Goal: Task Accomplishment & Management: Manage account settings

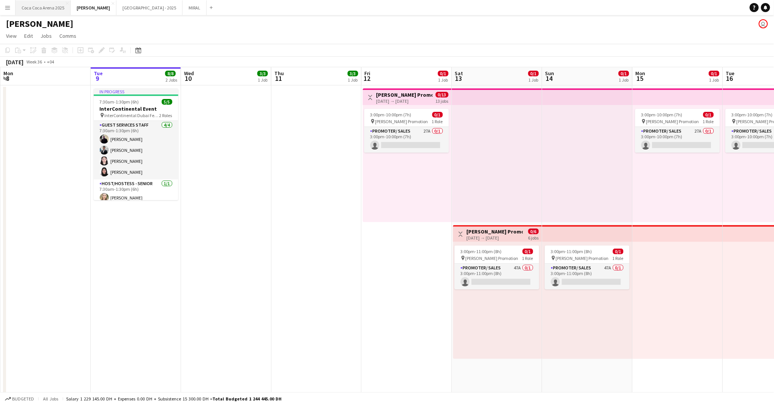
click at [51, 8] on button "[GEOGRAPHIC_DATA] 2025 Close" at bounding box center [43, 7] width 55 height 15
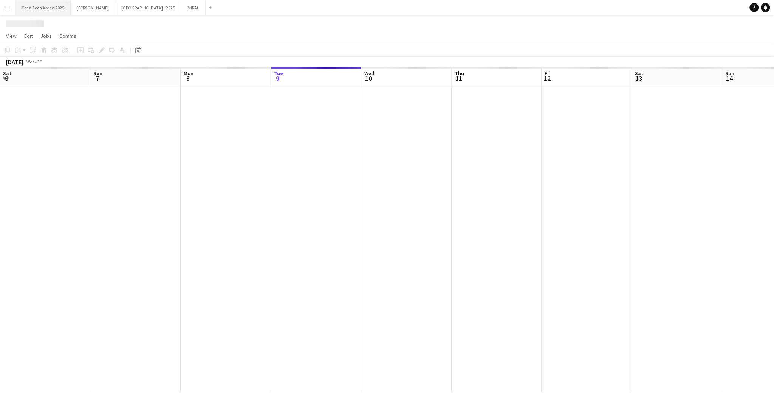
scroll to position [0, 180]
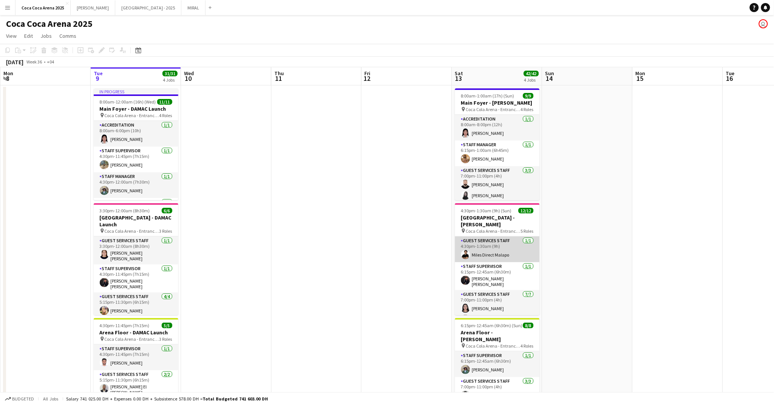
click at [498, 237] on app-card-role "Guest Services Staff 1/1 4:30pm-1:30am (9h) Miles Direct Malapo" at bounding box center [497, 250] width 85 height 26
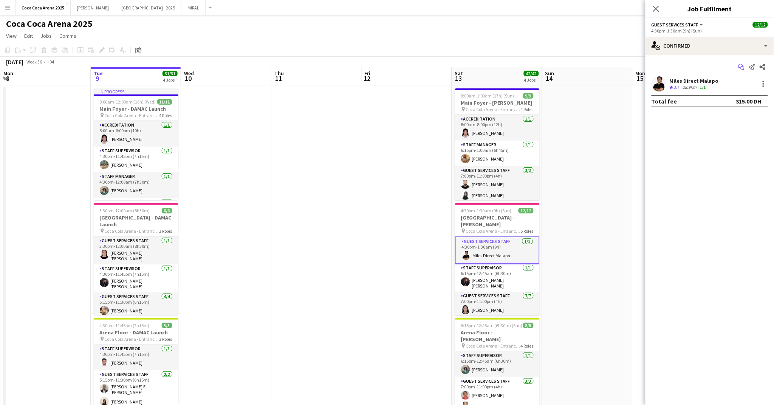
click at [742, 67] on icon at bounding box center [743, 69] width 4 height 4
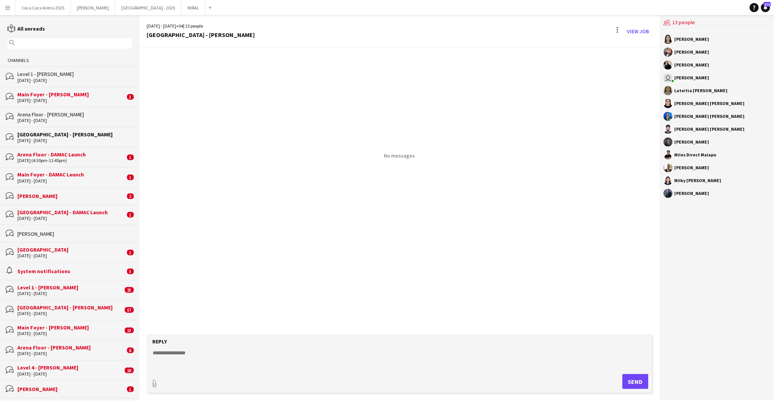
click at [60, 96] on div "Main Foyer - [PERSON_NAME]" at bounding box center [71, 94] width 108 height 7
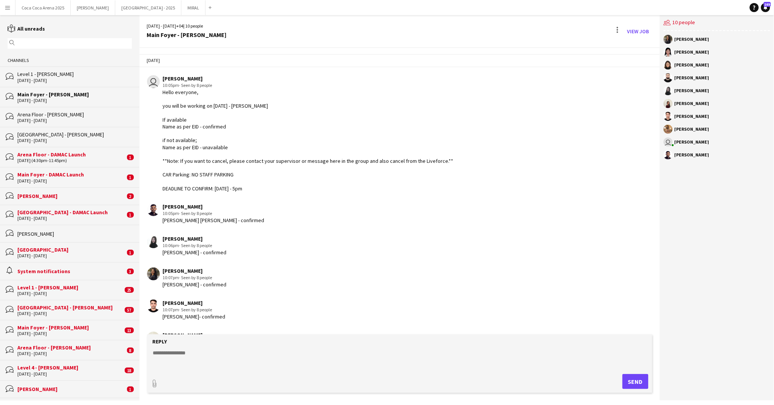
drag, startPoint x: 280, startPoint y: 189, endPoint x: 161, endPoint y: 90, distance: 155.0
click at [161, 90] on div "user Kate Oliveros 10:05pm · Seen by 8 people Hello everyone, you will be worki…" at bounding box center [355, 133] width 417 height 117
copy div "Hello everyone, you will be working on September 13 - Sunidhi If available Name…"
click at [60, 72] on div "Level 1 - Sunidhi" at bounding box center [74, 74] width 115 height 7
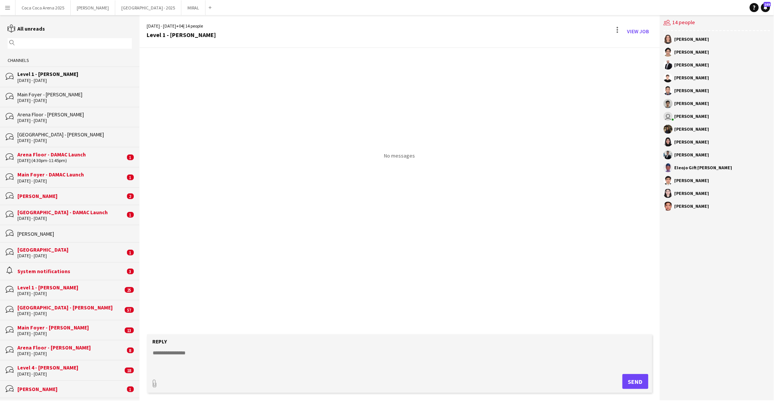
click at [281, 352] on textarea at bounding box center [401, 359] width 498 height 20
paste textarea "**********"
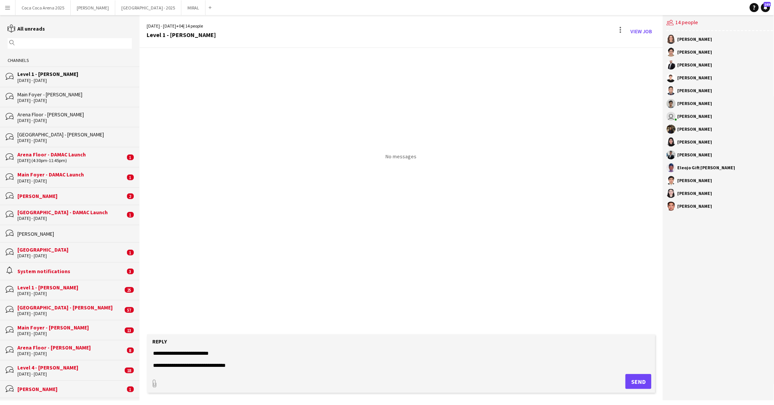
type textarea "**********"
click at [638, 384] on button "Send" at bounding box center [639, 381] width 26 height 15
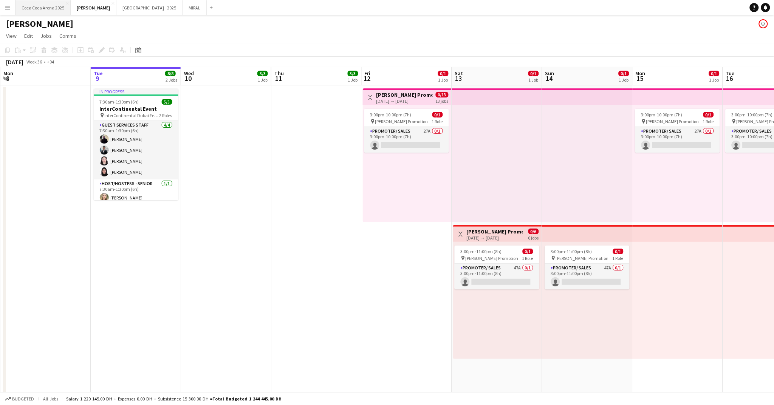
click at [46, 8] on button "[GEOGRAPHIC_DATA] 2025 Close" at bounding box center [43, 7] width 55 height 15
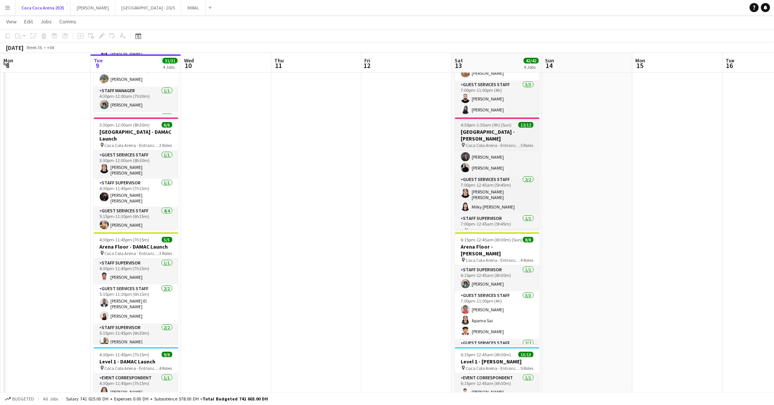
scroll to position [86, 0]
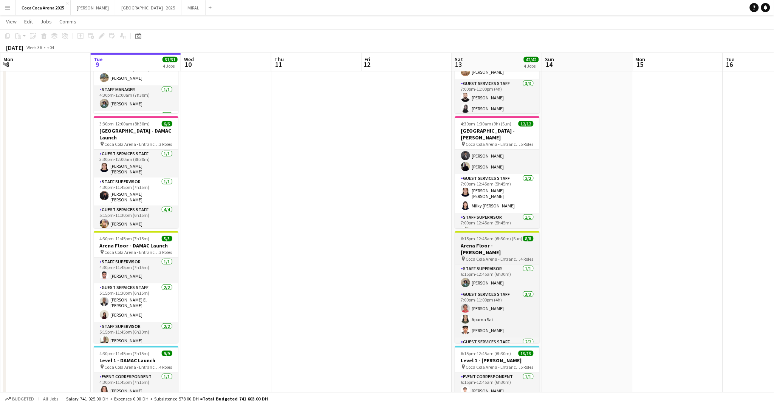
click at [493, 247] on h3 "Arena Floor - [PERSON_NAME]" at bounding box center [497, 249] width 85 height 14
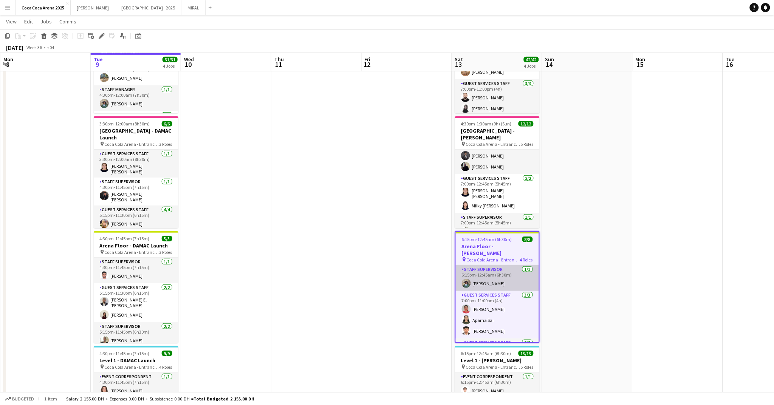
click at [509, 276] on app-card-role "Staff Supervisor 1/1 6:15pm-12:45am (6h30m) Mohamed Amer" at bounding box center [497, 278] width 83 height 26
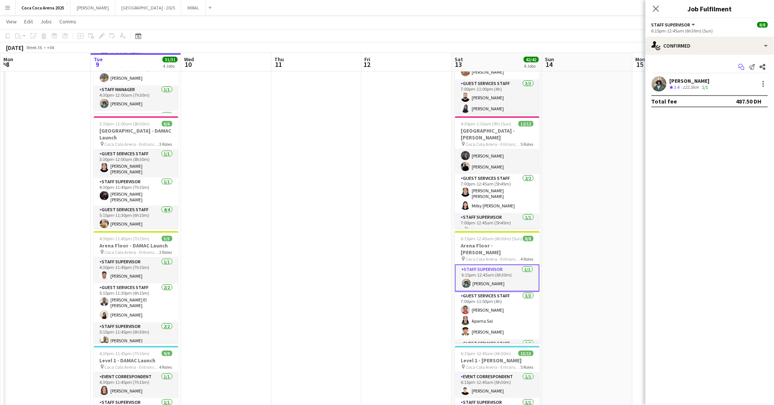
click at [741, 66] on icon "Start chat" at bounding box center [742, 67] width 6 height 6
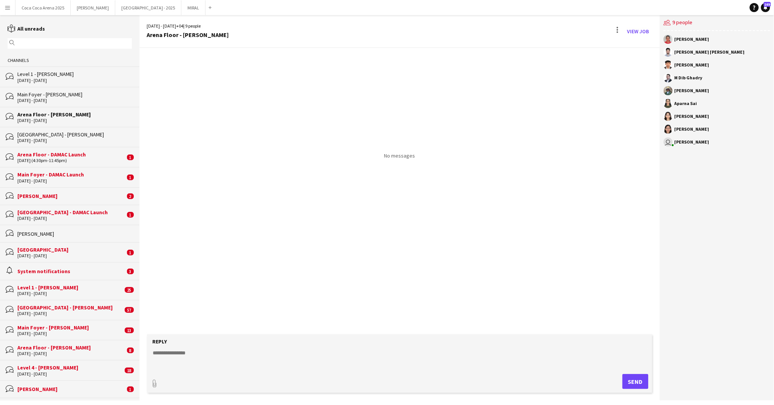
click at [191, 354] on textarea at bounding box center [401, 359] width 498 height 20
paste textarea "**********"
type textarea "**********"
click at [627, 381] on button "Send" at bounding box center [639, 381] width 26 height 15
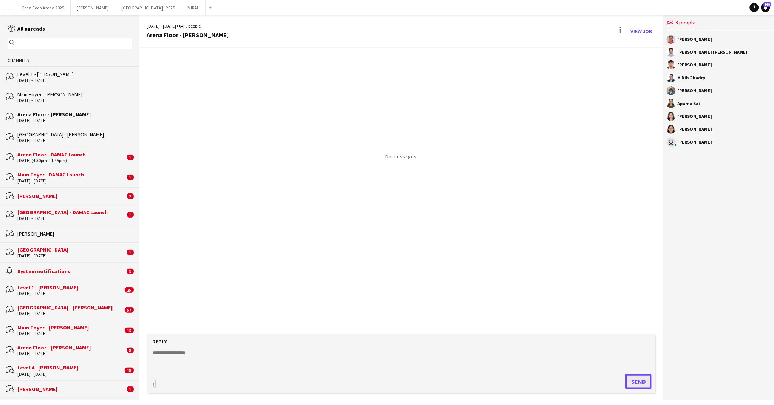
scroll to position [0, 0]
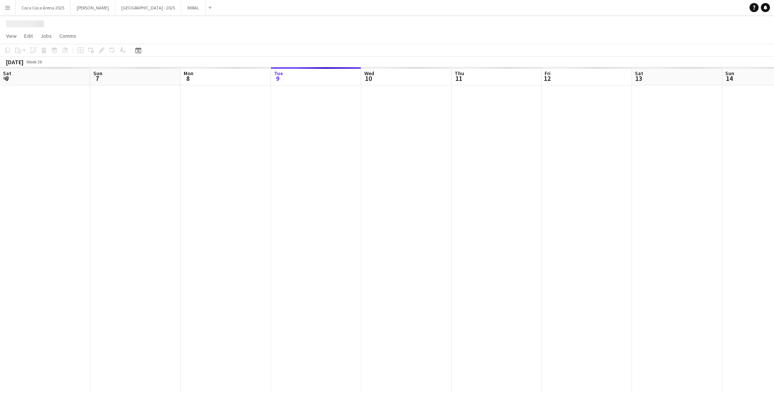
scroll to position [0, 180]
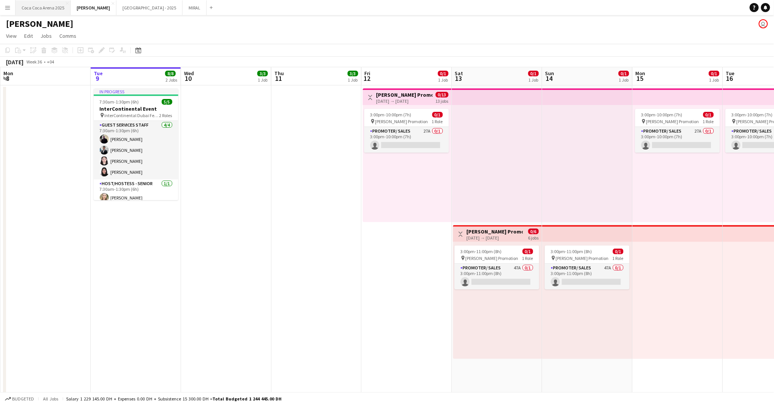
click at [54, 6] on button "[GEOGRAPHIC_DATA] 2025 Close" at bounding box center [43, 7] width 55 height 15
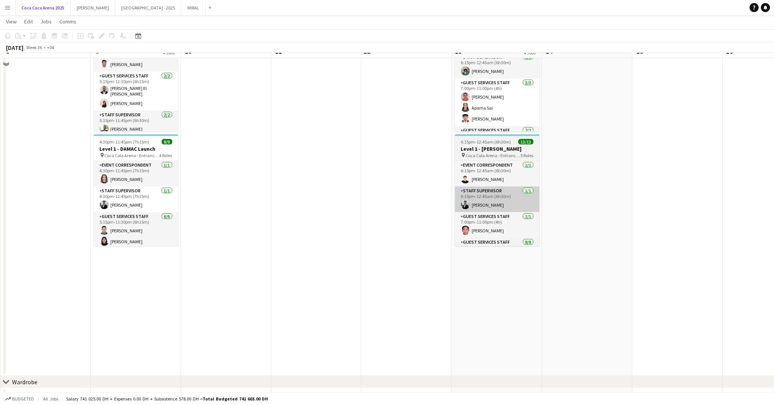
scroll to position [299, 0]
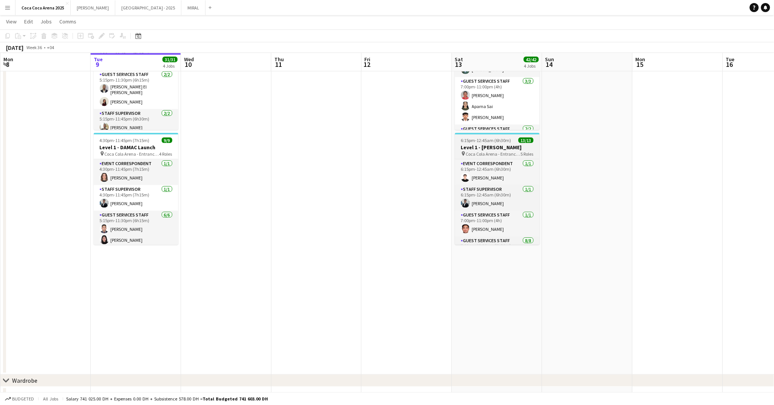
click at [476, 155] on span "Coca Cola Arena - Entrance F" at bounding box center [493, 154] width 55 height 6
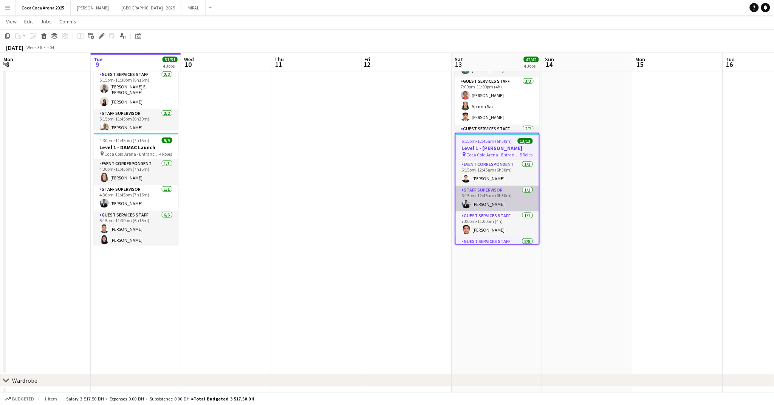
click at [481, 195] on app-card-role "Staff Supervisor 1/1 6:15pm-12:45am (6h30m) Osama Hejazi" at bounding box center [497, 199] width 83 height 26
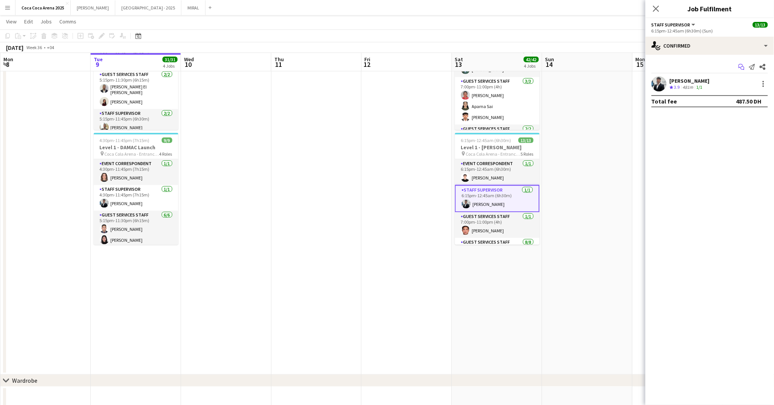
click at [741, 69] on icon "Start chat" at bounding box center [742, 67] width 6 height 6
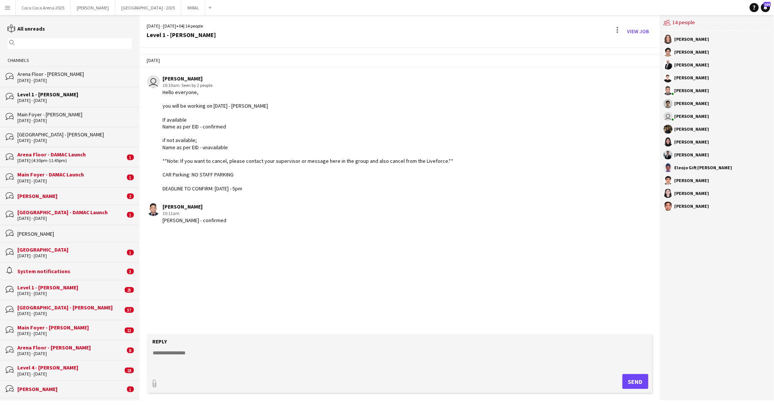
click at [23, 32] on div "reading All unreads" at bounding box center [70, 29] width 140 height 8
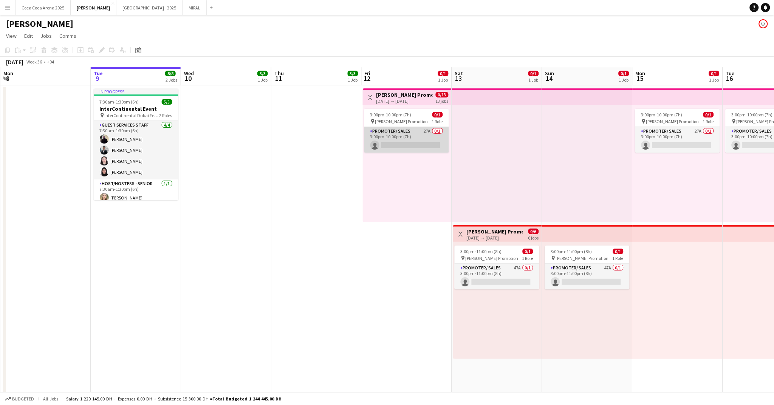
click at [407, 142] on app-card-role "Promoter/ Sales 27A 0/1 3:00pm-10:00pm (7h) single-neutral-actions" at bounding box center [407, 140] width 85 height 26
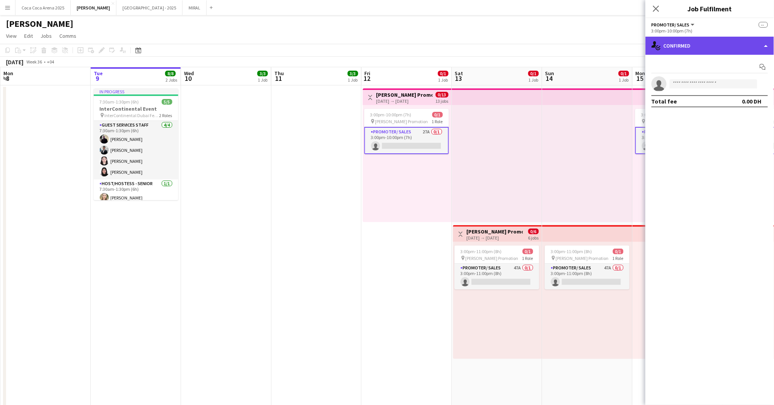
click at [667, 44] on div "single-neutral-actions-check-2 Confirmed" at bounding box center [710, 46] width 129 height 18
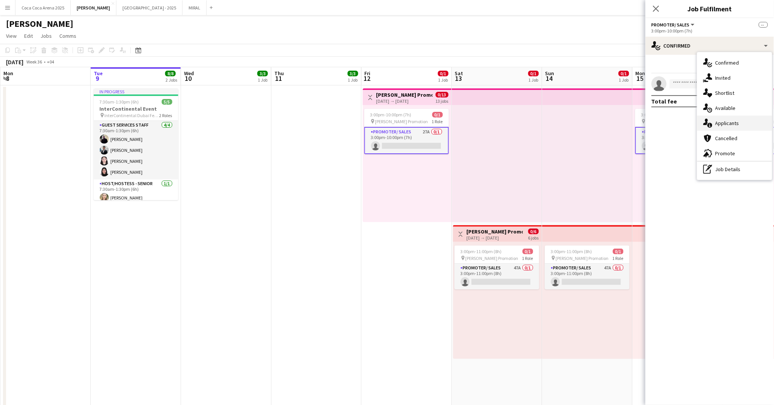
click at [718, 121] on span "Applicants" at bounding box center [728, 123] width 24 height 7
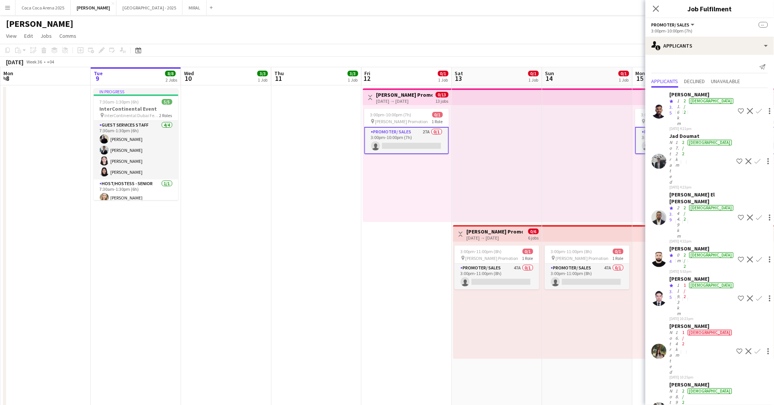
click at [739, 108] on app-icon "Shortlist crew" at bounding box center [742, 111] width 6 height 6
click at [688, 275] on div "Karim Baniowda" at bounding box center [702, 278] width 65 height 7
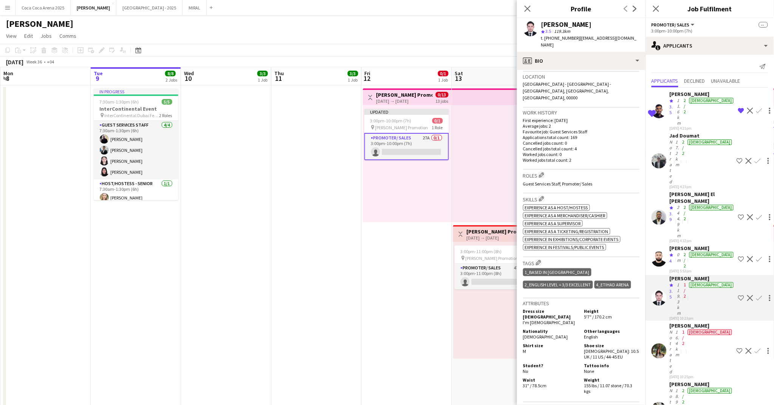
scroll to position [161, 0]
click at [674, 252] on div "Crew rating 4" at bounding box center [673, 260] width 6 height 17
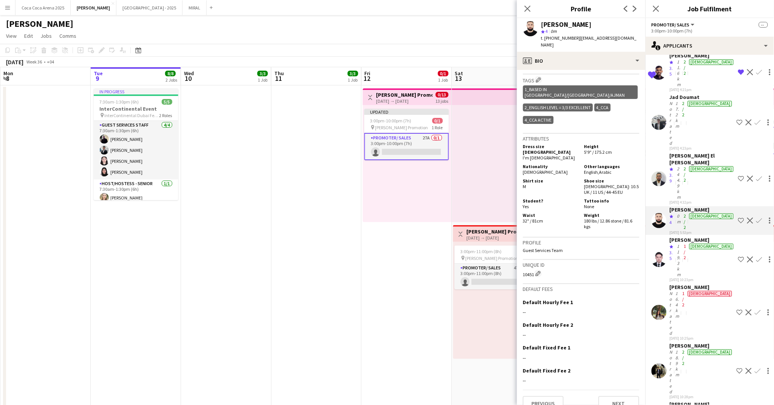
scroll to position [40, 0]
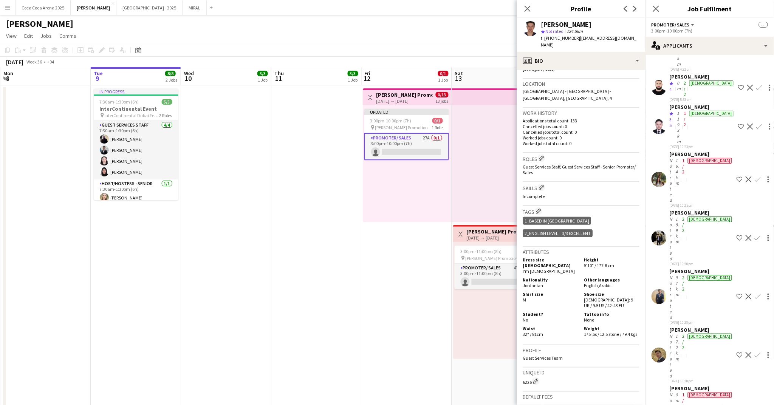
scroll to position [178, 0]
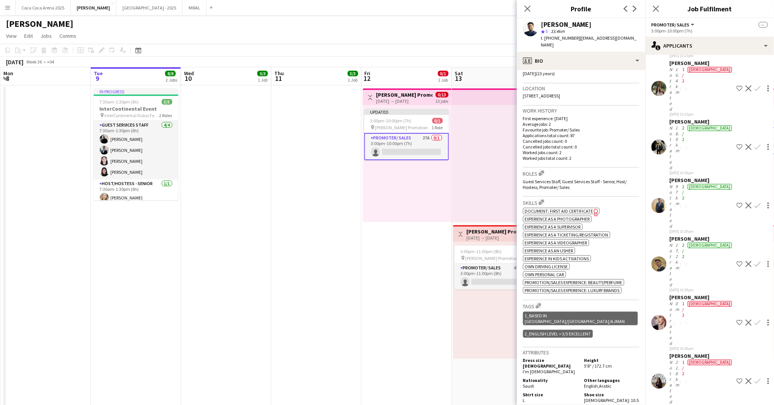
scroll to position [286, 0]
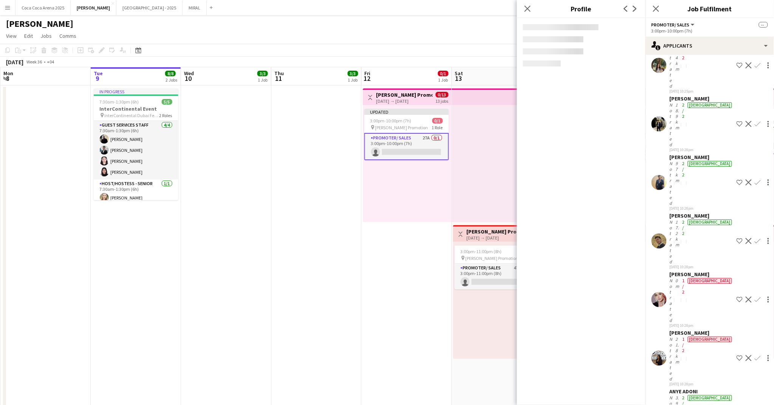
click at [527, 6] on icon "Close pop-in" at bounding box center [527, 8] width 7 height 7
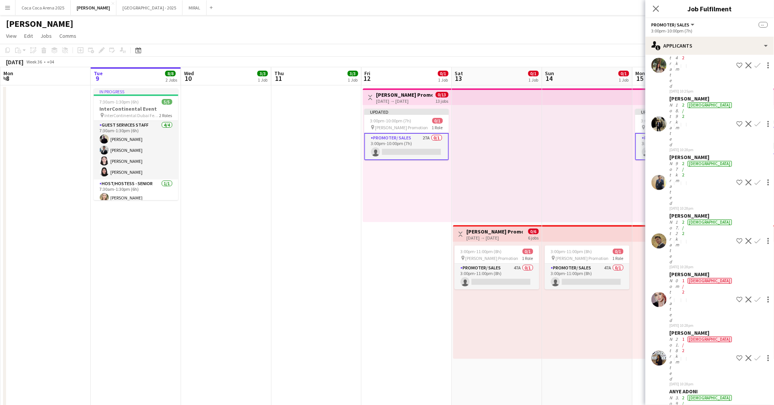
scroll to position [0, 0]
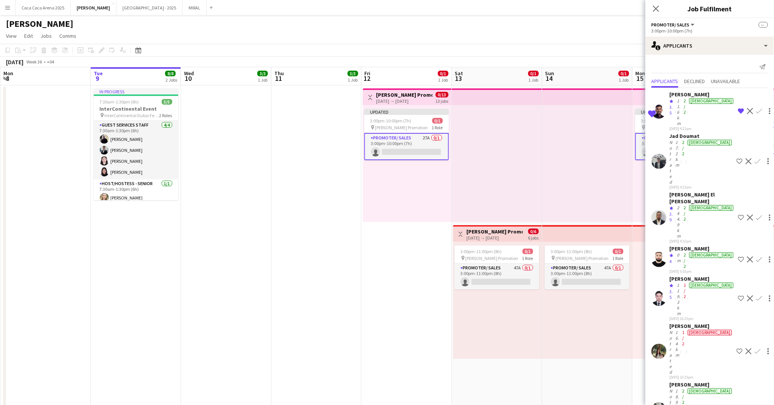
click at [677, 92] on div "Saeid Molavi" at bounding box center [702, 94] width 65 height 7
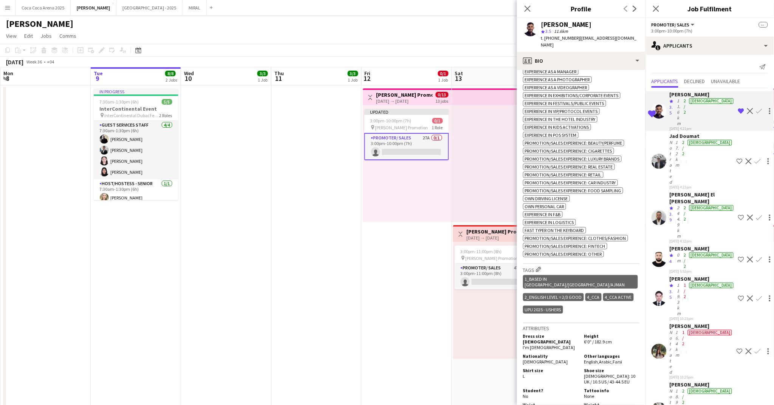
scroll to position [351, 0]
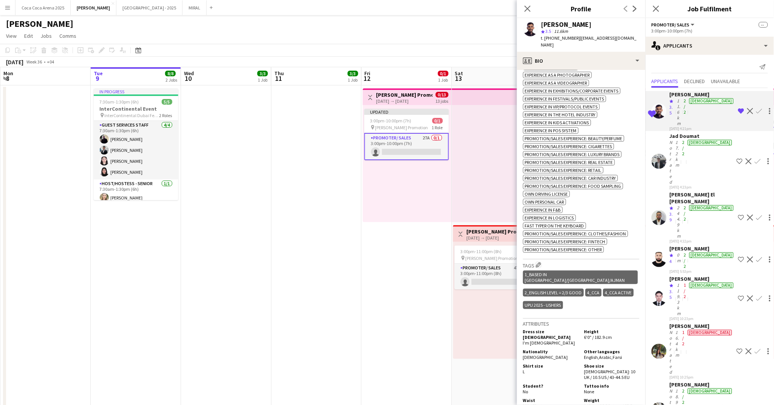
click at [739, 108] on app-icon "Remove crew from shortlist" at bounding box center [742, 111] width 6 height 6
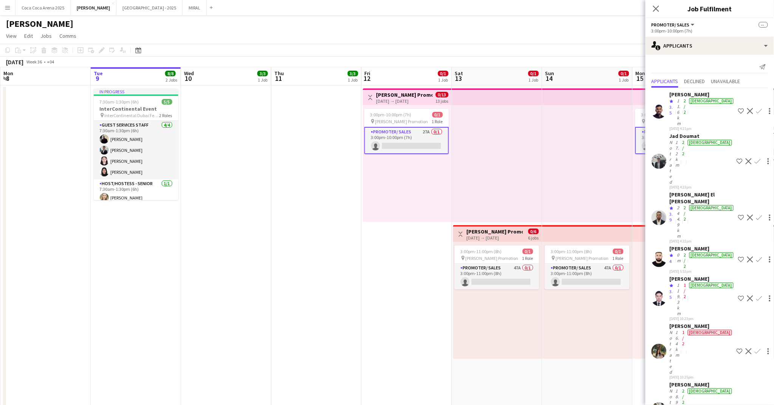
click at [503, 179] on div at bounding box center [497, 163] width 90 height 117
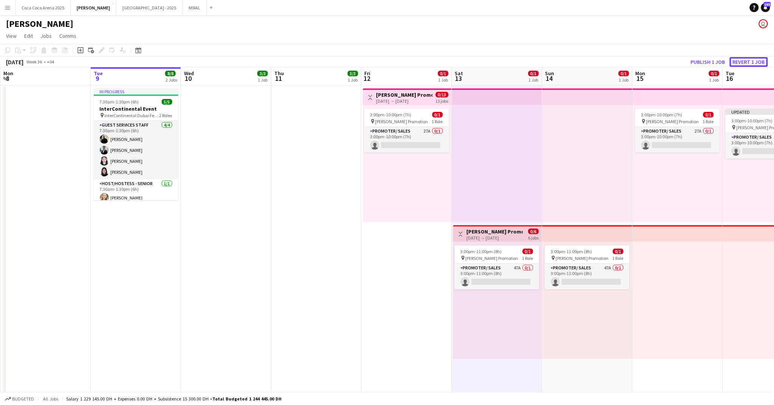
click at [748, 61] on button "Revert 1 job" at bounding box center [749, 62] width 38 height 10
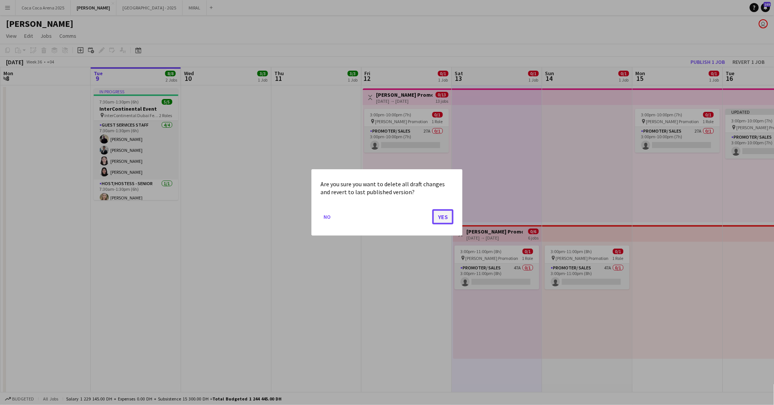
click at [447, 216] on button "Yes" at bounding box center [443, 216] width 21 height 15
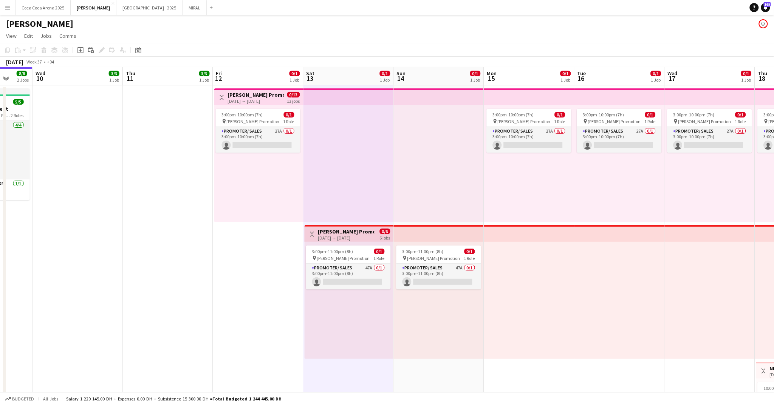
scroll to position [0, 330]
click at [256, 142] on app-card-role "Promoter/ Sales 27A 0/1 3:00pm-10:00pm (7h) single-neutral-actions" at bounding box center [257, 140] width 85 height 26
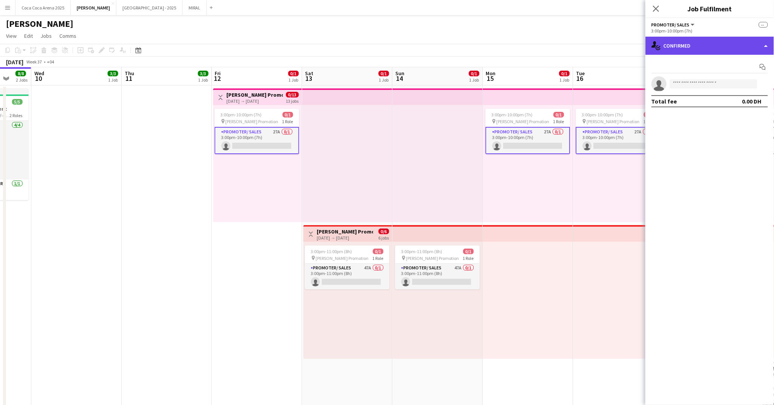
click at [687, 45] on div "single-neutral-actions-check-2 Confirmed" at bounding box center [710, 46] width 129 height 18
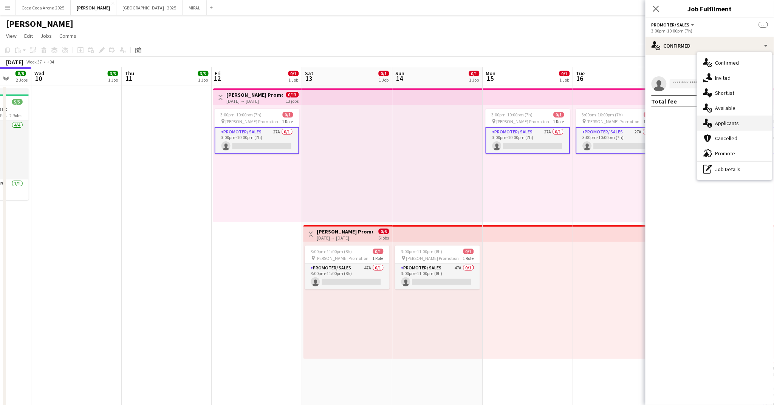
click at [715, 121] on div "single-neutral-actions-information Applicants" at bounding box center [735, 123] width 75 height 15
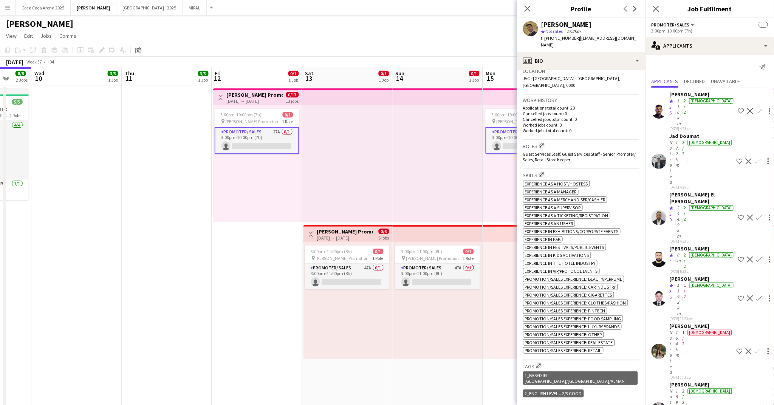
scroll to position [168, 0]
click at [530, 10] on icon at bounding box center [527, 8] width 7 height 7
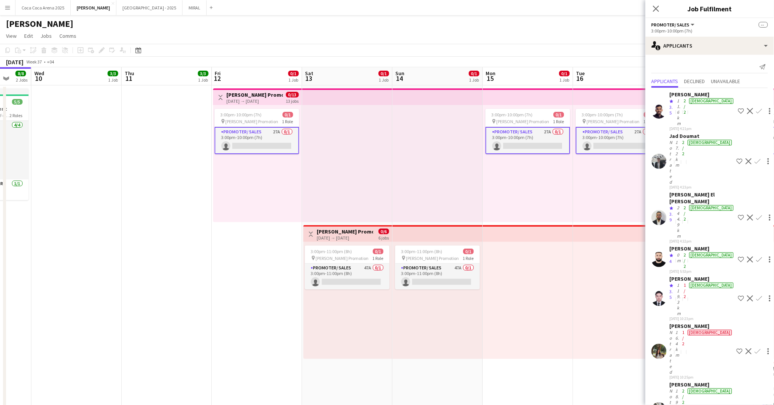
click at [363, 160] on div at bounding box center [348, 163] width 90 height 117
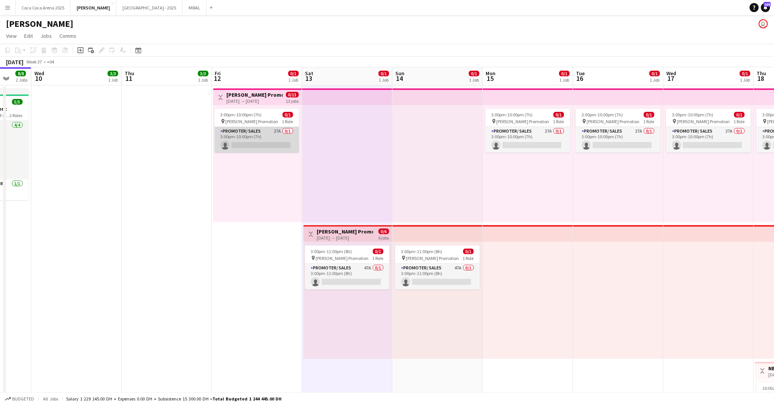
click at [239, 146] on app-card-role "Promoter/ Sales 27A 0/1 3:00pm-10:00pm (7h) single-neutral-actions" at bounding box center [257, 140] width 85 height 26
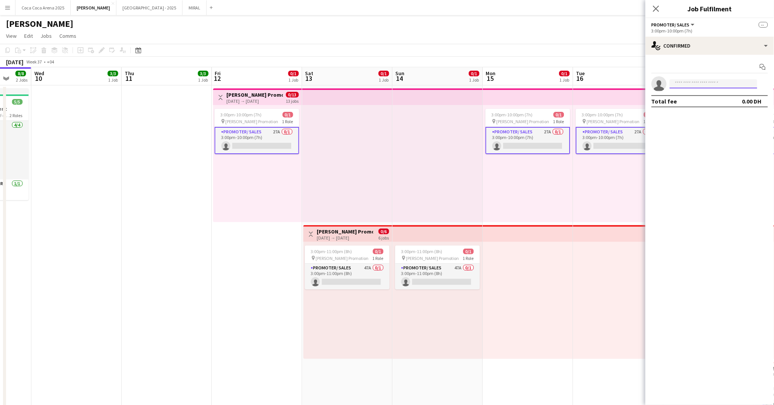
click at [678, 83] on input at bounding box center [714, 83] width 88 height 9
type input "*"
type input "**********"
click at [685, 103] on span "ahmedqasim9966@gmail.com" at bounding box center [714, 101] width 76 height 6
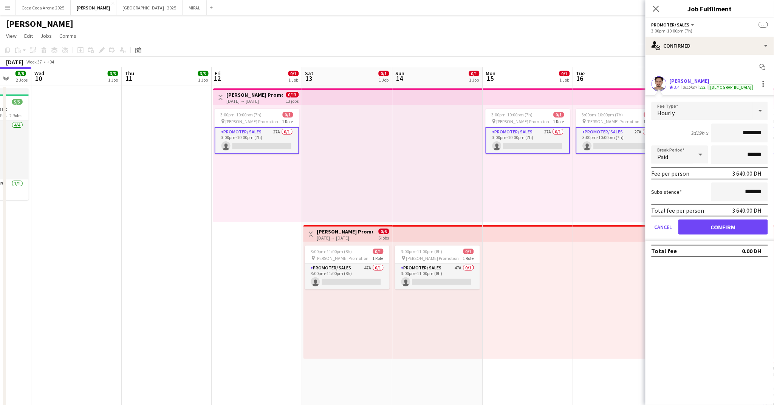
click at [692, 78] on div "Ahmed Qasim" at bounding box center [712, 81] width 85 height 7
click at [661, 84] on app-user-avatar at bounding box center [659, 83] width 15 height 15
click at [678, 85] on span "3.4" at bounding box center [678, 87] width 6 height 6
click at [764, 87] on div at bounding box center [763, 83] width 9 height 9
click at [669, 108] on div at bounding box center [387, 202] width 774 height 405
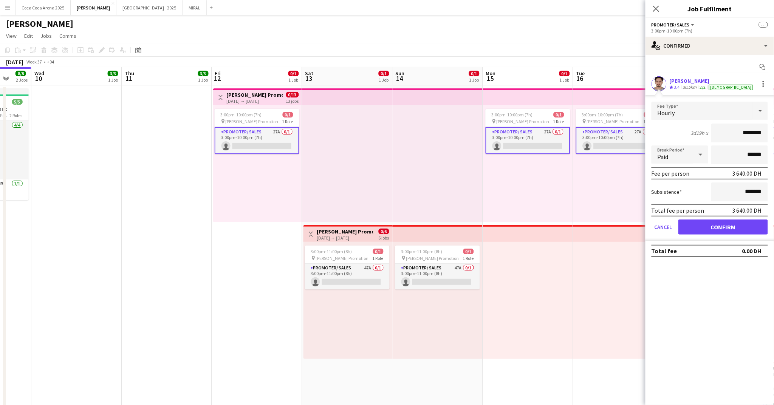
click at [661, 75] on div "Start chat Ahmed Qasim Crew rating 3.4 30.5km 2/2 male Fee Type Hourly 3d19h x …" at bounding box center [710, 159] width 129 height 208
click at [659, 84] on app-user-avatar at bounding box center [659, 83] width 15 height 15
click at [659, 225] on button "Cancel" at bounding box center [664, 227] width 24 height 15
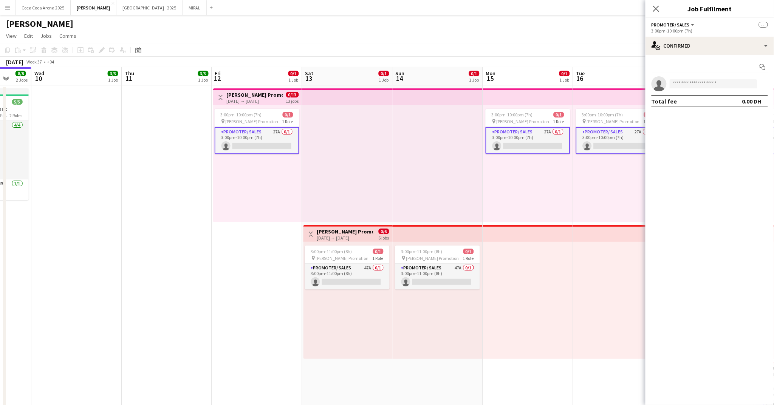
click at [572, 259] on div at bounding box center [528, 300] width 90 height 117
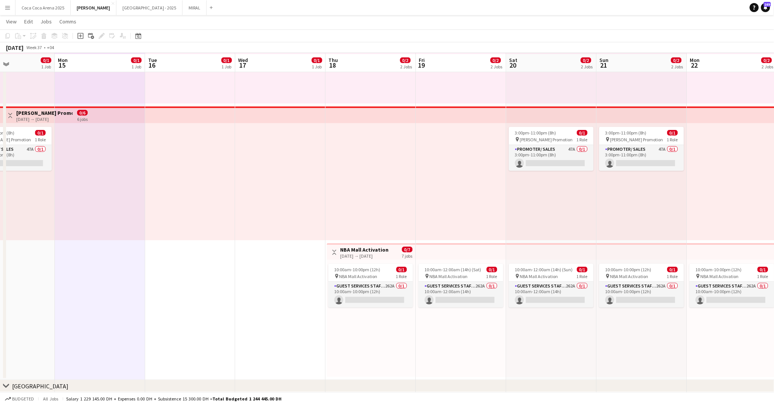
scroll to position [118, 0]
click at [354, 285] on app-card-role "Guest Services Staff - Senior 262A 0/1 10:00am-10:00pm (12h) single-neutral-act…" at bounding box center [371, 295] width 85 height 26
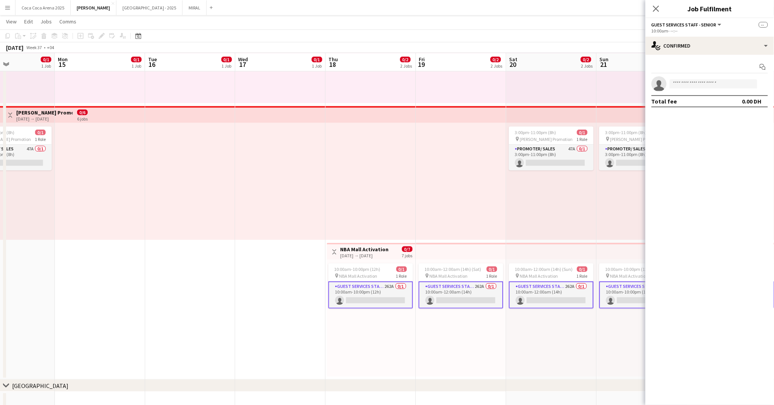
click at [362, 246] on h3 "NBA Mall Activation" at bounding box center [365, 249] width 48 height 7
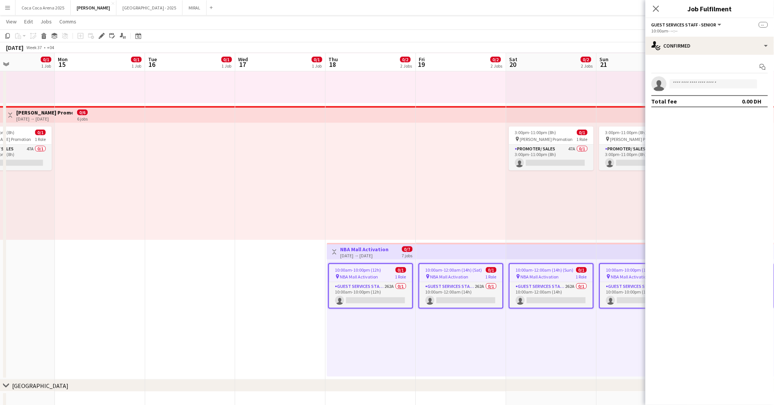
click at [690, 36] on app-options-switcher "Guest Services Staff - Senior All roles Guest Services Staff - Senior -- 10:00a…" at bounding box center [710, 27] width 129 height 19
click at [685, 44] on div "single-neutral-actions-check-2 Confirmed" at bounding box center [710, 46] width 129 height 18
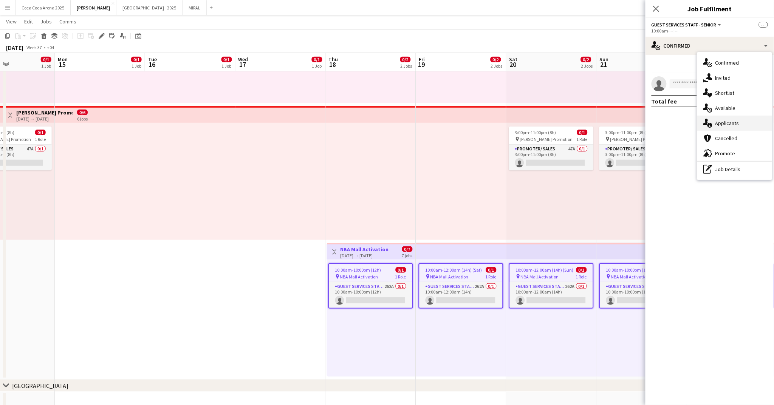
click at [721, 124] on span "Applicants" at bounding box center [728, 123] width 24 height 7
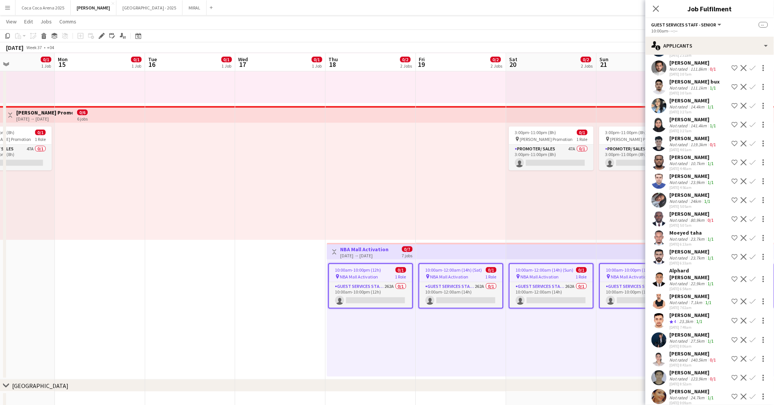
scroll to position [4753, 0]
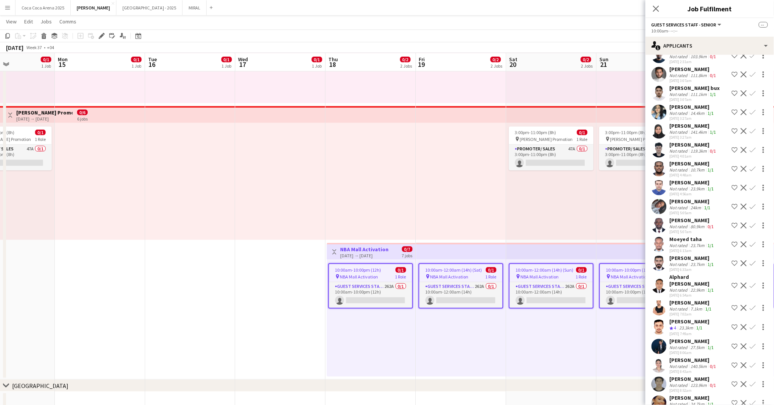
click at [675, 318] on div "Salah Qasim" at bounding box center [690, 321] width 40 height 7
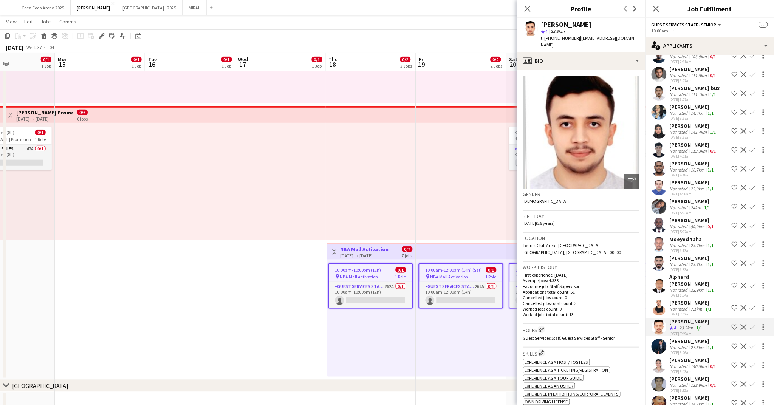
click at [677, 306] on div "Not rated" at bounding box center [680, 309] width 20 height 6
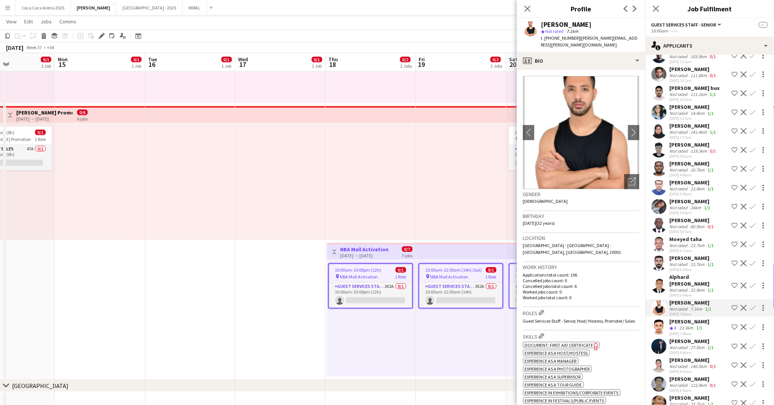
click at [676, 287] on div "Not rated" at bounding box center [680, 290] width 20 height 6
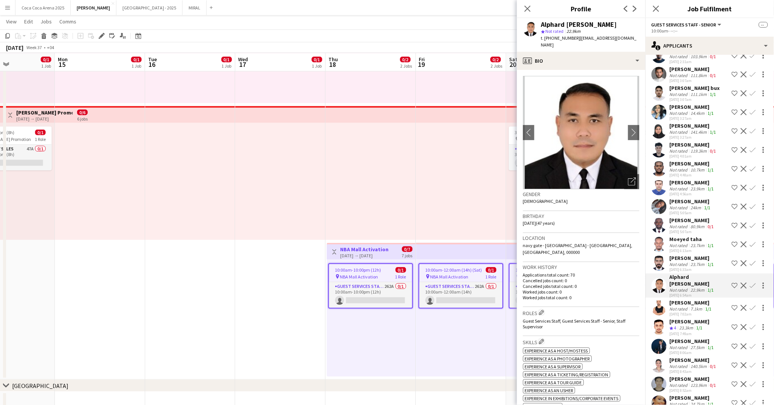
click at [678, 299] on div "Mustafa Kamal" at bounding box center [691, 302] width 43 height 7
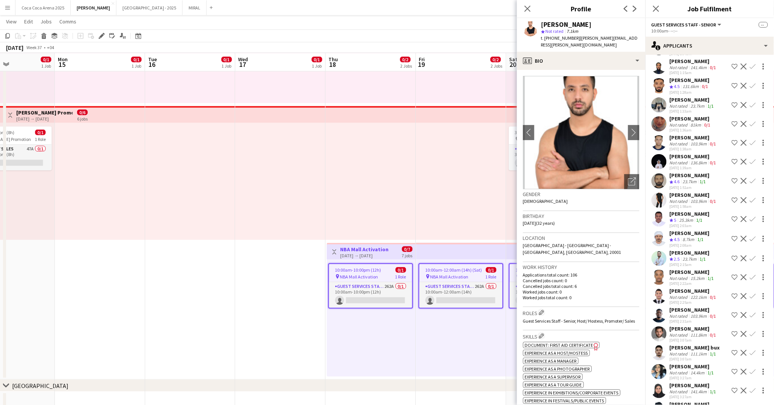
scroll to position [4490, 0]
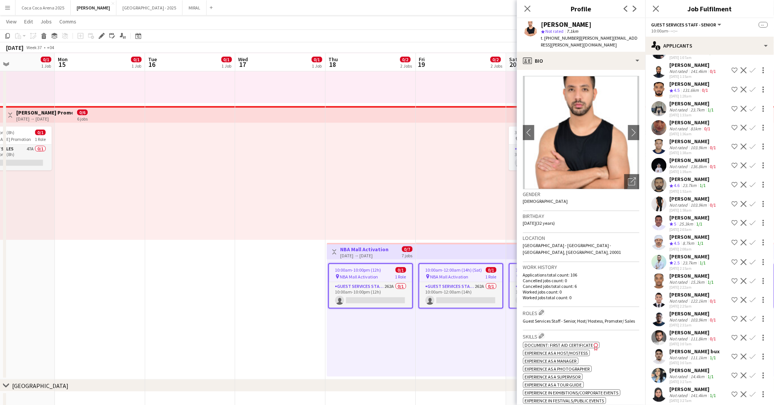
click at [681, 234] on div "Majed Mashharawi" at bounding box center [690, 237] width 40 height 7
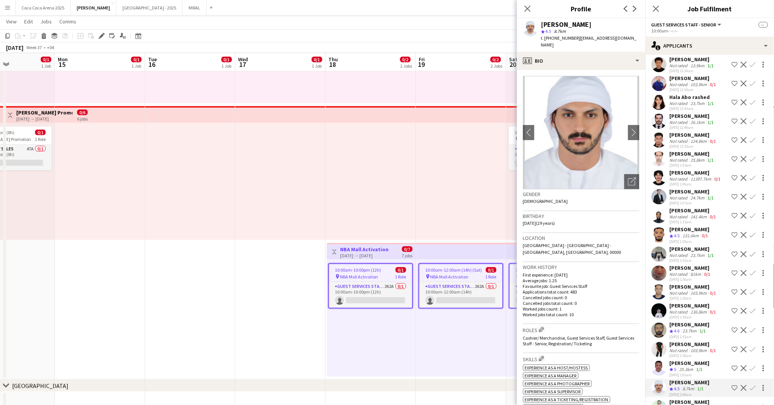
scroll to position [4342, 0]
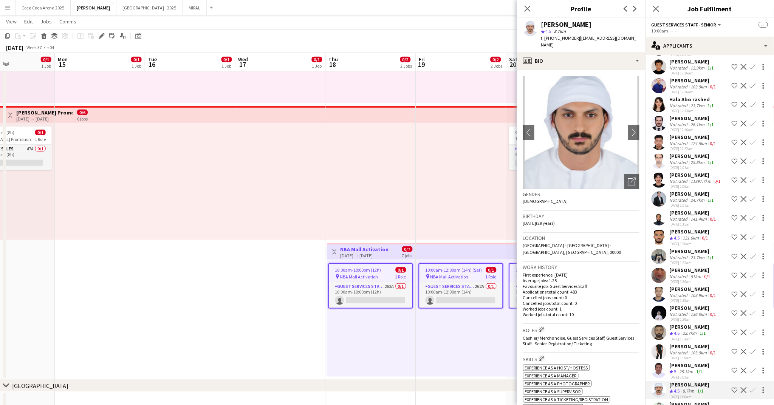
click at [680, 235] on span "4.5" at bounding box center [678, 238] width 6 height 6
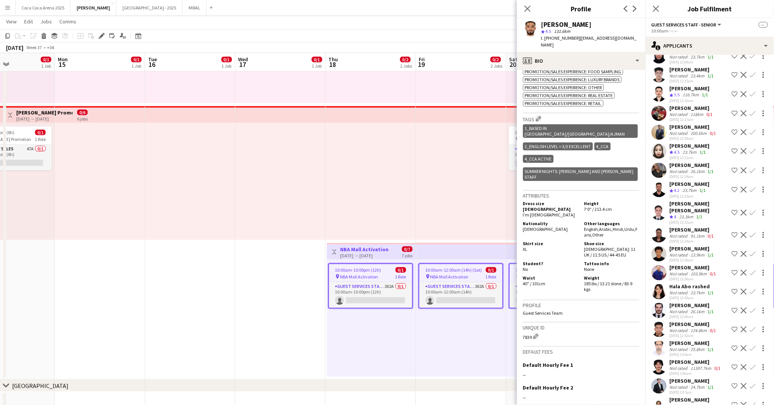
scroll to position [4154, 0]
click at [736, 211] on app-icon "Shortlist crew" at bounding box center [735, 214] width 6 height 6
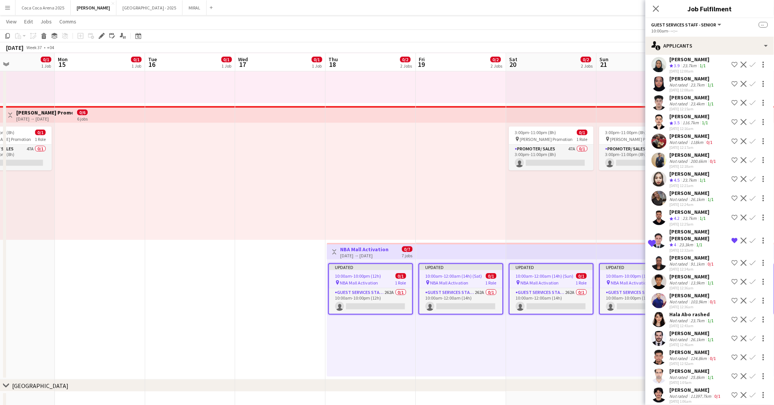
scroll to position [4126, 0]
click at [734, 216] on app-icon "Shortlist crew" at bounding box center [735, 219] width 6 height 6
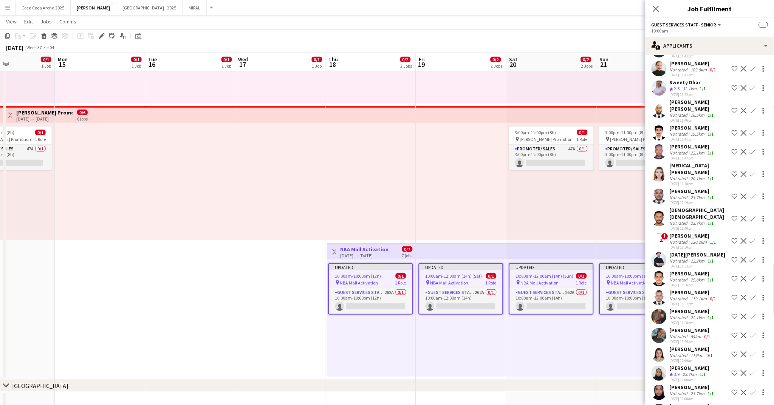
scroll to position [3815, 0]
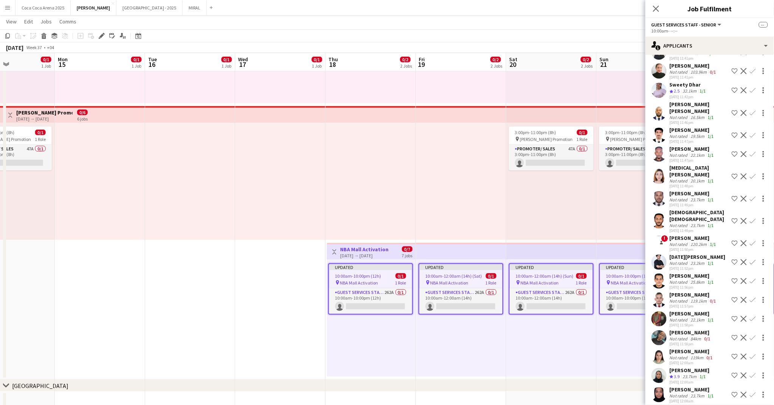
click at [692, 178] on div "20.1km" at bounding box center [698, 181] width 17 height 6
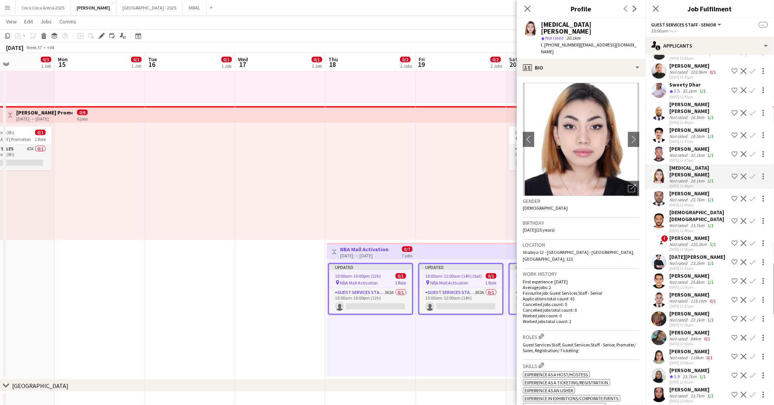
click at [692, 178] on div "20.1km" at bounding box center [698, 181] width 17 height 6
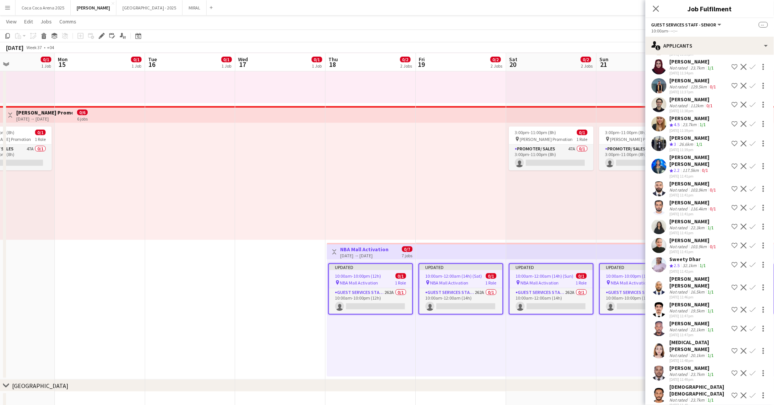
scroll to position [3636, 0]
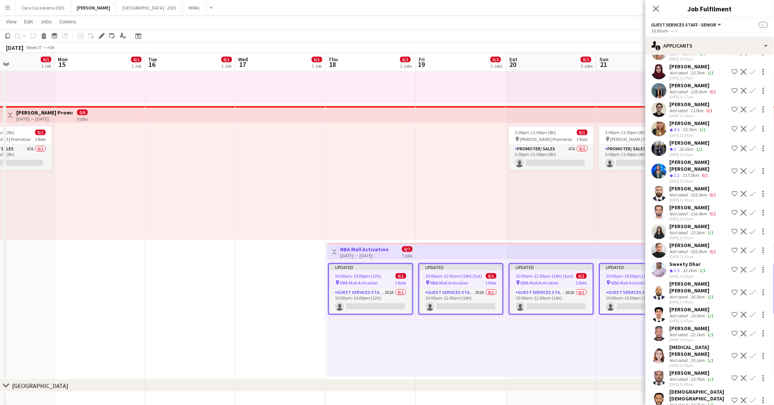
click at [686, 146] on div "26.6km" at bounding box center [686, 149] width 17 height 6
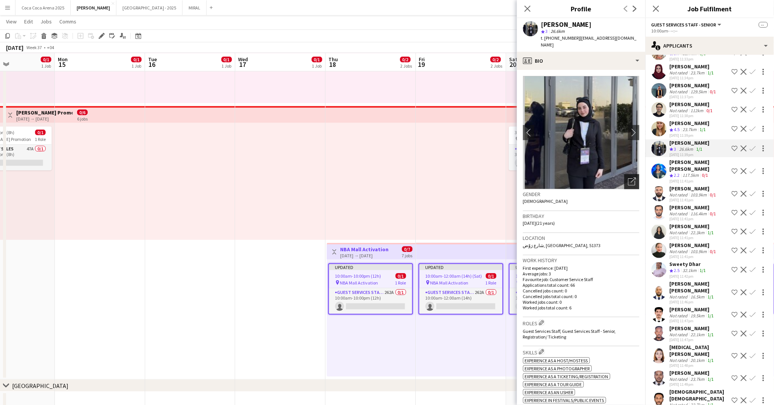
click at [634, 178] on icon "Open photos pop-in" at bounding box center [632, 182] width 8 height 8
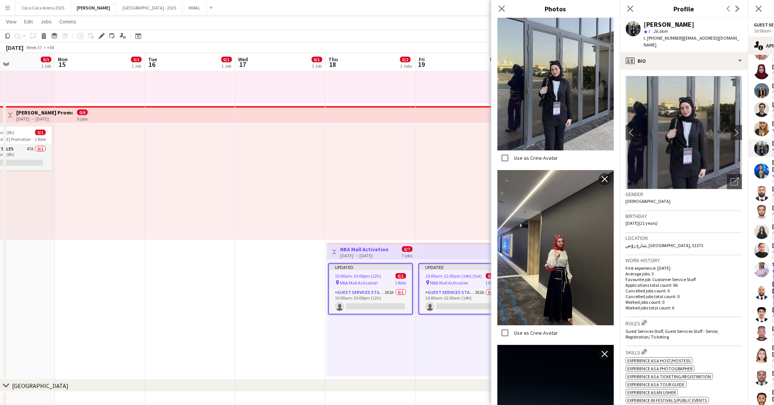
scroll to position [812, 0]
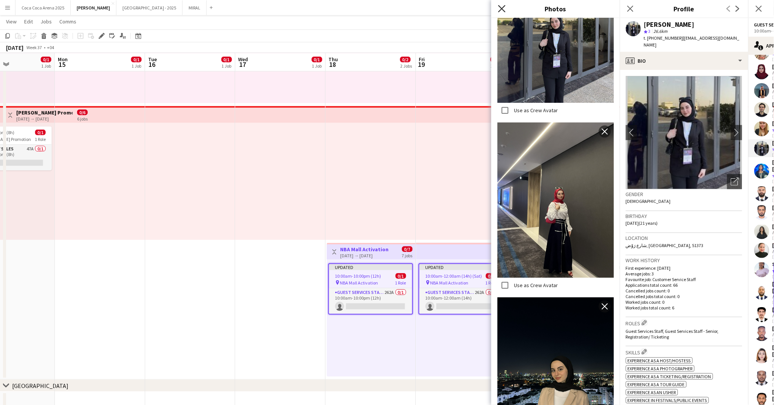
click at [499, 6] on icon "Close pop-in" at bounding box center [501, 8] width 7 height 7
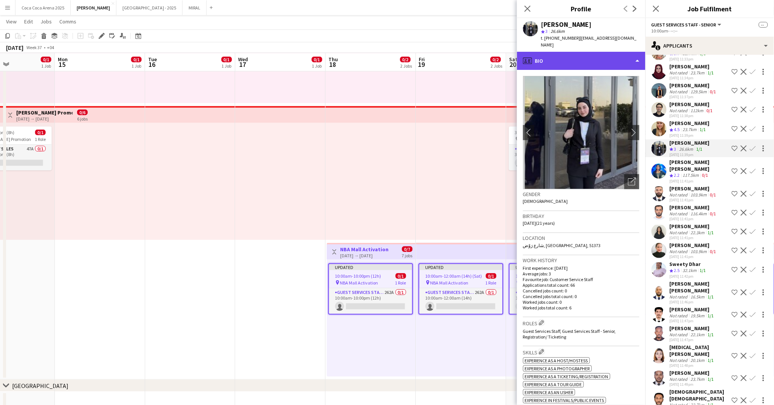
click at [571, 56] on div "profile Bio" at bounding box center [581, 61] width 129 height 18
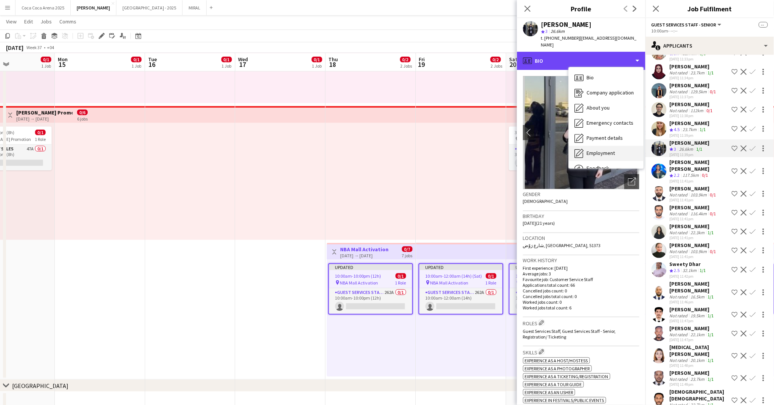
scroll to position [25, 0]
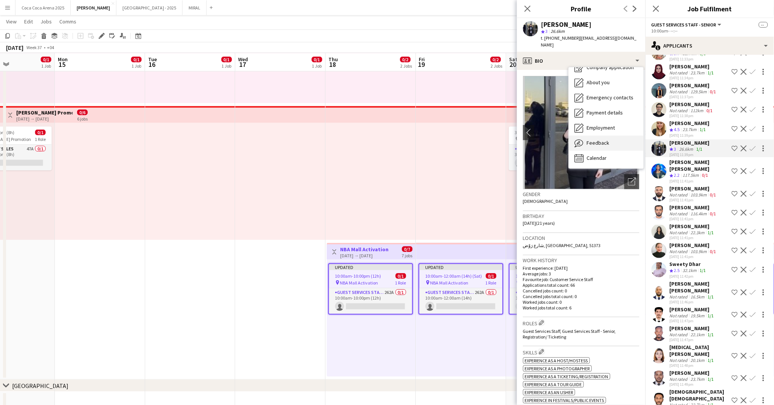
click at [594, 140] on span "Feedback" at bounding box center [598, 143] width 23 height 7
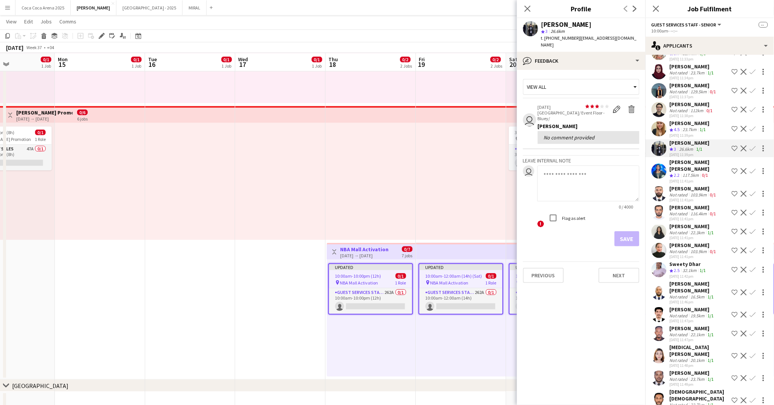
click at [737, 146] on app-icon "Shortlist crew" at bounding box center [735, 149] width 6 height 6
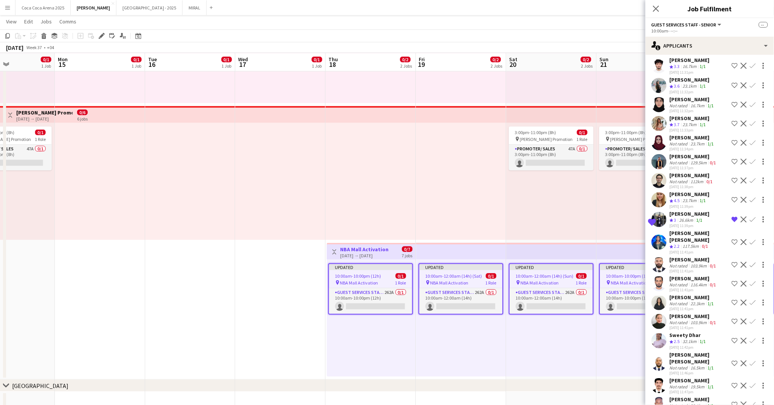
scroll to position [3561, 0]
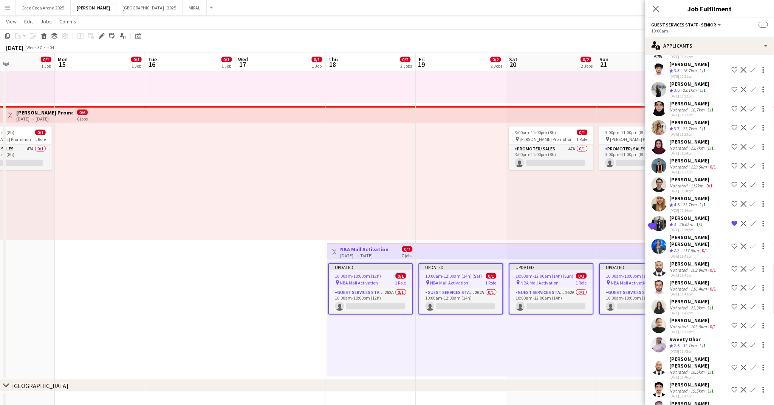
click at [697, 138] on div "Sara Mohamed" at bounding box center [693, 141] width 46 height 7
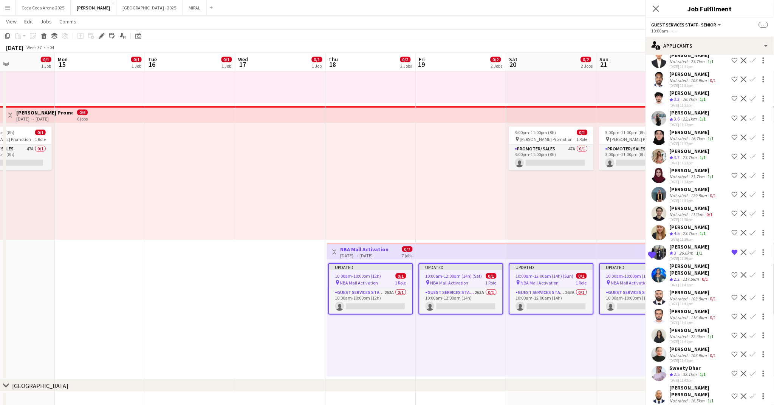
scroll to position [3503, 0]
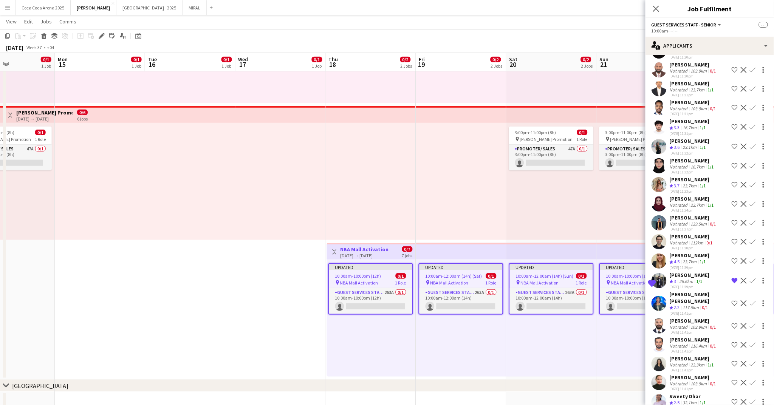
click at [697, 138] on div "Lama Meho" at bounding box center [690, 141] width 40 height 7
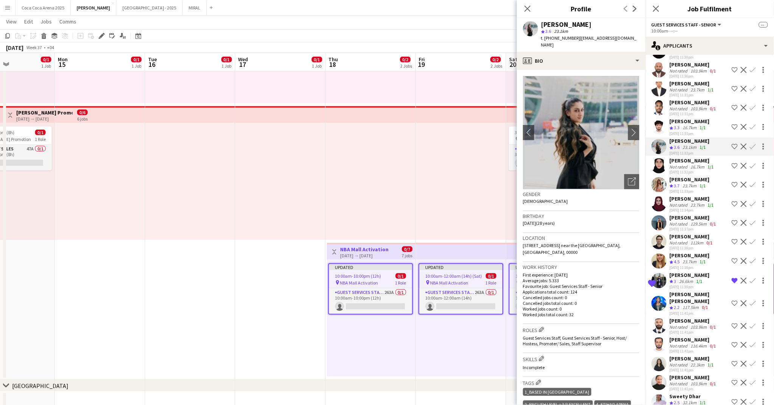
click at [735, 144] on app-icon "Shortlist crew" at bounding box center [735, 147] width 6 height 6
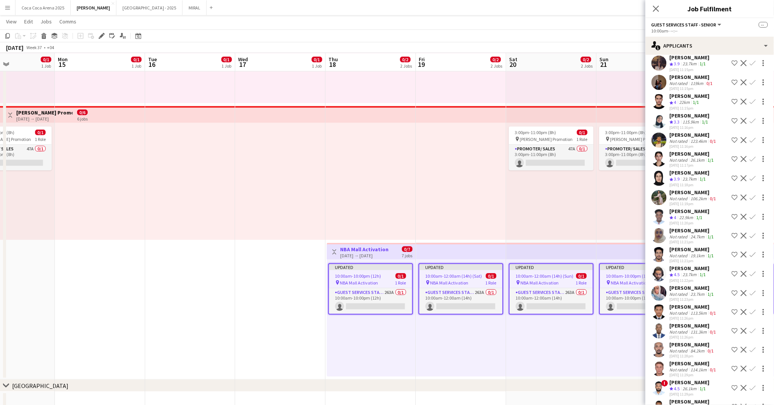
scroll to position [3109, 0]
click at [700, 170] on div "Maram Hussam" at bounding box center [690, 173] width 40 height 7
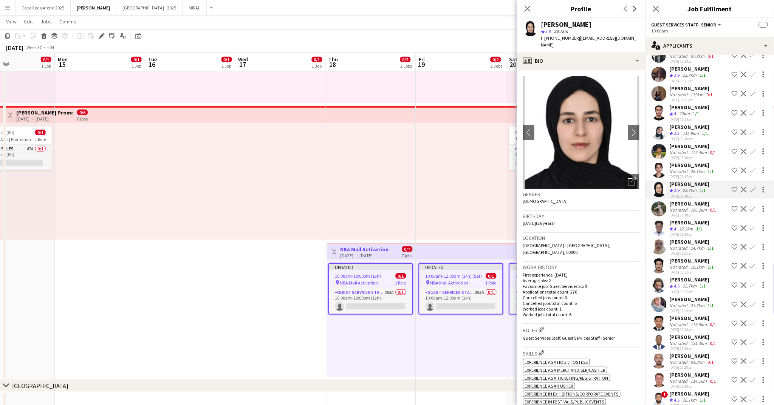
scroll to position [3090, 0]
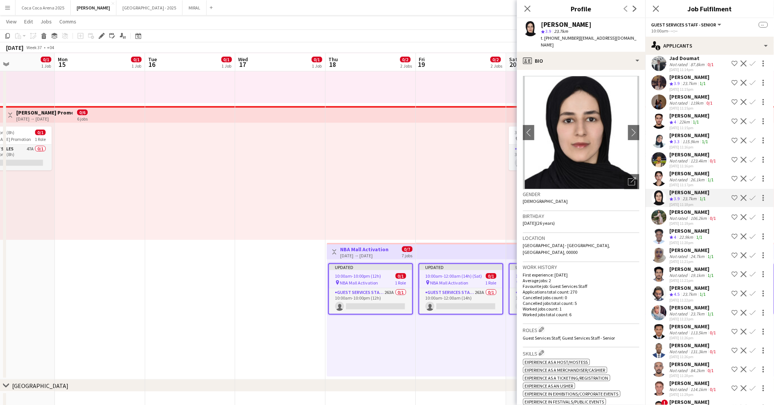
click at [700, 170] on div "Huda Emad" at bounding box center [693, 173] width 46 height 7
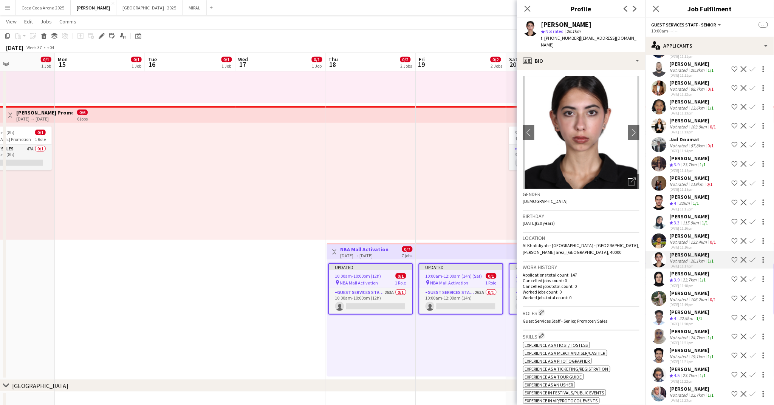
scroll to position [3002, 0]
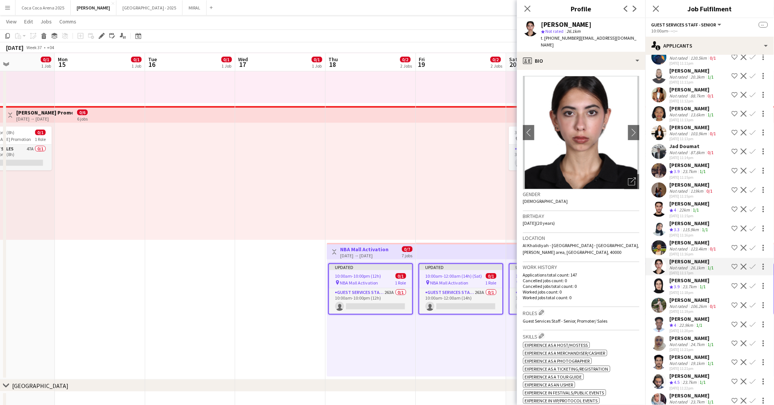
click at [698, 162] on div "Lujayna Alhad" at bounding box center [690, 165] width 40 height 7
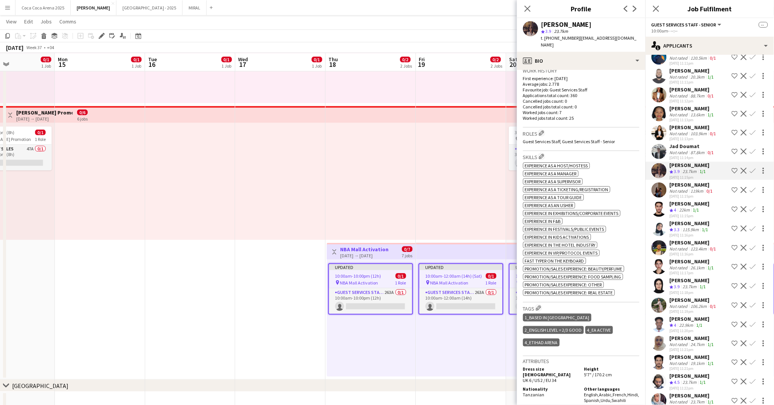
scroll to position [197, 0]
click at [736, 168] on app-icon "Shortlist crew" at bounding box center [735, 171] width 6 height 6
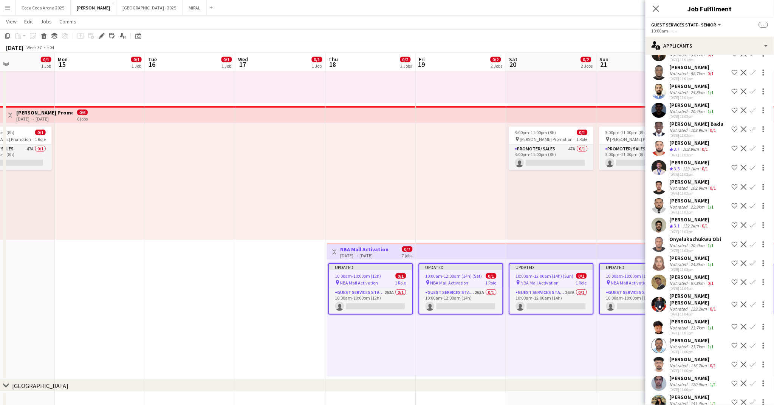
scroll to position [2135, 0]
click at [695, 166] on div "133.1km" at bounding box center [691, 169] width 19 height 6
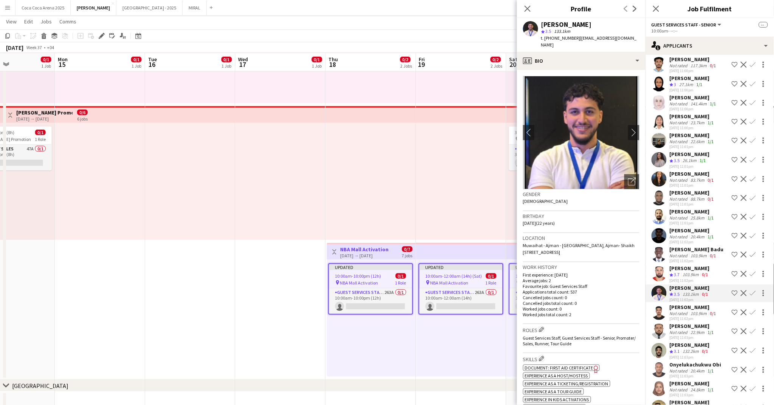
scroll to position [1999, 0]
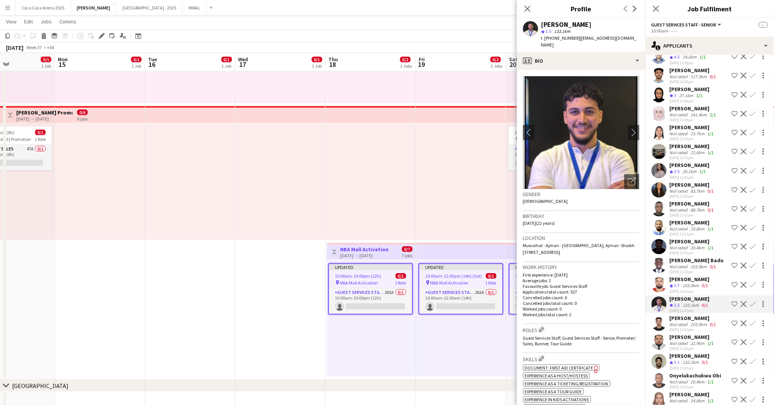
click at [734, 168] on app-icon "Shortlist crew" at bounding box center [735, 171] width 6 height 6
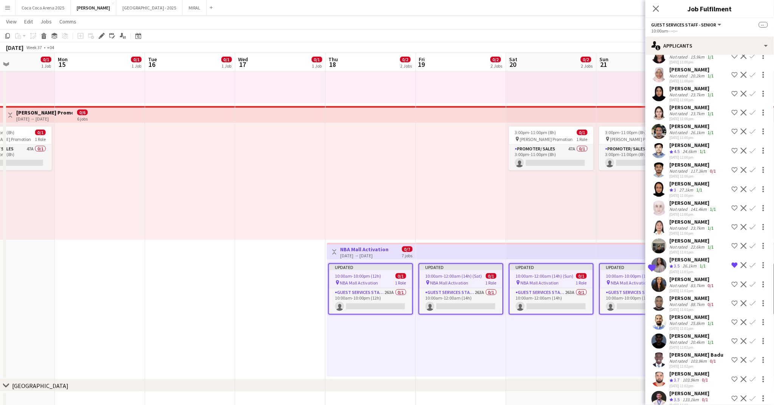
scroll to position [1901, 0]
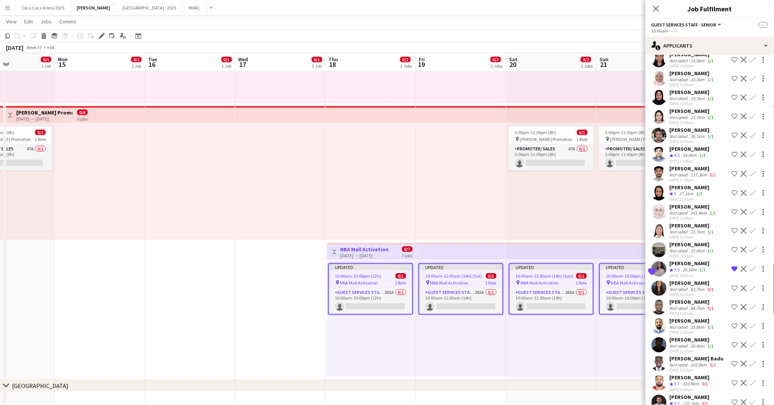
click at [735, 190] on app-icon "Shortlist crew" at bounding box center [735, 193] width 6 height 6
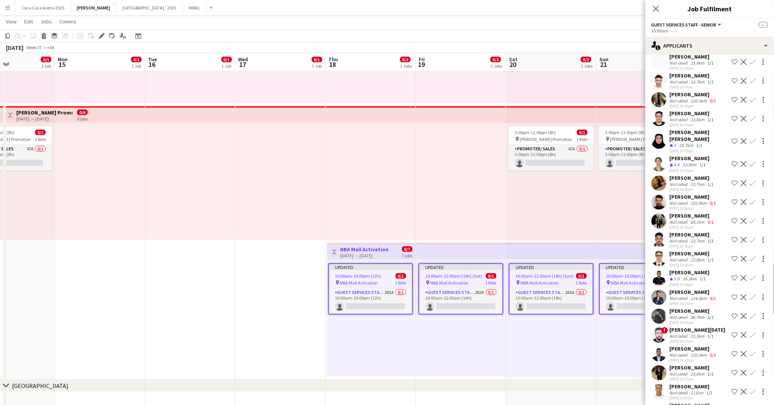
scroll to position [1169, 0]
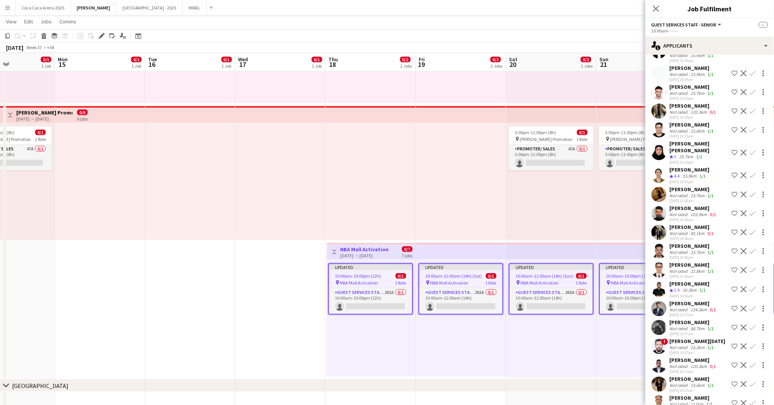
click at [690, 154] on div "25.7km" at bounding box center [686, 157] width 17 height 6
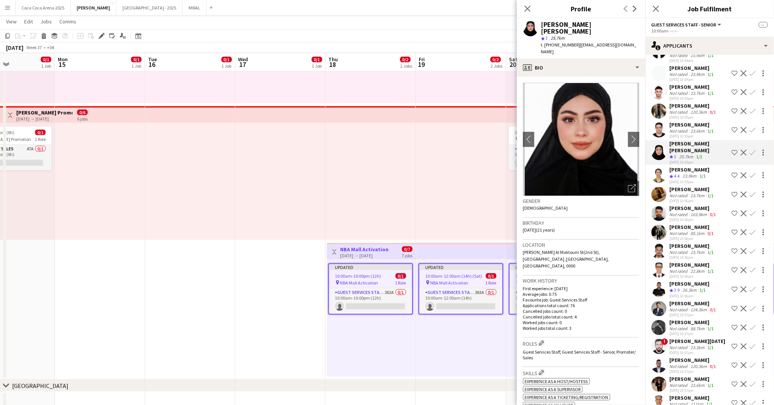
click at [736, 150] on app-icon "Shortlist crew" at bounding box center [735, 153] width 6 height 6
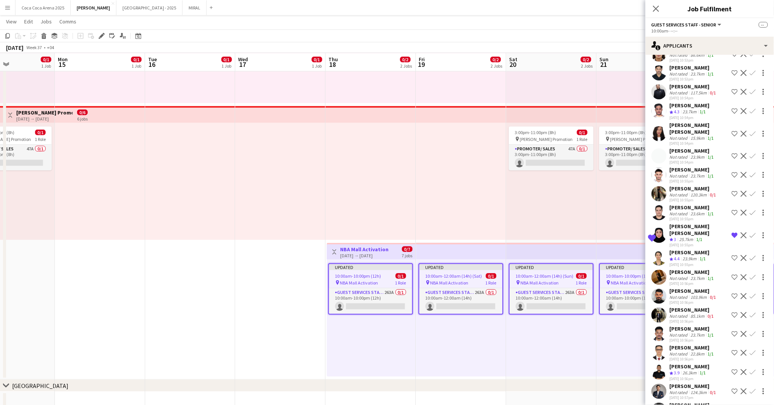
scroll to position [1083, 0]
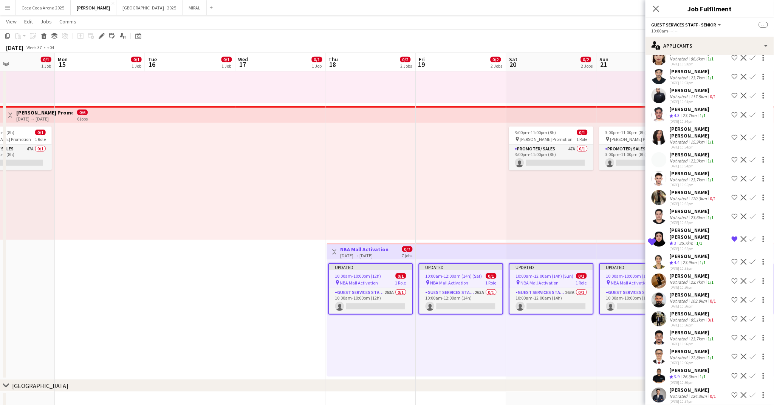
click at [734, 112] on app-icon "Shortlist crew" at bounding box center [735, 115] width 6 height 6
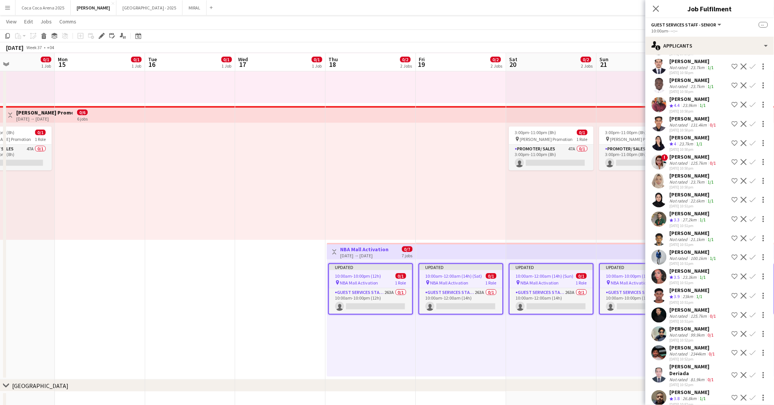
scroll to position [563, 0]
click at [736, 141] on app-icon "Shortlist crew" at bounding box center [735, 144] width 6 height 6
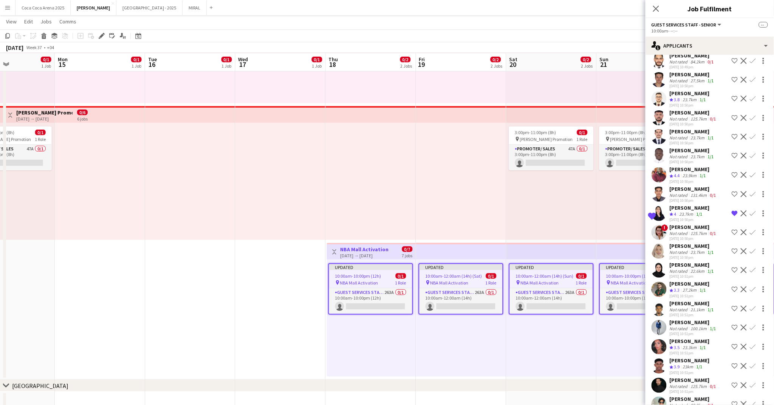
scroll to position [488, 0]
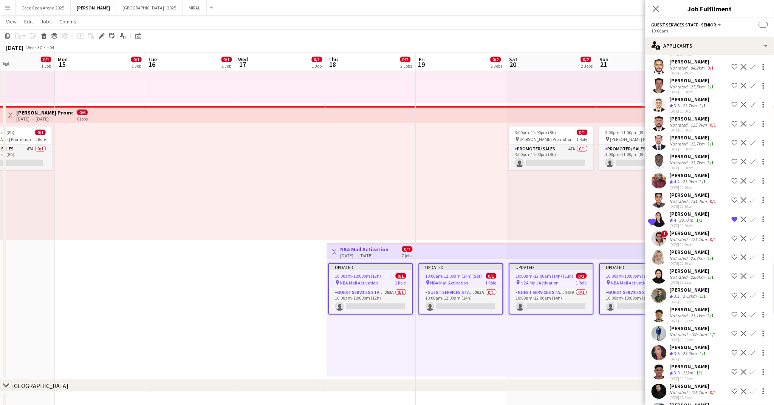
click at [735, 104] on app-icon "Shortlist crew" at bounding box center [735, 105] width 6 height 6
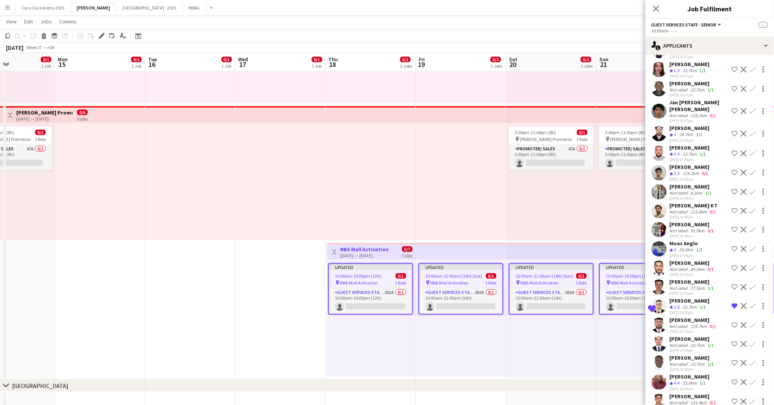
scroll to position [286, 0]
click at [9, 9] on app-icon "Menu" at bounding box center [8, 8] width 6 height 6
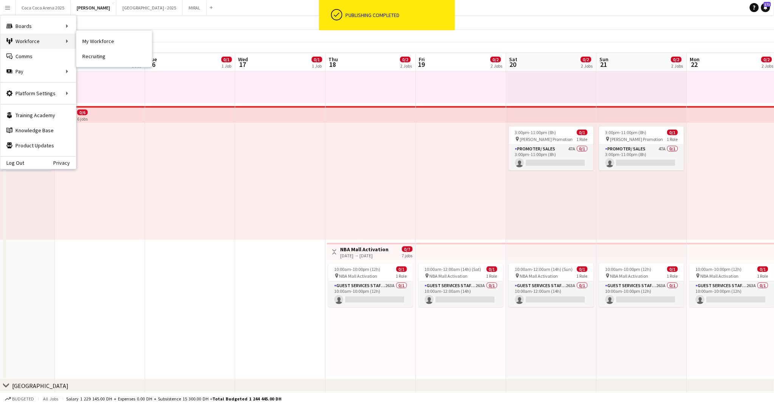
click at [36, 38] on div "Workforce Workforce" at bounding box center [38, 41] width 76 height 15
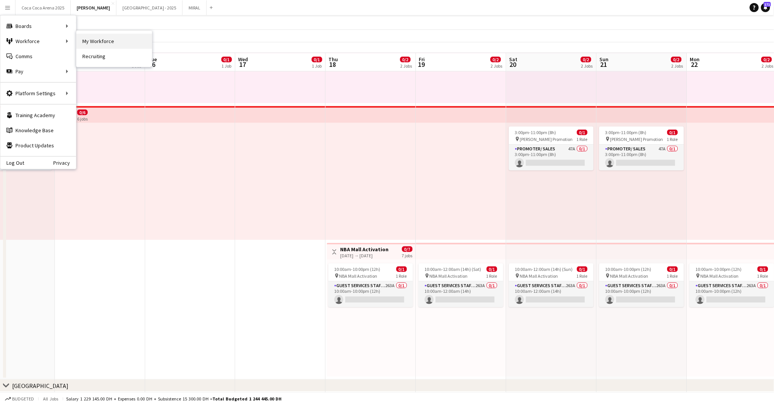
click at [87, 41] on link "My Workforce" at bounding box center [114, 41] width 76 height 15
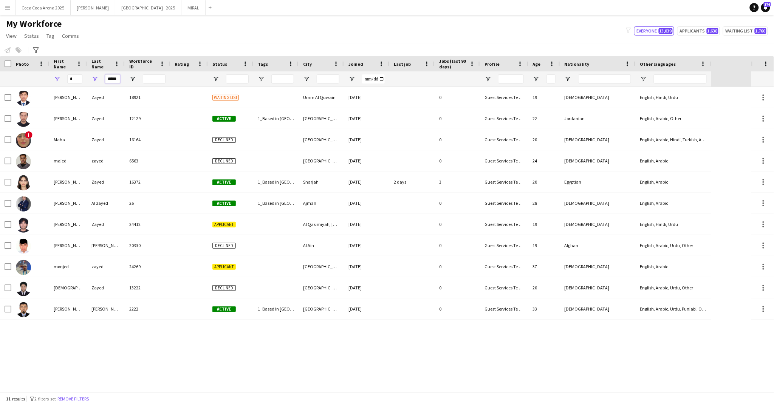
click at [112, 78] on input "*****" at bounding box center [112, 78] width 15 height 9
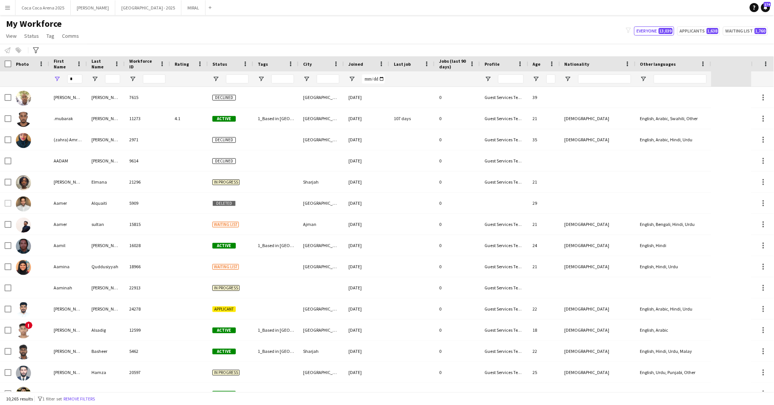
click at [74, 84] on div "*" at bounding box center [74, 78] width 15 height 15
click at [74, 82] on div "*" at bounding box center [74, 78] width 15 height 15
click at [74, 82] on input "*" at bounding box center [74, 78] width 15 height 9
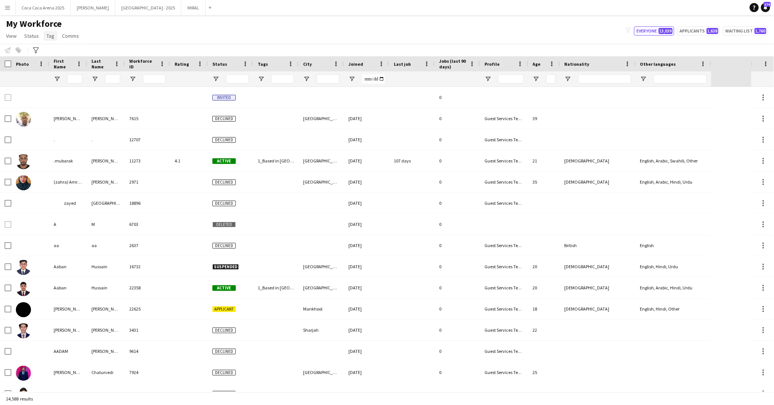
click at [49, 37] on span "Tag" at bounding box center [51, 36] width 8 height 7
click at [59, 52] on span "New tag" at bounding box center [58, 52] width 19 height 7
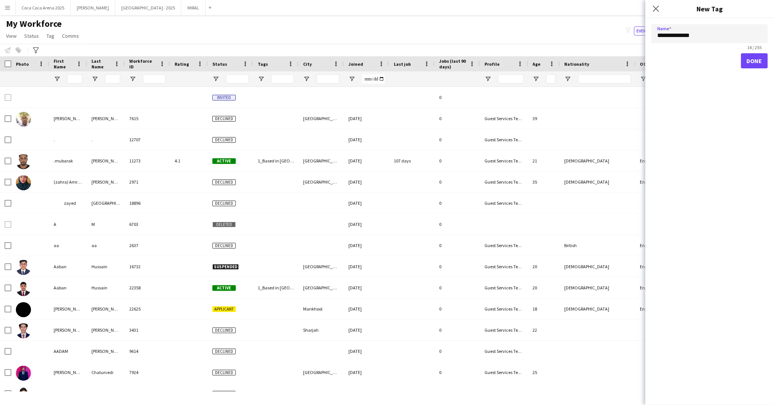
type input "**********"
click at [756, 61] on button "Done" at bounding box center [755, 60] width 27 height 15
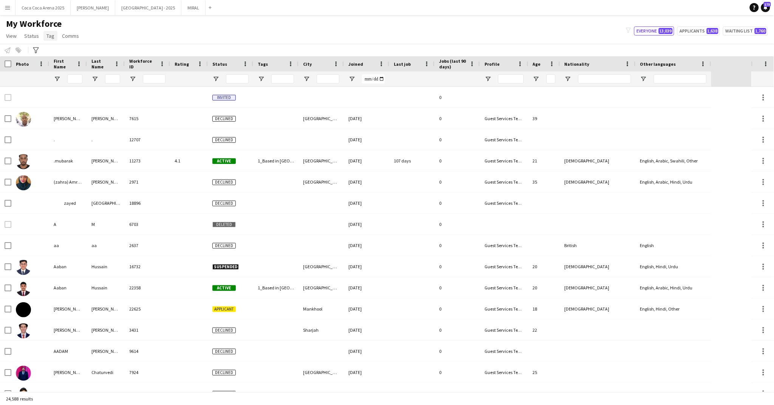
click at [49, 34] on span "Tag" at bounding box center [51, 36] width 8 height 7
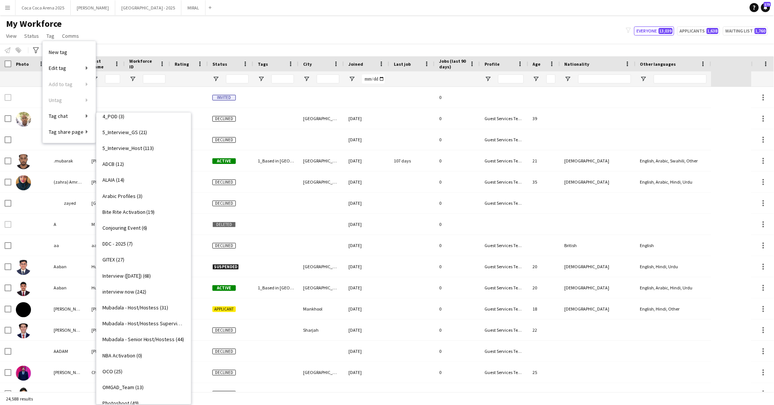
scroll to position [165, 0]
click at [129, 352] on link "NBA Activation (0)" at bounding box center [143, 358] width 95 height 16
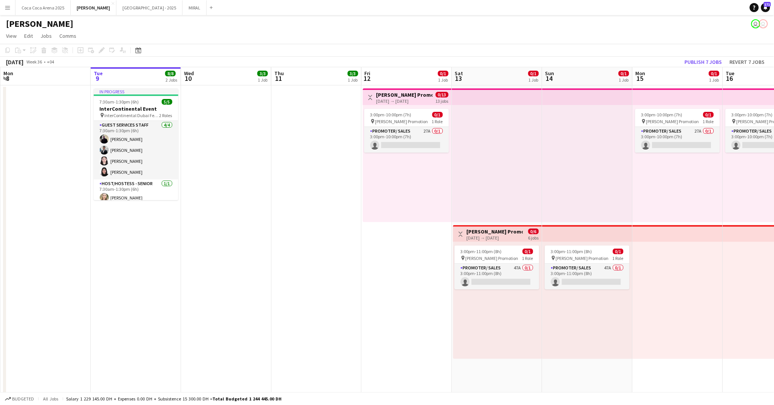
click at [441, 293] on app-date-cell "Toggle View [PERSON_NAME] Promotion [DATE] → [DATE] 0/13 13 jobs 3:00pm-10:00pm…" at bounding box center [407, 292] width 90 height 414
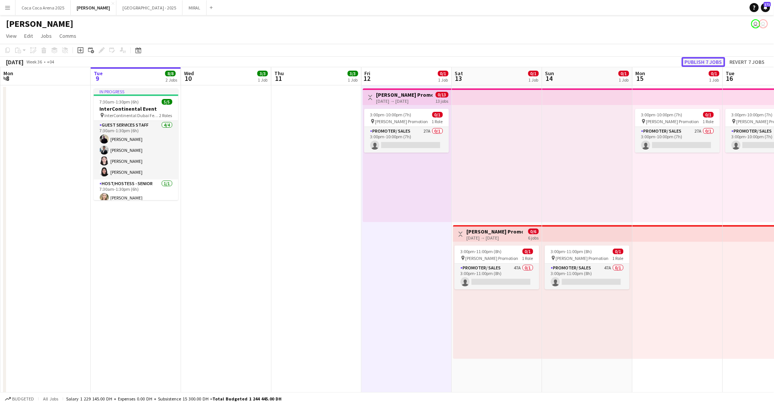
click at [694, 59] on button "Publish 7 jobs" at bounding box center [703, 62] width 43 height 10
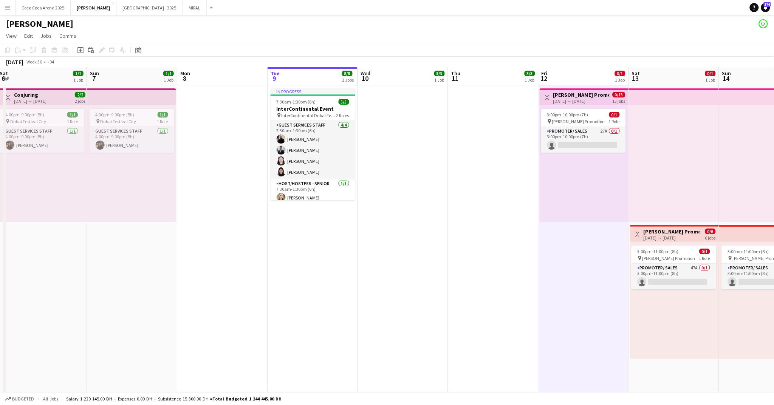
scroll to position [0, 183]
click at [59, 9] on button "[GEOGRAPHIC_DATA] 2025 Close" at bounding box center [43, 7] width 55 height 15
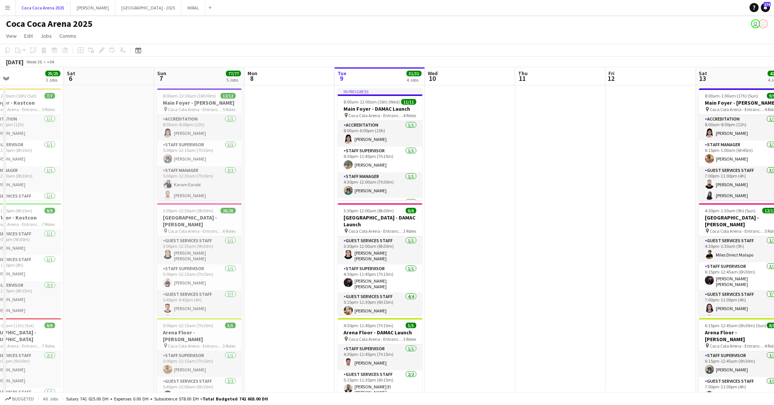
scroll to position [0, 207]
click at [273, 338] on app-date-cell at bounding box center [290, 380] width 90 height 590
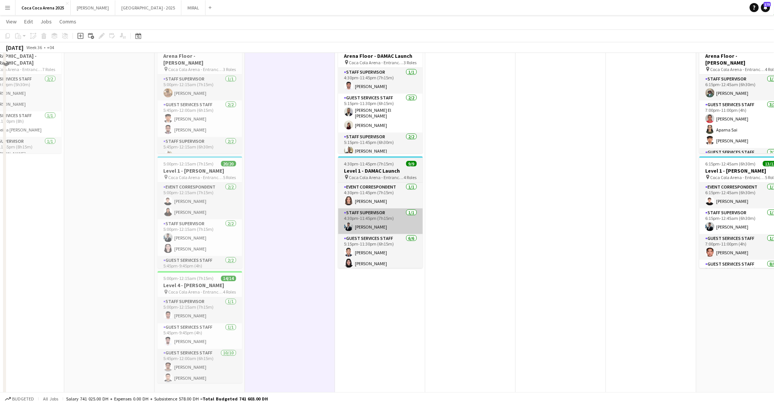
scroll to position [175, 0]
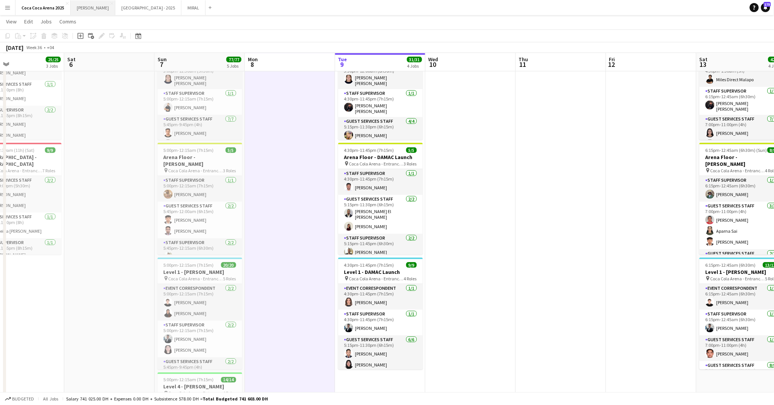
click at [81, 8] on button "[PERSON_NAME]" at bounding box center [93, 7] width 45 height 15
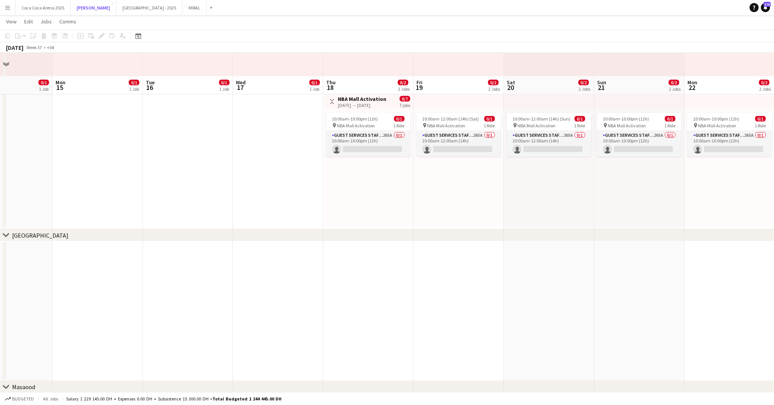
scroll to position [292, 0]
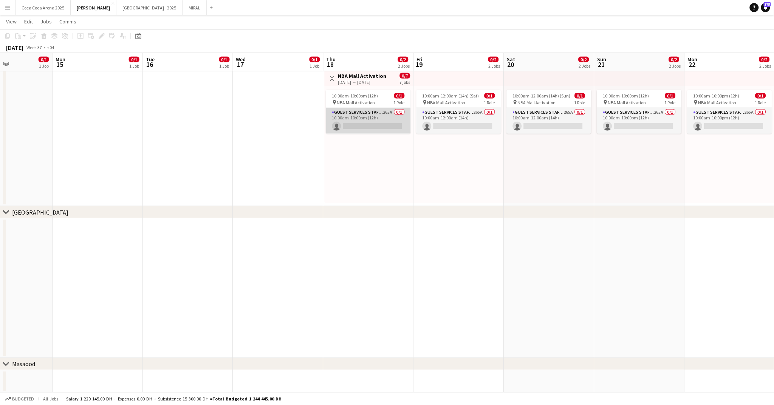
click at [369, 114] on app-card-role "Guest Services Staff - Senior 265A 0/1 10:00am-10:00pm (12h) single-neutral-act…" at bounding box center [368, 121] width 85 height 26
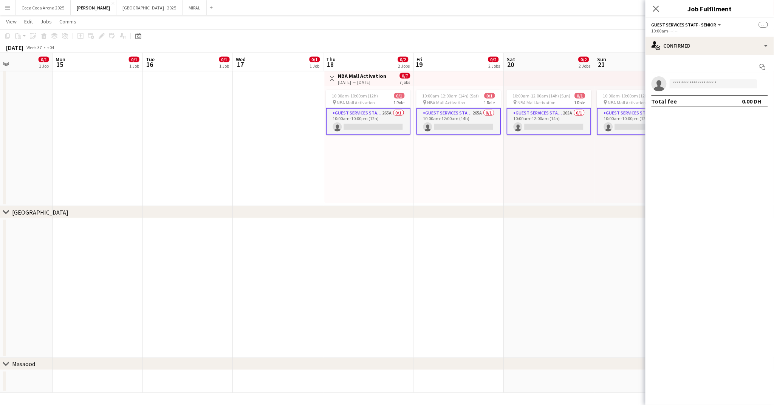
click at [365, 84] on div "[DATE] → [DATE]" at bounding box center [362, 82] width 48 height 6
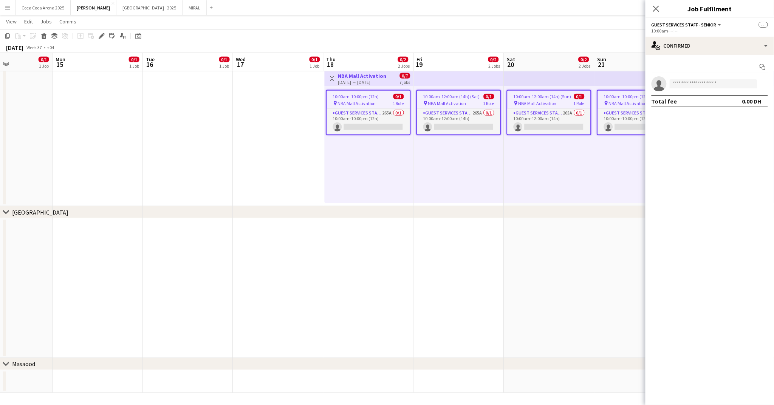
click at [363, 109] on div "Guest Services Staff - Senior 265A 0/1 10:00am-10:00pm (12h) single-neutral-act…" at bounding box center [368, 122] width 83 height 26
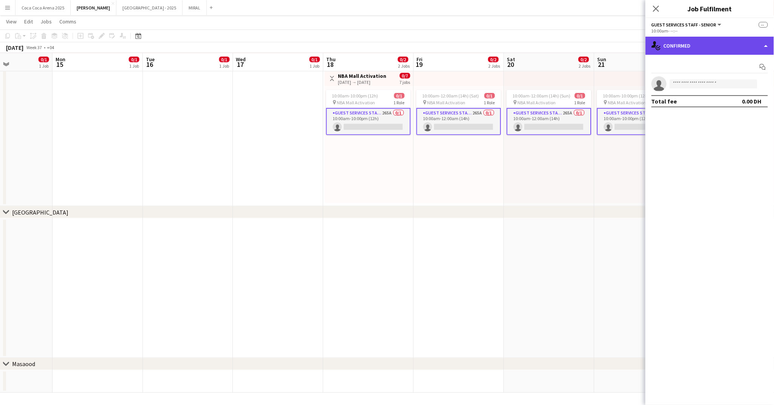
click at [691, 42] on div "single-neutral-actions-check-2 Confirmed" at bounding box center [710, 46] width 129 height 18
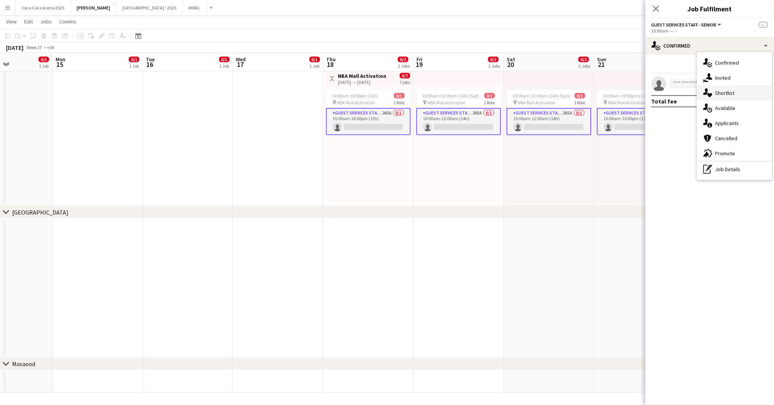
click at [726, 95] on span "Shortlist" at bounding box center [725, 93] width 19 height 7
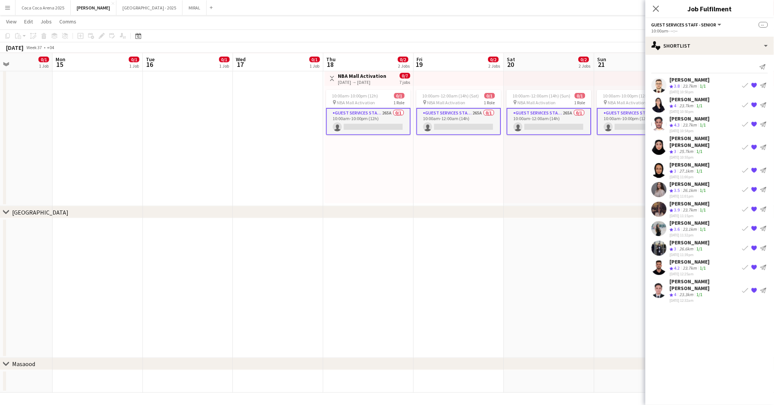
click at [754, 245] on app-icon "{{ spriteTitle }}" at bounding box center [755, 248] width 6 height 6
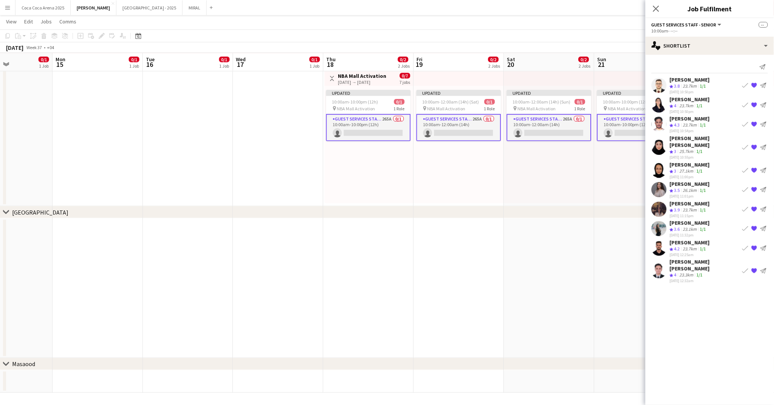
click at [755, 206] on app-icon "{{ spriteTitle }}" at bounding box center [755, 209] width 6 height 6
click at [753, 167] on app-icon "{{ spriteTitle }}" at bounding box center [755, 170] width 6 height 6
click at [754, 144] on app-icon "{{ spriteTitle }}" at bounding box center [755, 147] width 6 height 6
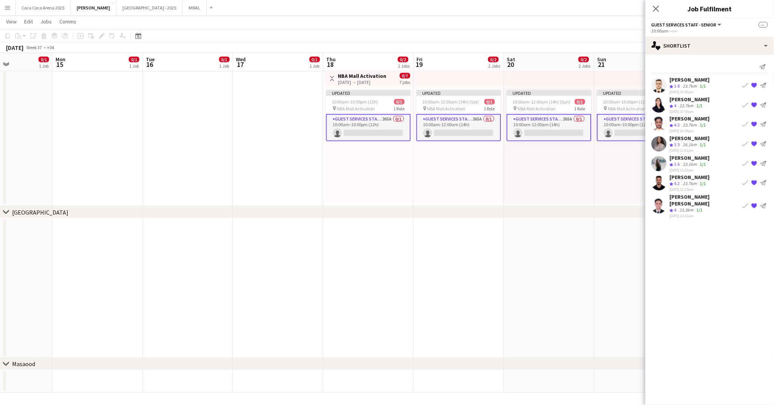
click at [681, 80] on div "[PERSON_NAME]" at bounding box center [690, 79] width 40 height 7
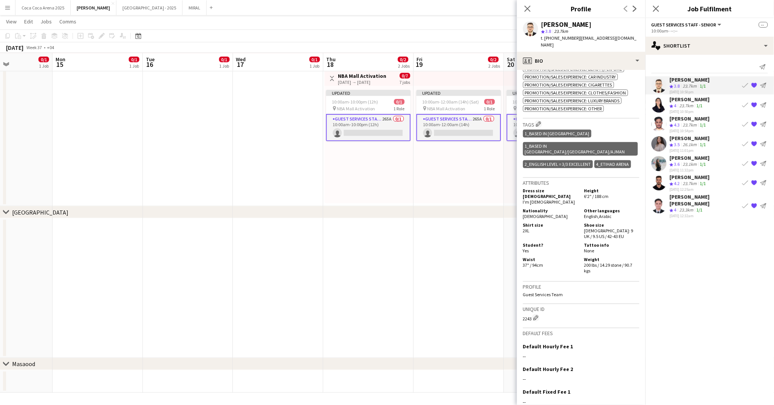
scroll to position [401, 0]
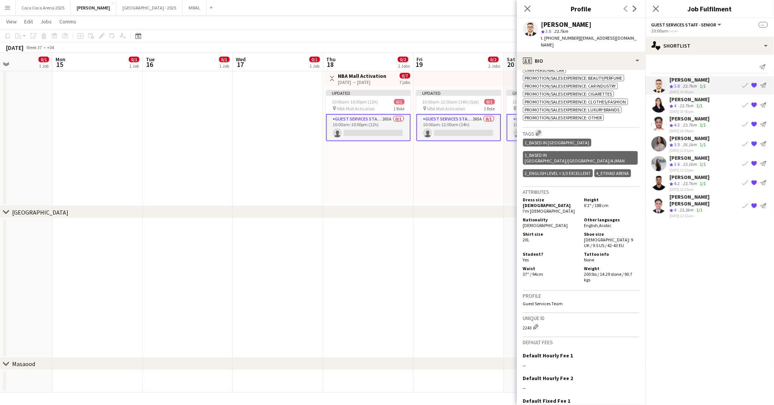
click at [541, 130] on app-icon "Edit crew company tags" at bounding box center [538, 132] width 5 height 5
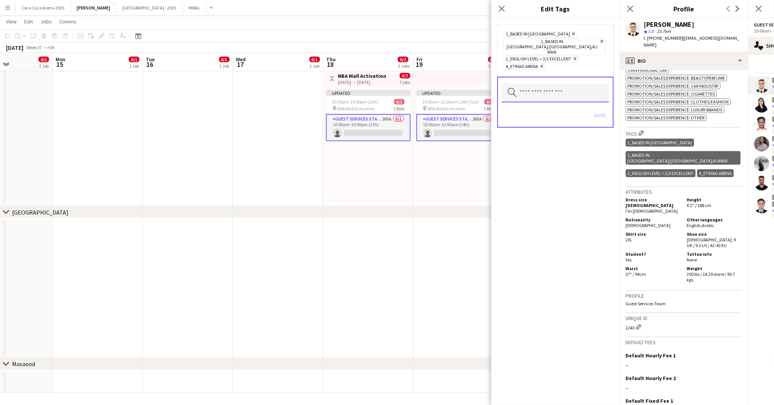
click at [570, 87] on input "text" at bounding box center [555, 93] width 107 height 19
type input "*"
type input "******"
click at [526, 112] on mat-option "NBA Activation" at bounding box center [556, 107] width 108 height 18
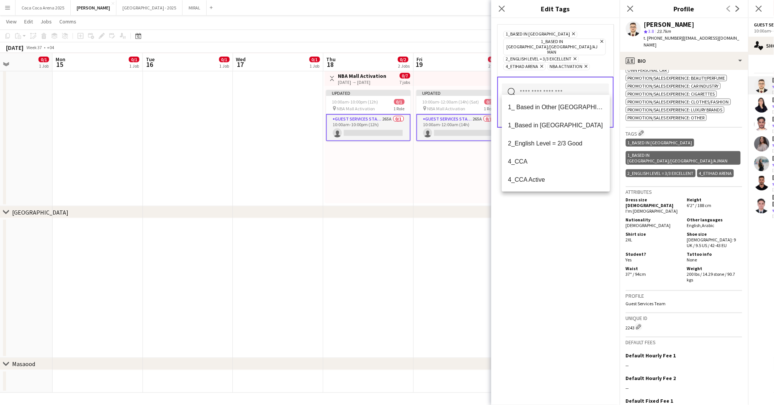
click at [544, 217] on div "1_Based in Abu Dhabi Remove 1_Based in Dubai/Sharjah/Ajman Remove 2_English Lev…" at bounding box center [556, 211] width 129 height 387
click at [604, 109] on button "Save" at bounding box center [601, 115] width 18 height 12
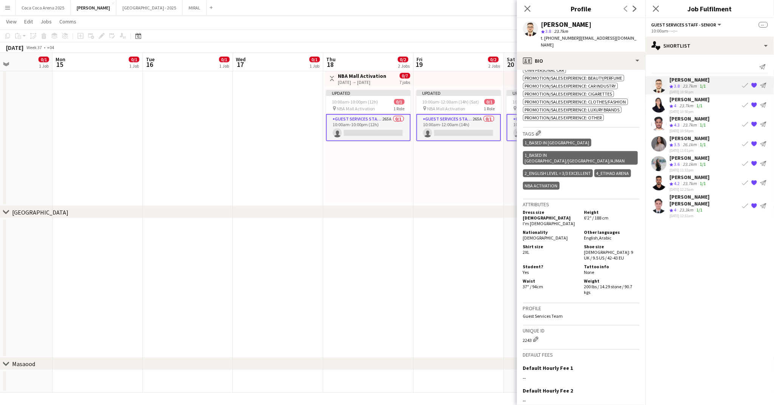
click at [688, 101] on div "Nooran Aman" at bounding box center [690, 99] width 40 height 7
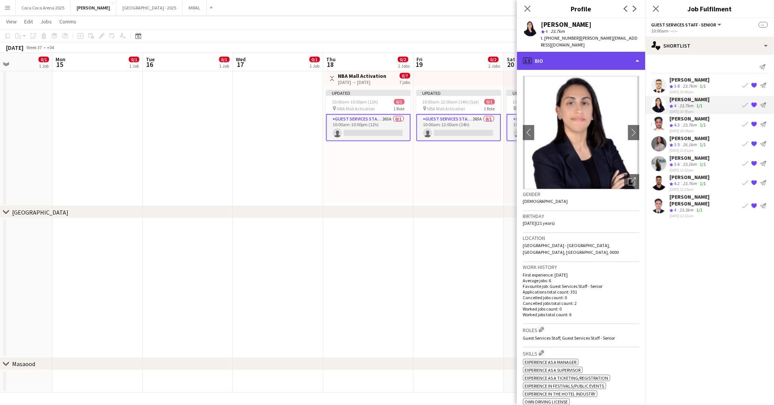
click at [588, 52] on div "profile Bio" at bounding box center [581, 61] width 129 height 18
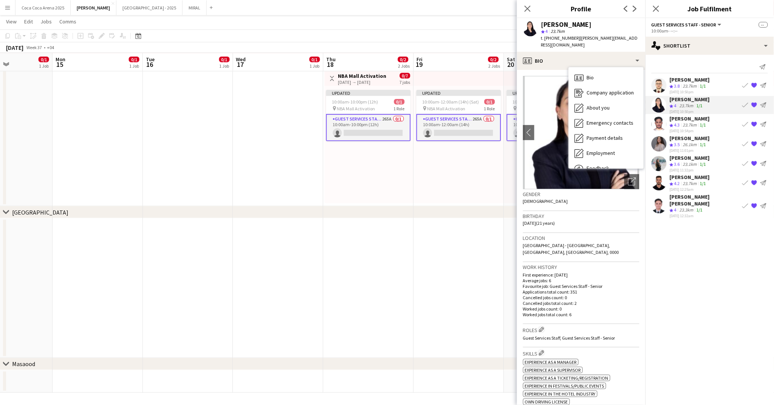
click at [658, 219] on mat-expansion-panel "heart Shortlist Send notification Yazan Basheer Crew rating 3.8 23.7km 1/1 08-0…" at bounding box center [710, 230] width 129 height 351
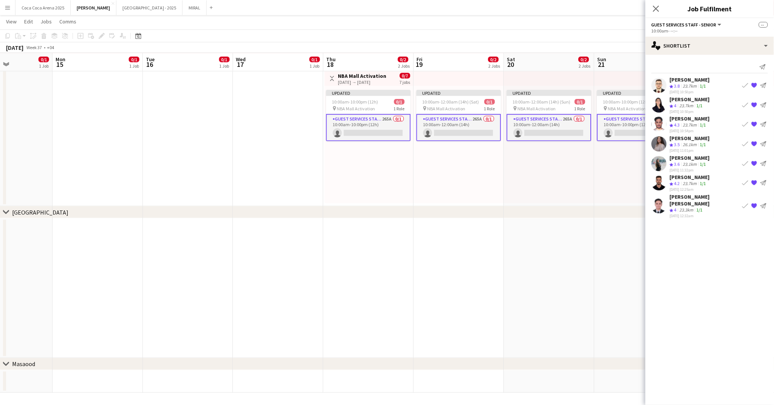
click at [756, 105] on app-icon "{{ spriteTitle }}" at bounding box center [755, 105] width 6 height 6
click at [692, 100] on div "Mahmoud Alnahry" at bounding box center [690, 99] width 40 height 7
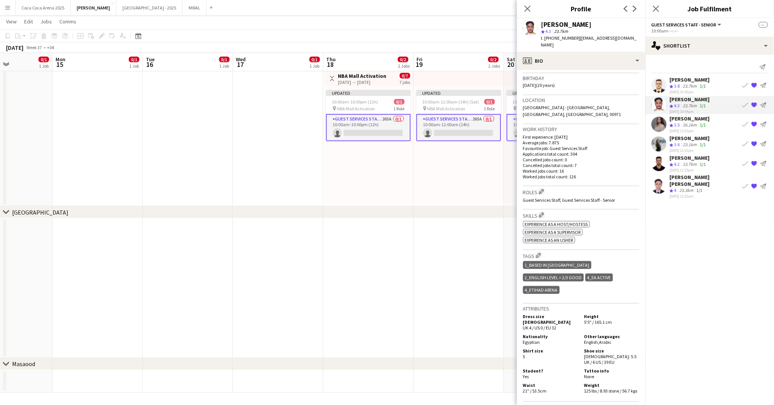
scroll to position [140, 0]
click at [544, 211] on app-icon "Edit crew company skills" at bounding box center [541, 213] width 5 height 5
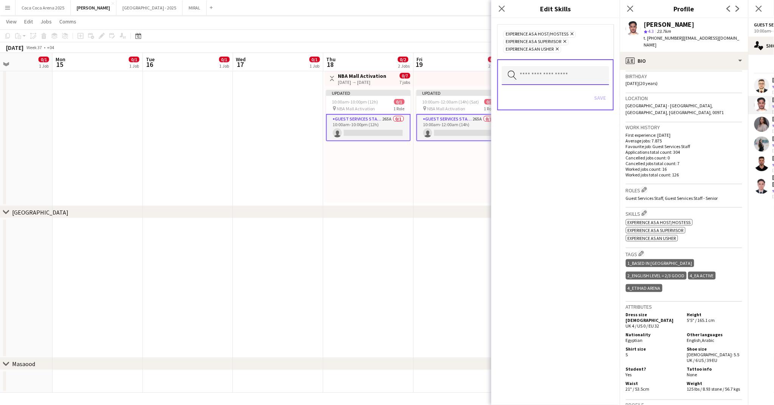
click at [546, 83] on input "text" at bounding box center [555, 75] width 107 height 19
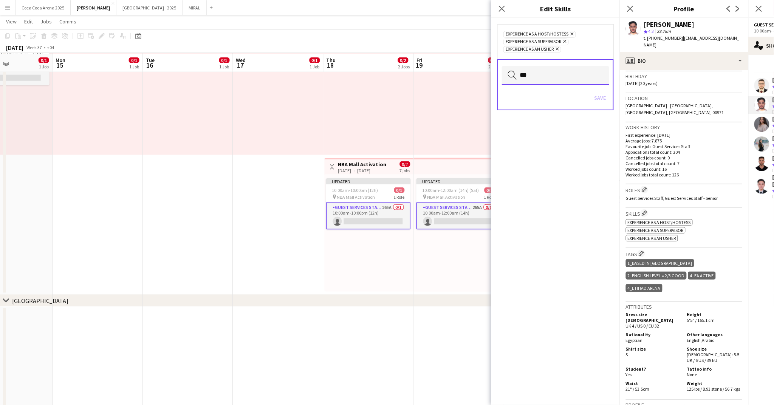
scroll to position [203, 0]
type input "***"
click at [588, 133] on div "Experience as a Host/Hostess Remove Experience as a Supervisor Remove Experienc…" at bounding box center [556, 211] width 129 height 387
click at [503, 8] on icon at bounding box center [501, 8] width 7 height 7
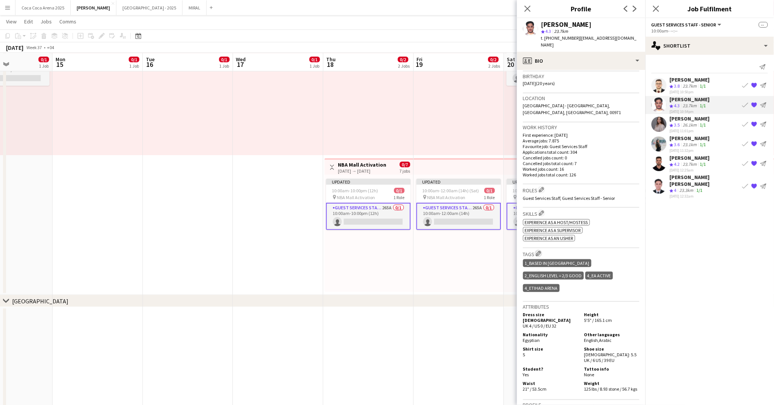
click at [540, 251] on app-icon "Edit crew company tags" at bounding box center [538, 253] width 5 height 5
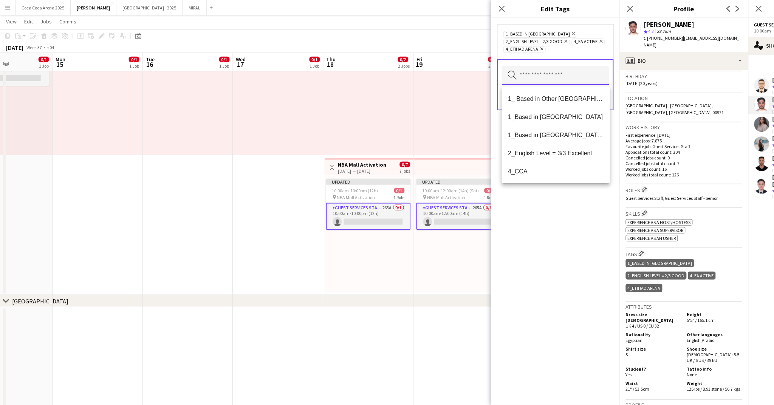
click at [531, 85] on input "text" at bounding box center [555, 75] width 107 height 19
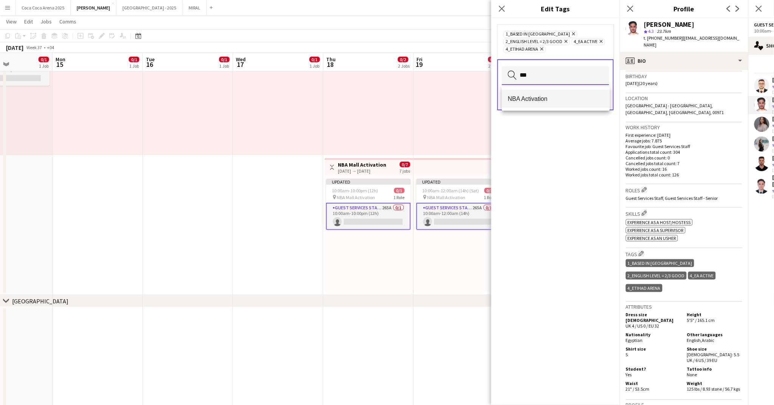
type input "***"
click at [523, 101] on span "NBA Activation" at bounding box center [556, 98] width 96 height 7
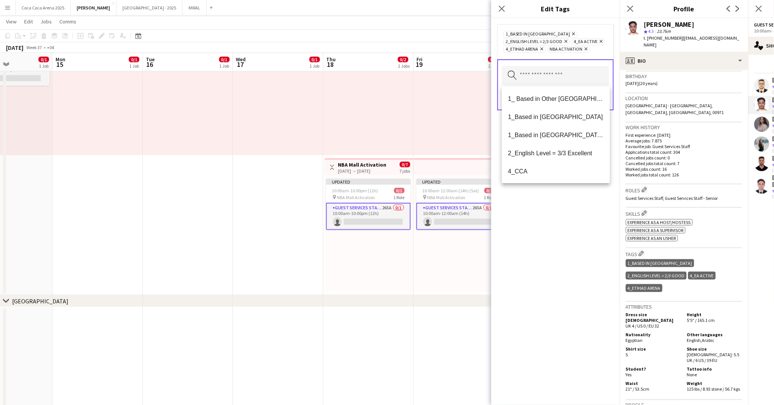
click at [554, 269] on div "1_Based in Abu Dhabi Remove 2_English Level = 2/3 Good Remove 4_EA Active Remov…" at bounding box center [556, 211] width 129 height 387
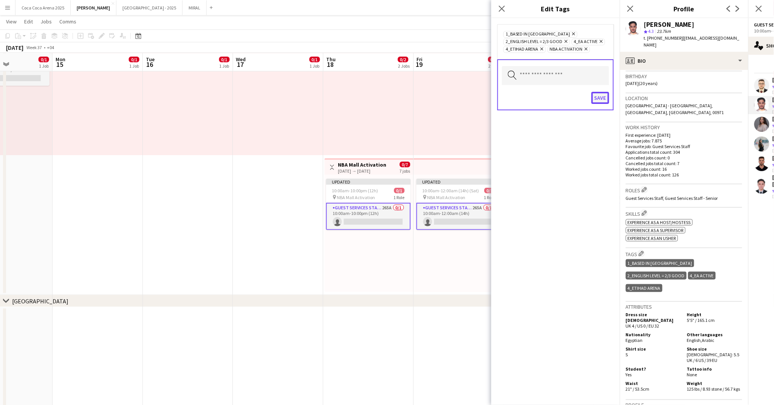
click at [604, 101] on button "Save" at bounding box center [601, 98] width 18 height 12
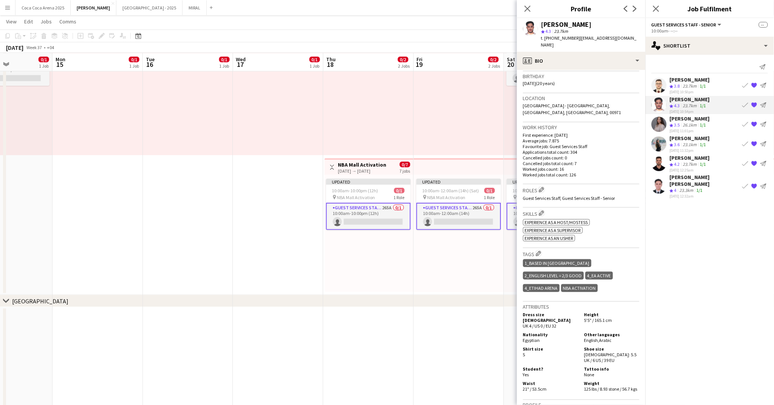
click at [686, 122] on div "26.1km" at bounding box center [690, 125] width 17 height 6
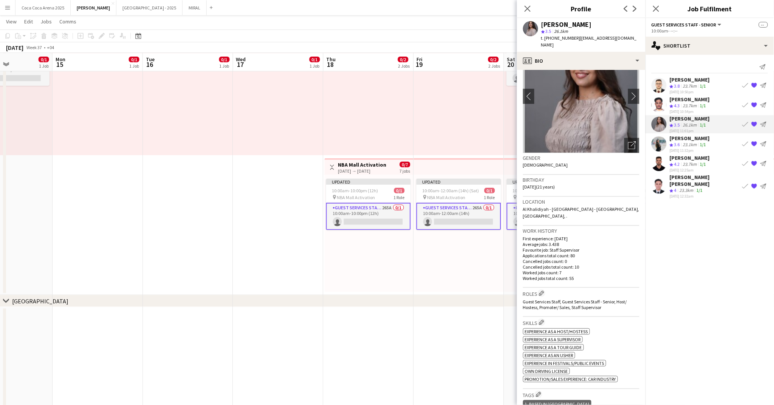
scroll to position [0, 0]
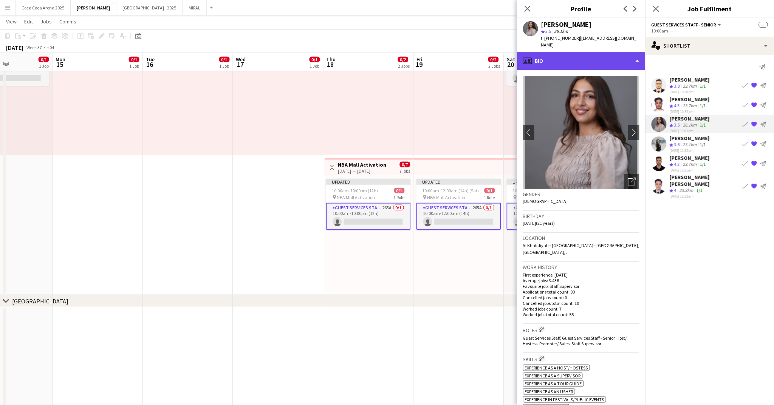
click at [573, 53] on div "profile Bio" at bounding box center [581, 61] width 129 height 18
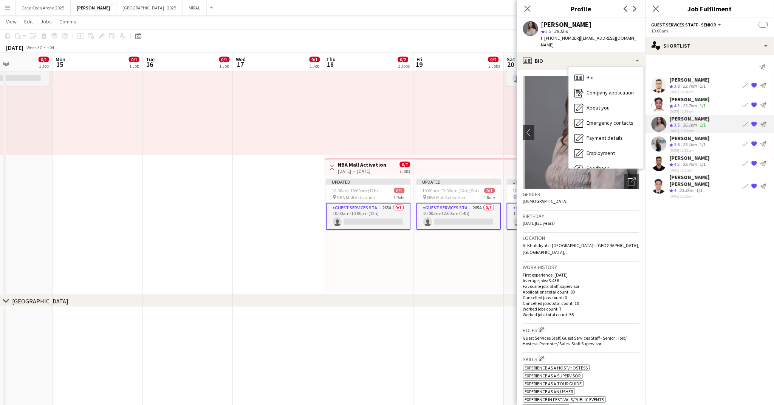
click at [666, 243] on mat-expansion-panel "heart Shortlist Send notification Yazan Basheer Crew rating 3.8 23.7km 1/1 08-0…" at bounding box center [710, 230] width 129 height 351
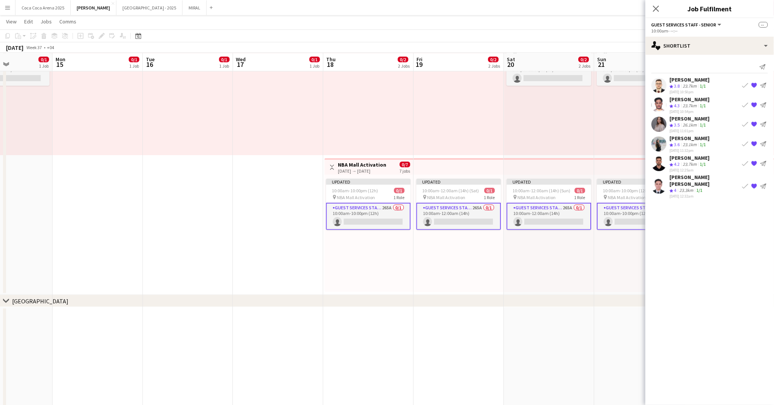
click at [685, 120] on div "Aline Sowan" at bounding box center [690, 118] width 40 height 7
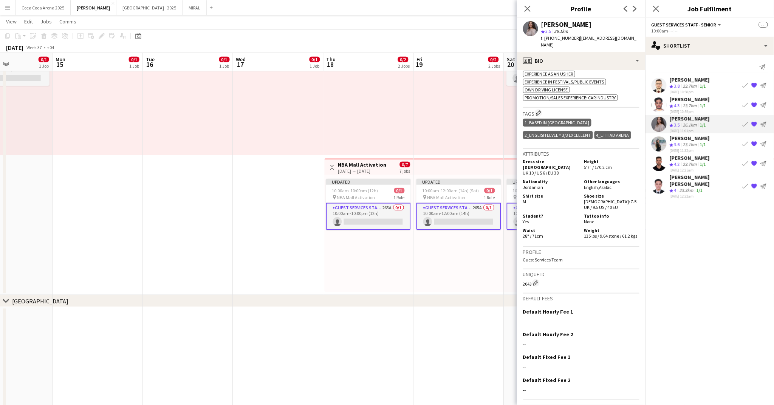
scroll to position [322, 0]
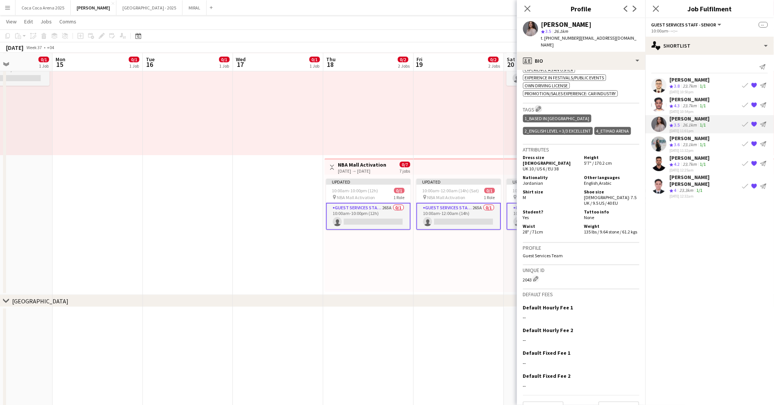
click at [540, 106] on app-icon "Edit crew company tags" at bounding box center [538, 108] width 5 height 5
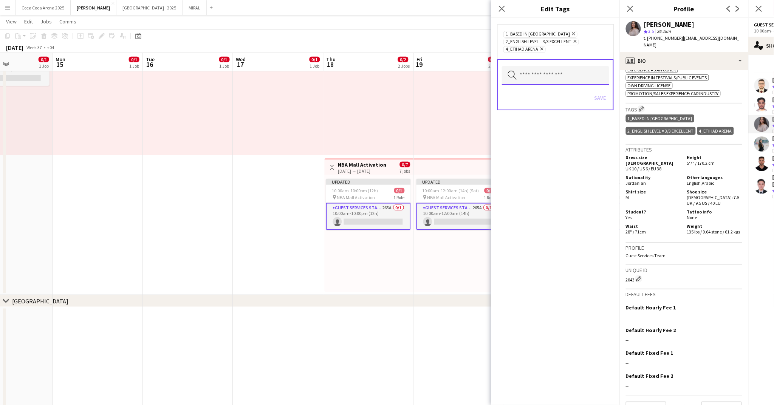
click at [543, 76] on input "text" at bounding box center [555, 75] width 107 height 19
type input "***"
click at [517, 100] on span "NBA Activation" at bounding box center [556, 98] width 96 height 7
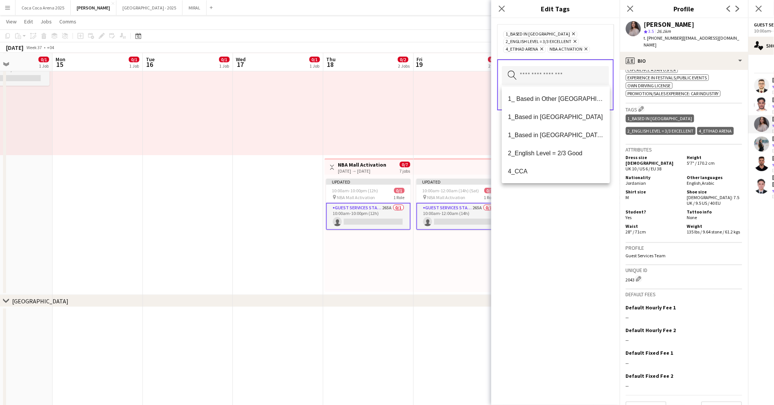
click at [552, 217] on div "1_Based in Abu Dhabi Remove 2_English Level = 3/3 Excellent Remove 4_Etihad Are…" at bounding box center [556, 211] width 129 height 387
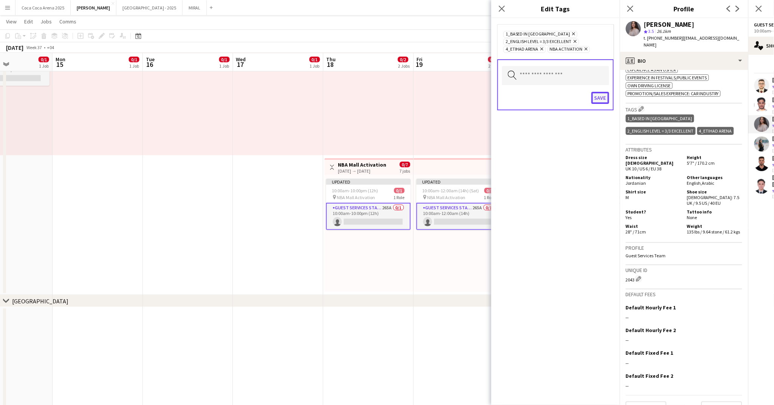
click at [599, 98] on button "Save" at bounding box center [601, 98] width 18 height 12
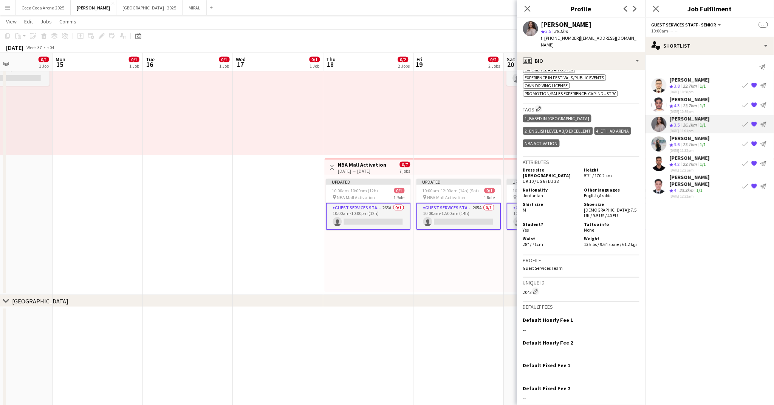
click at [678, 142] on span "3.6" at bounding box center [678, 145] width 6 height 6
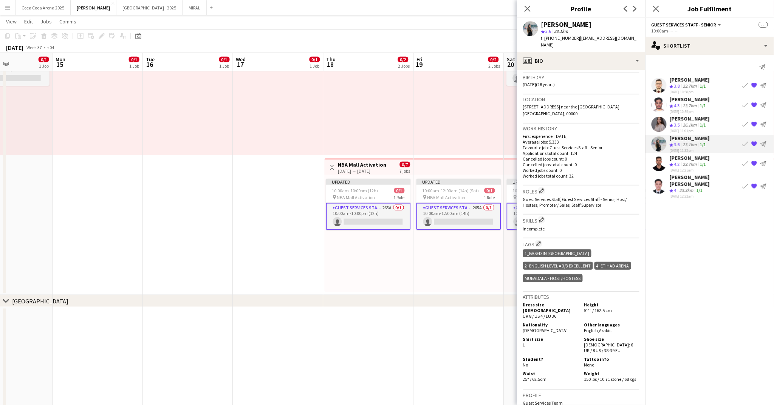
scroll to position [140, 0]
click at [583, 266] on div "1_Based in Abu Dhabi 2_English Level = 3/3 Excellent 4_Etihad Arena Mubadala - …" at bounding box center [581, 265] width 116 height 37
click at [539, 240] on app-icon "Edit crew company tags" at bounding box center [538, 242] width 5 height 5
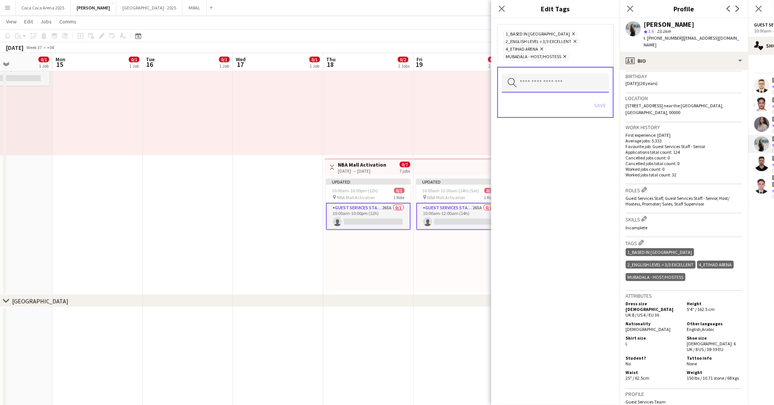
click at [553, 82] on input "text" at bounding box center [555, 83] width 107 height 19
type input "***"
click at [528, 111] on mat-option "NBA Activation" at bounding box center [556, 107] width 108 height 18
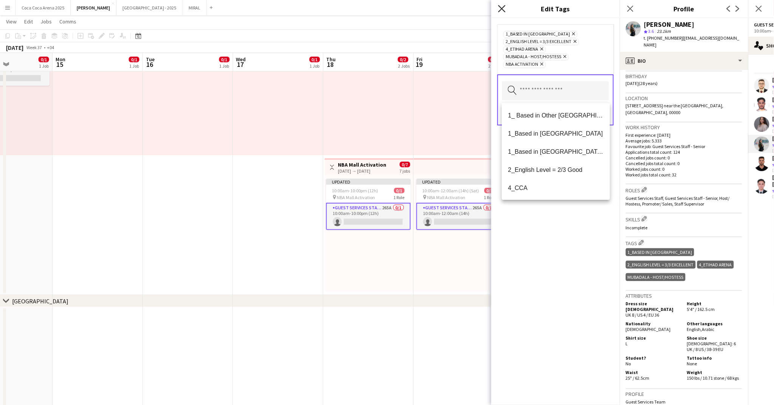
click at [503, 9] on icon at bounding box center [501, 8] width 7 height 7
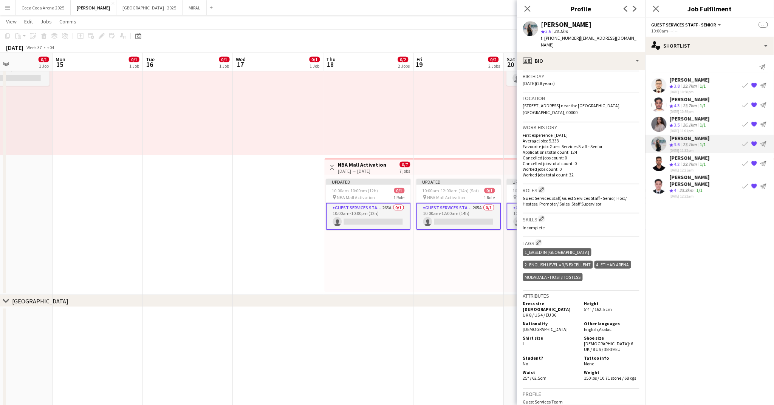
click at [678, 142] on span "3.6" at bounding box center [678, 145] width 6 height 6
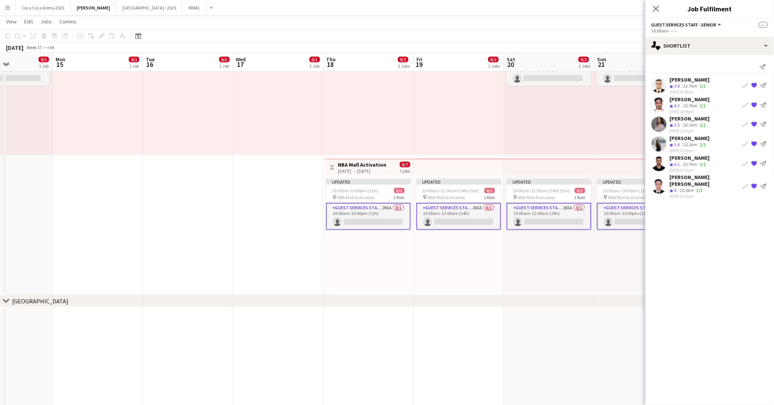
click at [678, 142] on span "3.6" at bounding box center [678, 145] width 6 height 6
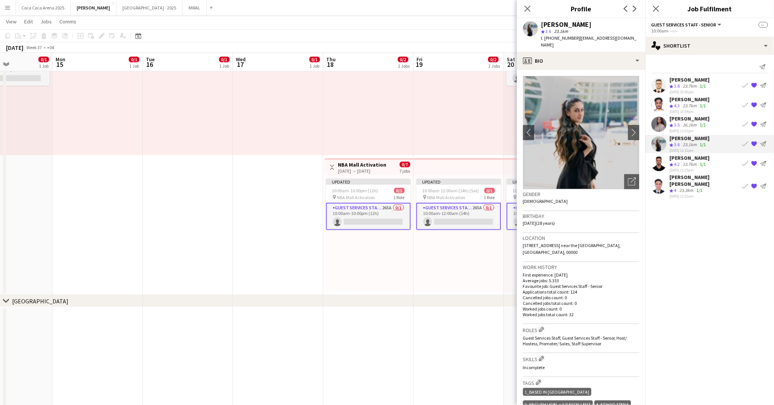
scroll to position [63, 0]
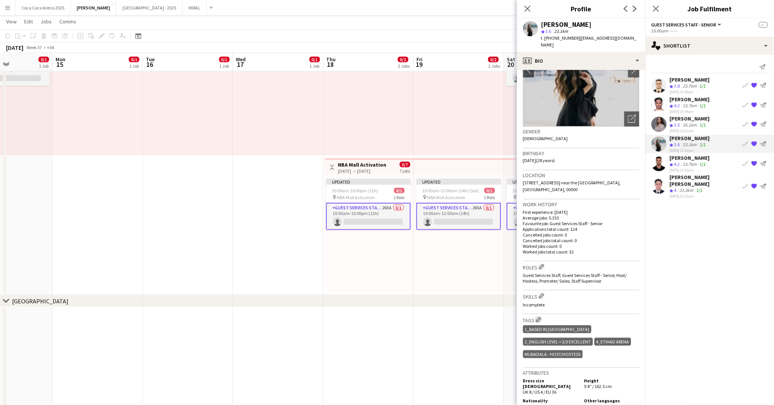
click at [539, 317] on app-icon "Edit crew company tags" at bounding box center [538, 319] width 5 height 5
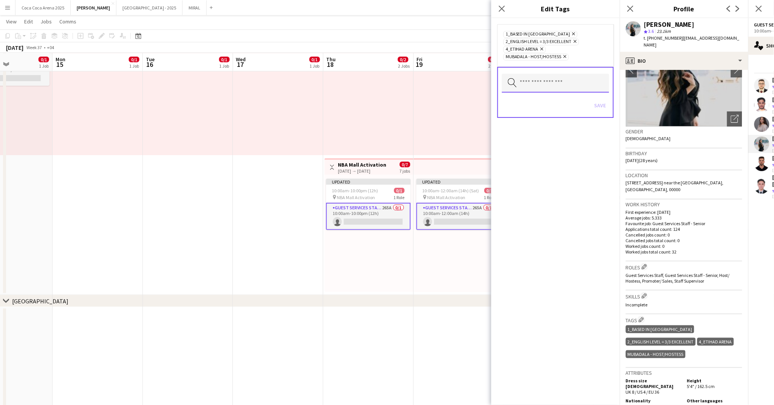
click at [541, 90] on input "text" at bounding box center [555, 83] width 107 height 19
type input "***"
click at [523, 109] on span "NBA Activation" at bounding box center [556, 107] width 96 height 7
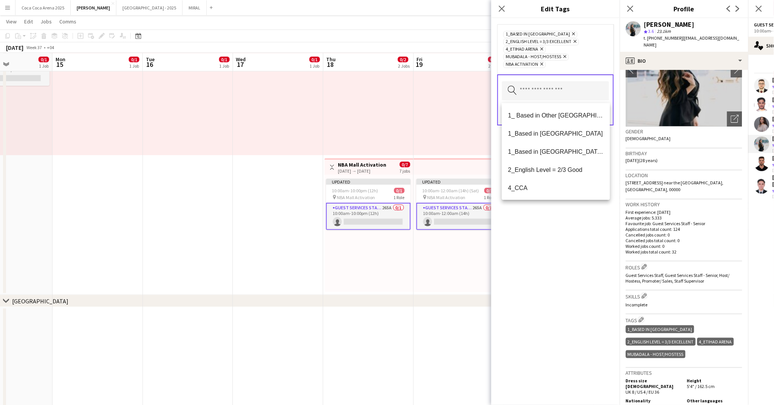
click at [548, 216] on div "1_Based in Abu Dhabi Remove 2_English Level = 3/3 Excellent Remove 4_Etihad Are…" at bounding box center [556, 211] width 129 height 387
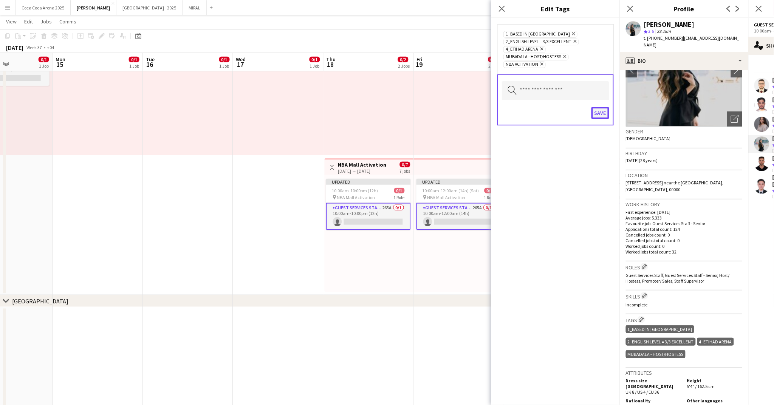
click at [599, 117] on button "Save" at bounding box center [601, 113] width 18 height 12
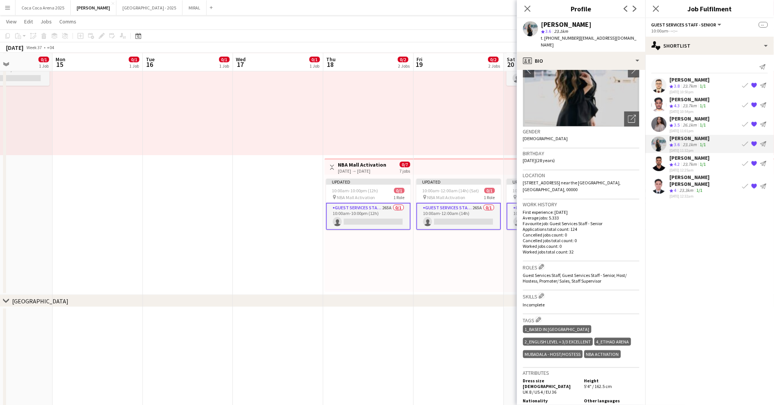
click at [689, 161] on div "23.7km" at bounding box center [690, 164] width 17 height 6
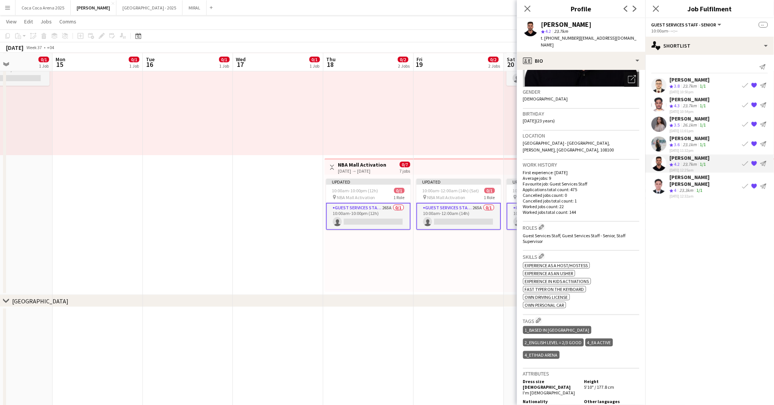
scroll to position [106, 0]
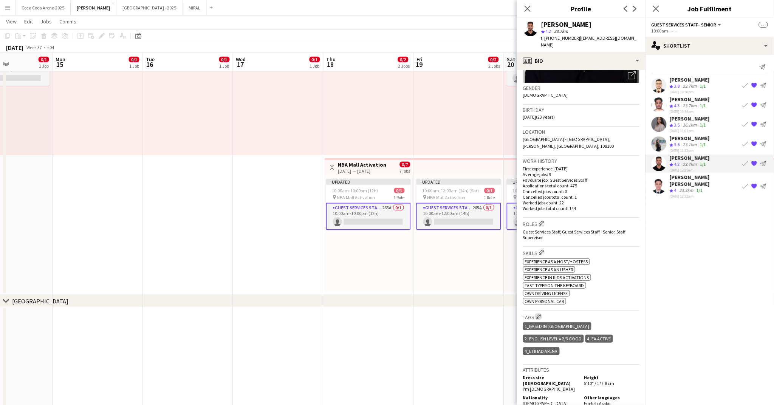
click at [540, 319] on app-icon "Edit crew company tags" at bounding box center [538, 316] width 5 height 5
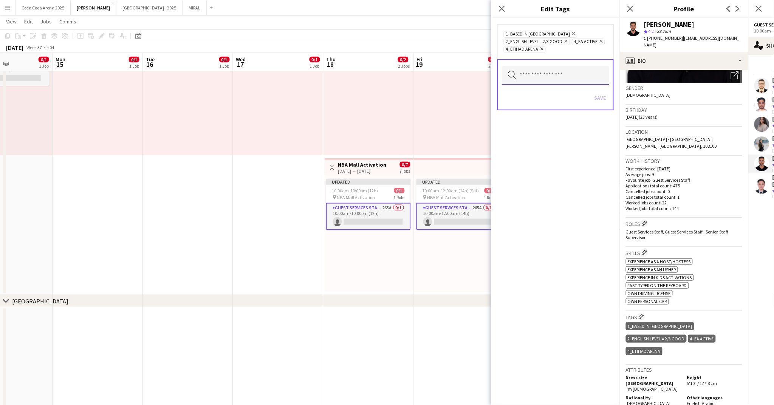
click at [549, 81] on input "text" at bounding box center [555, 75] width 107 height 19
type input "***"
click at [541, 107] on mat-option "NBA Activation" at bounding box center [556, 99] width 108 height 18
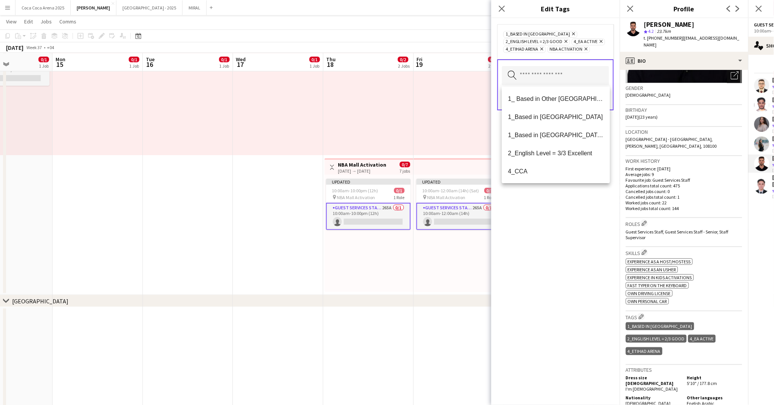
click at [560, 210] on div "1_Based in Abu Dhabi Remove 2_English Level = 2/3 Good Remove 4_EA Active Remov…" at bounding box center [556, 211] width 129 height 387
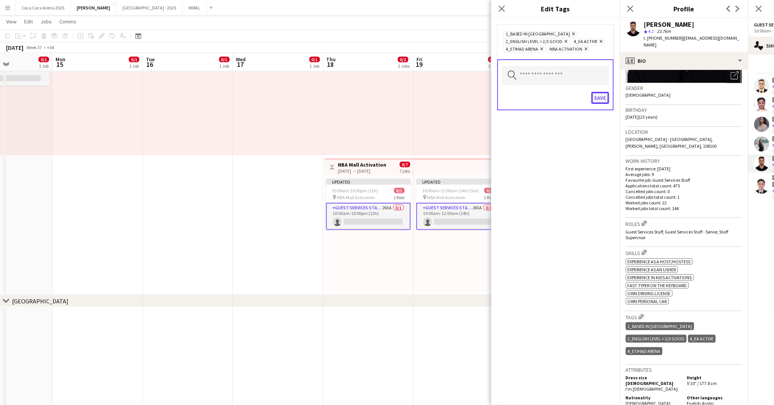
click at [599, 97] on button "Save" at bounding box center [601, 98] width 18 height 12
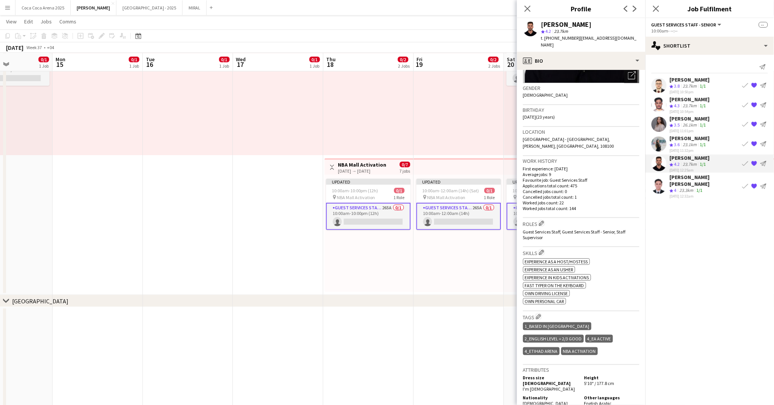
click at [681, 188] on div "23.3km" at bounding box center [686, 191] width 17 height 6
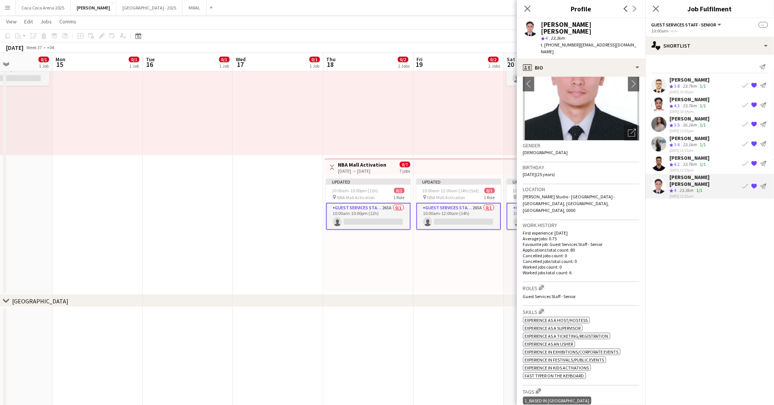
scroll to position [117, 0]
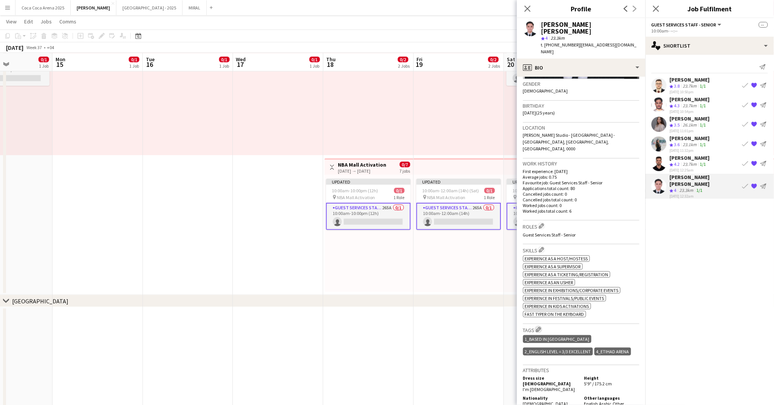
click at [540, 327] on app-icon "Edit crew company tags" at bounding box center [538, 329] width 5 height 5
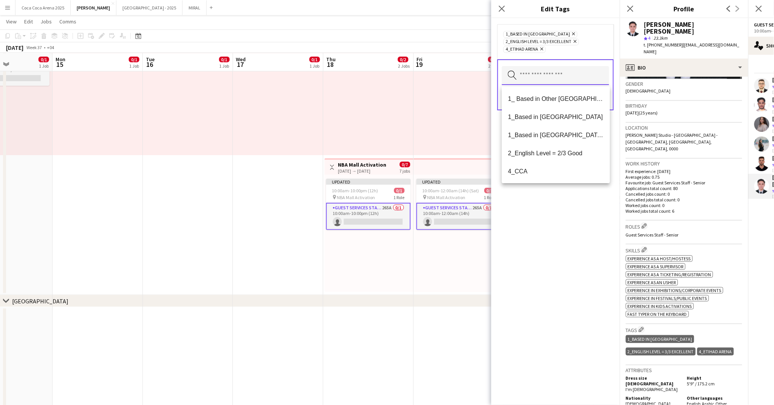
click at [569, 80] on input "text" at bounding box center [555, 75] width 107 height 19
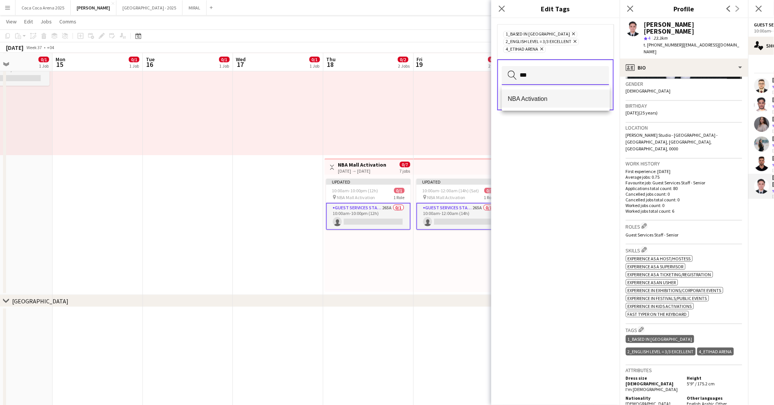
type input "***"
click at [534, 103] on mat-option "NBA Activation" at bounding box center [556, 99] width 108 height 18
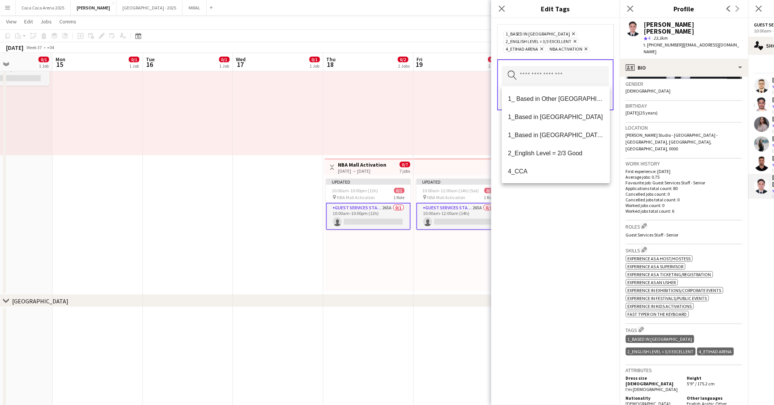
click at [547, 195] on div "1_Based in Abu Dhabi Remove 2_English Level = 3/3 Excellent Remove 4_Etihad Are…" at bounding box center [556, 211] width 129 height 387
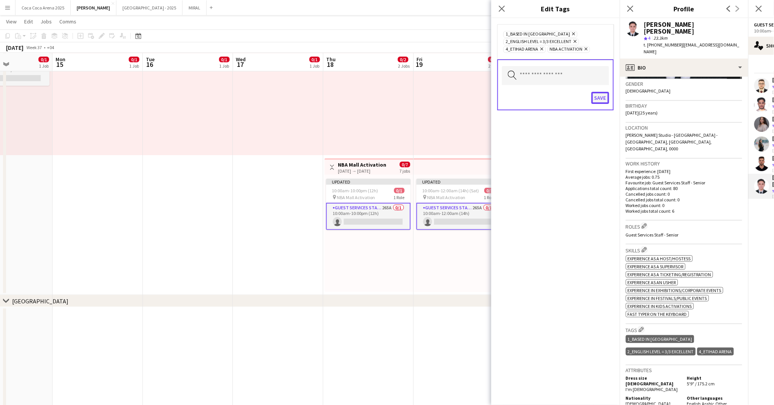
click at [599, 97] on button "Save" at bounding box center [601, 98] width 18 height 12
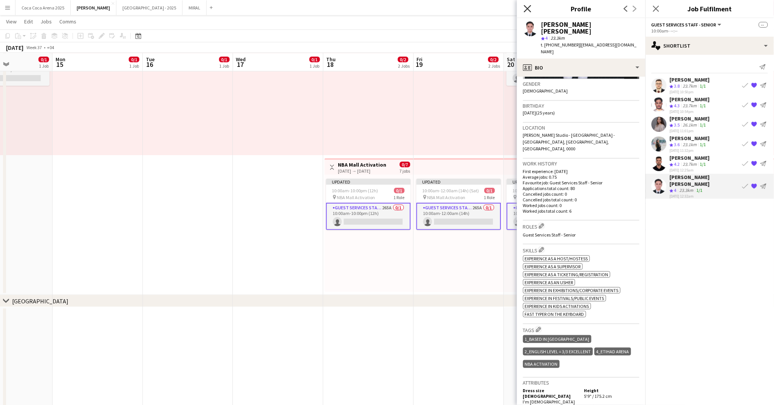
click at [526, 7] on icon "Close pop-in" at bounding box center [527, 8] width 7 height 7
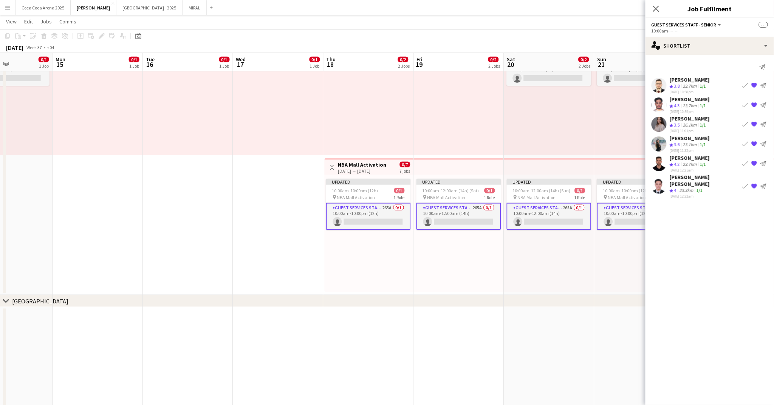
click at [688, 164] on div "23.7km" at bounding box center [690, 164] width 17 height 6
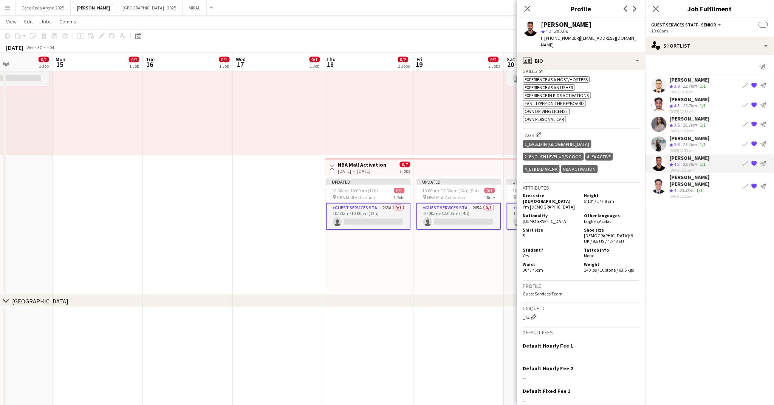
scroll to position [320, 0]
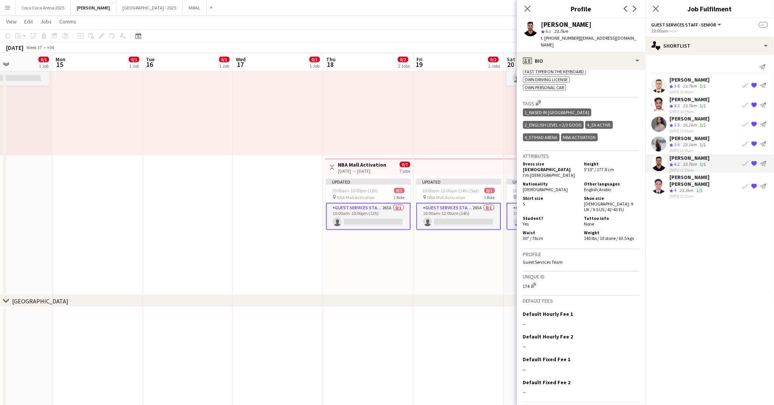
click at [598, 133] on div "NBA Activation" at bounding box center [580, 137] width 37 height 8
click at [540, 103] on app-icon "Edit crew company tags" at bounding box center [538, 102] width 5 height 5
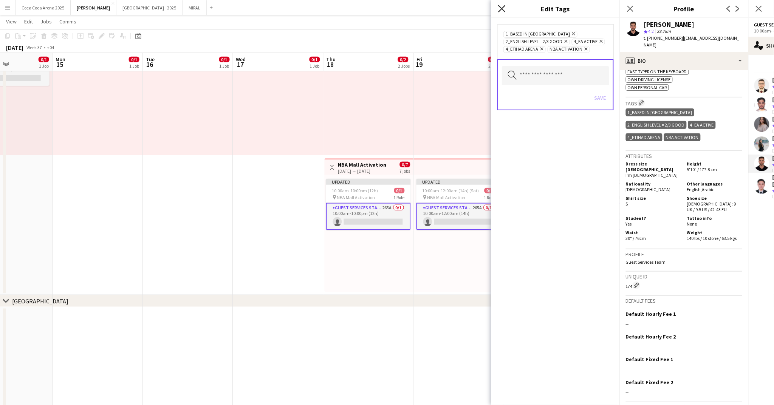
click at [503, 9] on icon at bounding box center [501, 8] width 7 height 7
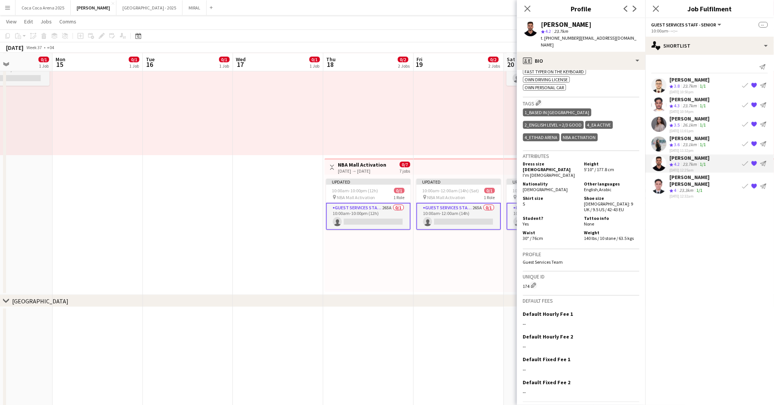
click at [675, 98] on div "Mahmoud Alnahry" at bounding box center [690, 99] width 40 height 7
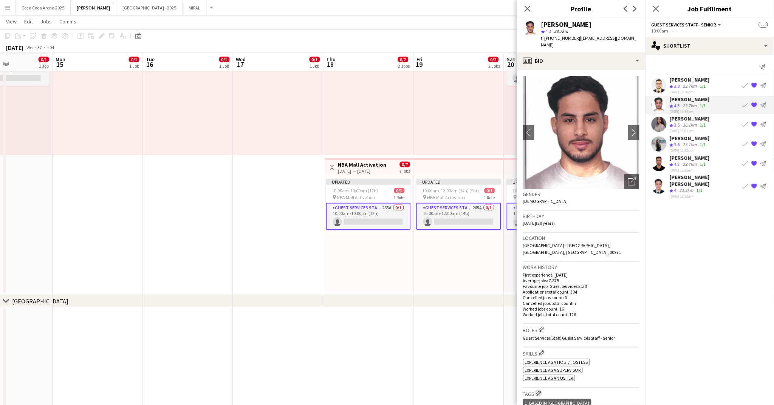
click at [540, 390] on button "Edit crew company tags" at bounding box center [539, 394] width 8 height 8
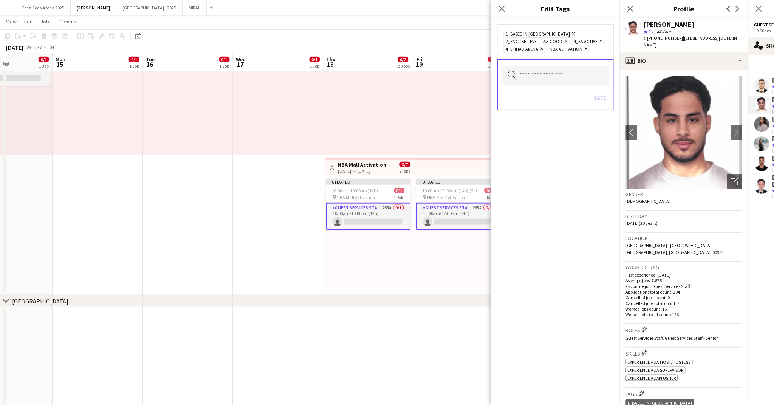
click at [586, 50] on icon "Remove" at bounding box center [585, 49] width 5 height 5
click at [602, 98] on button "Save" at bounding box center [601, 98] width 18 height 12
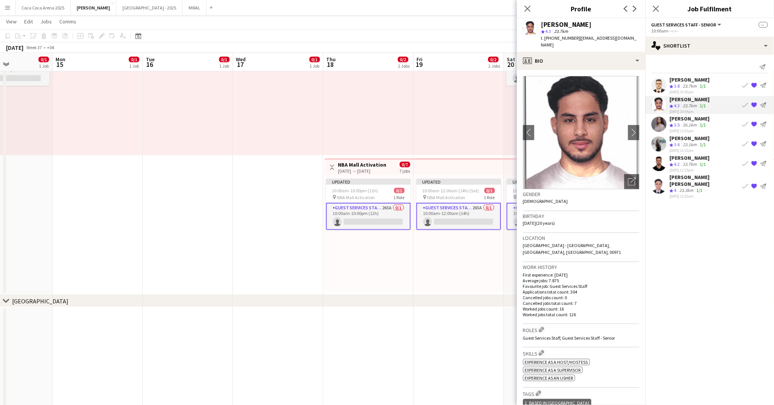
click at [755, 104] on app-icon "{{ spriteTitle }}" at bounding box center [755, 105] width 6 height 6
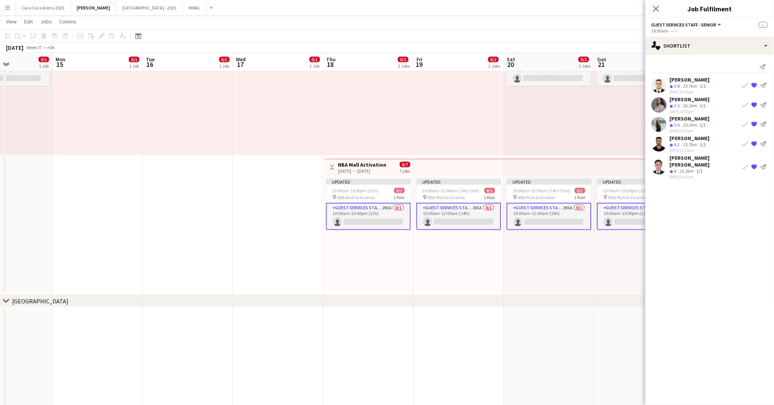
click at [696, 156] on div "Abedel Rahman Alloush" at bounding box center [705, 162] width 70 height 14
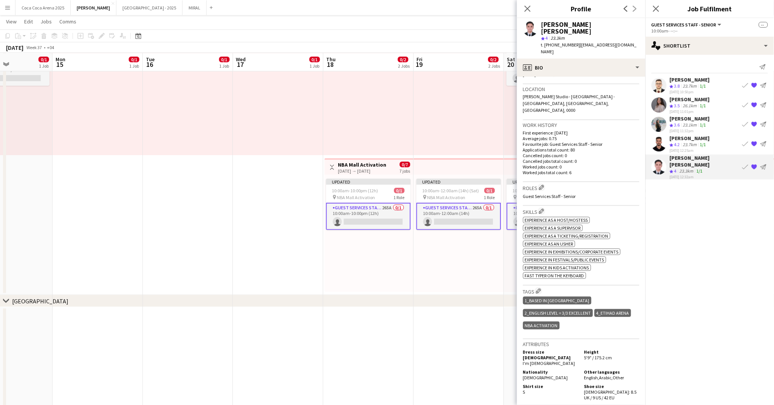
scroll to position [153, 0]
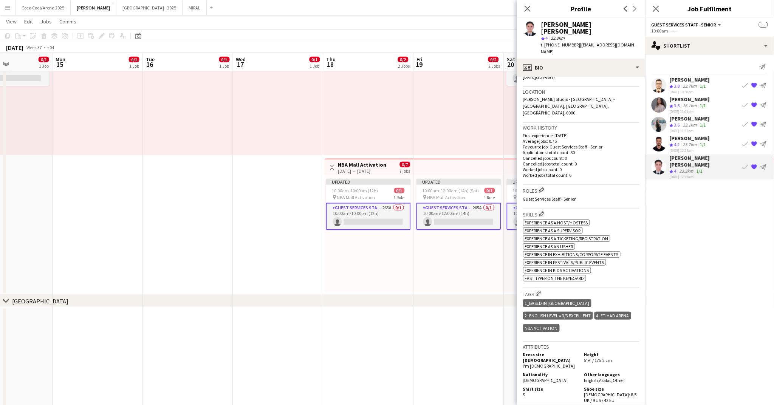
click at [547, 324] on div "NBA Activation" at bounding box center [541, 328] width 37 height 8
click at [540, 291] on app-icon "Edit crew company tags" at bounding box center [538, 293] width 5 height 5
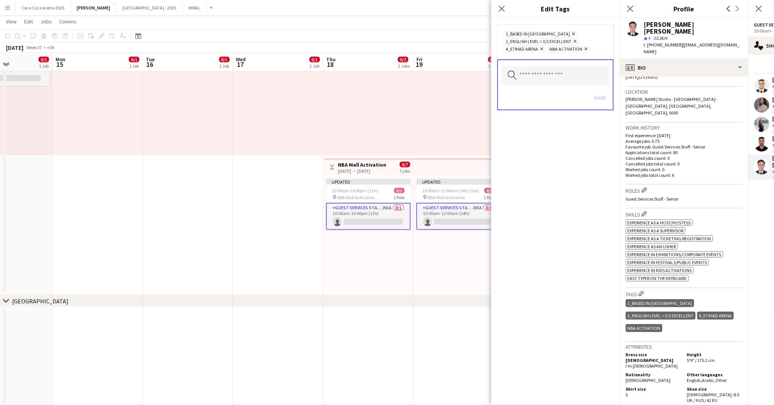
click at [585, 51] on icon at bounding box center [586, 49] width 3 height 3
click at [602, 99] on button "Save" at bounding box center [601, 98] width 18 height 12
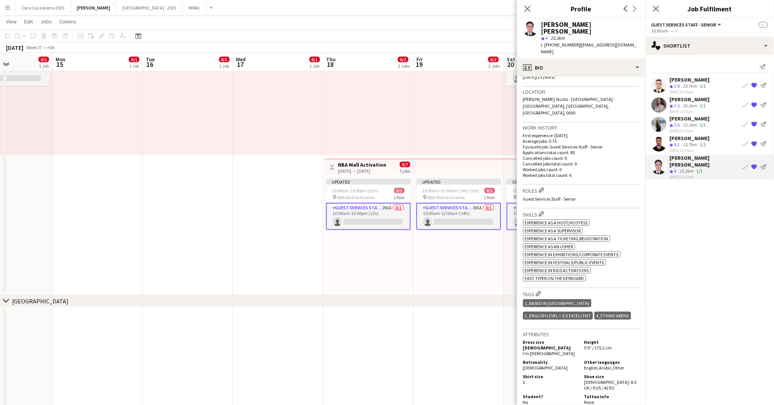
click at [533, 9] on div "Close pop-in" at bounding box center [527, 8] width 21 height 17
click at [754, 164] on app-icon "{{ spriteTitle }}" at bounding box center [755, 167] width 6 height 6
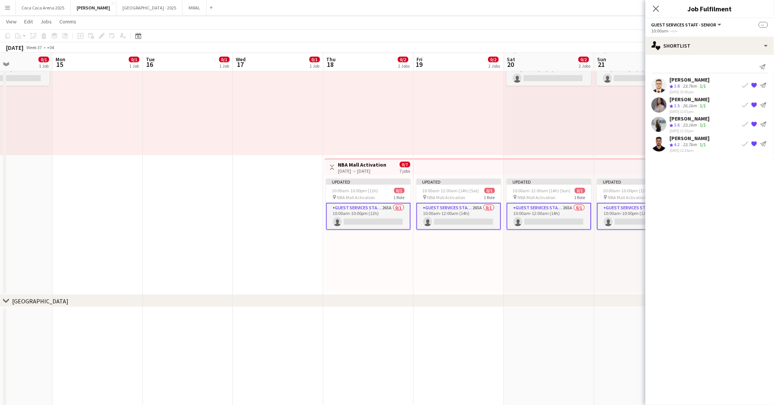
click at [533, 259] on div "Updated 10:00am-12:00am (14h) (Sun) 0/1 pin NBA Mall Activation 1 Role Guest Se…" at bounding box center [549, 233] width 90 height 117
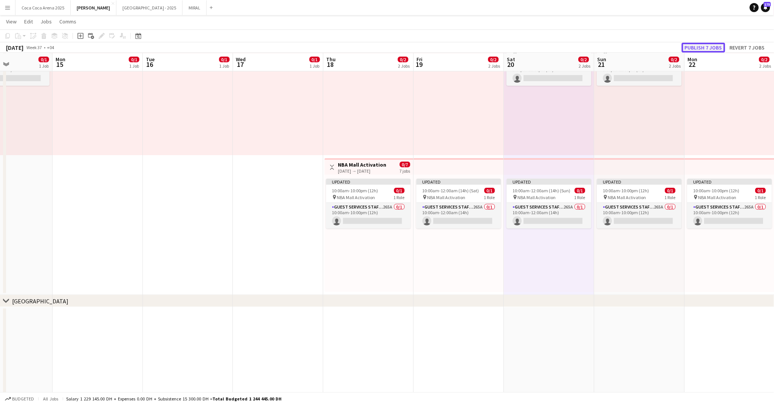
click at [719, 46] on button "Publish 7 jobs" at bounding box center [703, 48] width 43 height 10
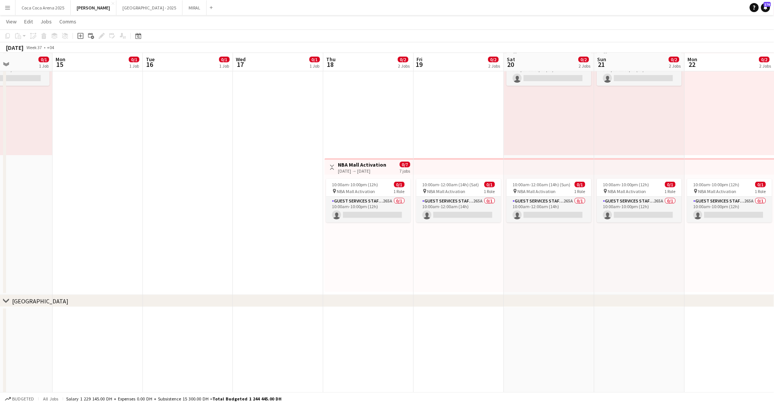
scroll to position [0, 0]
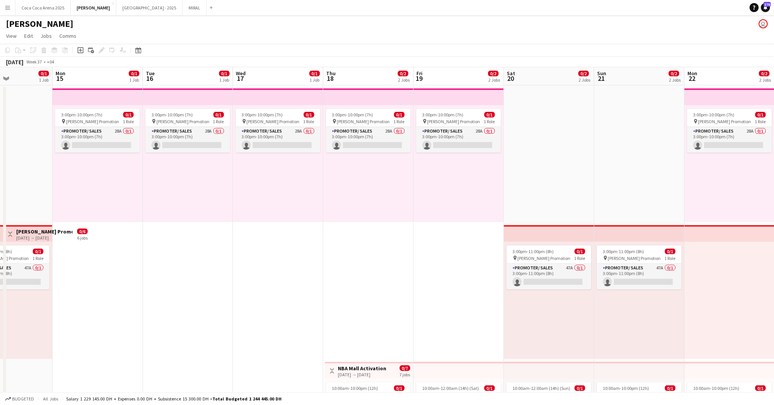
click at [364, 258] on app-date-cell "3:00pm-10:00pm (7h) 0/1 pin Tamara Promotion 1 Role Promoter/ Sales 28A 0/1 3:0…" at bounding box center [369, 292] width 90 height 414
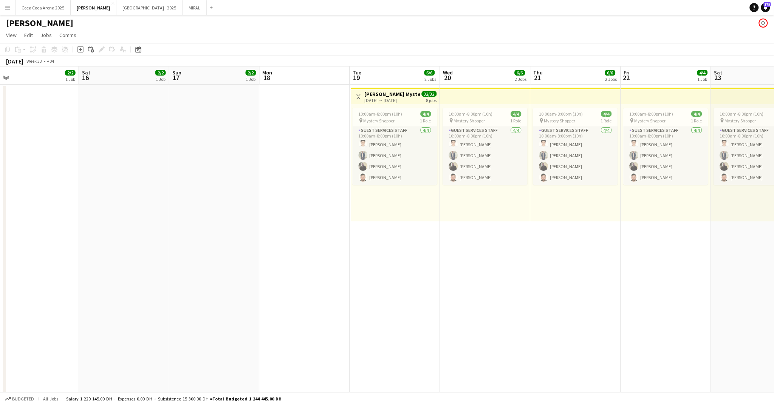
scroll to position [0, 337]
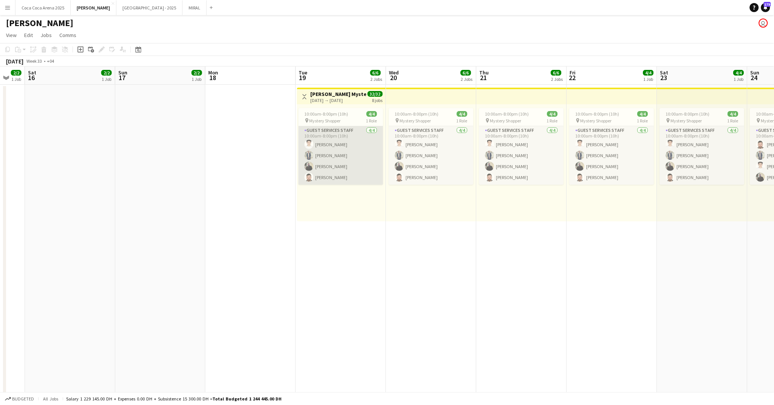
click at [334, 140] on app-card-role "Guest Services Staff 4/4 10:00am-8:00pm (10h) Abdulla Mohamed Muhammad Numan Lo…" at bounding box center [341, 155] width 85 height 59
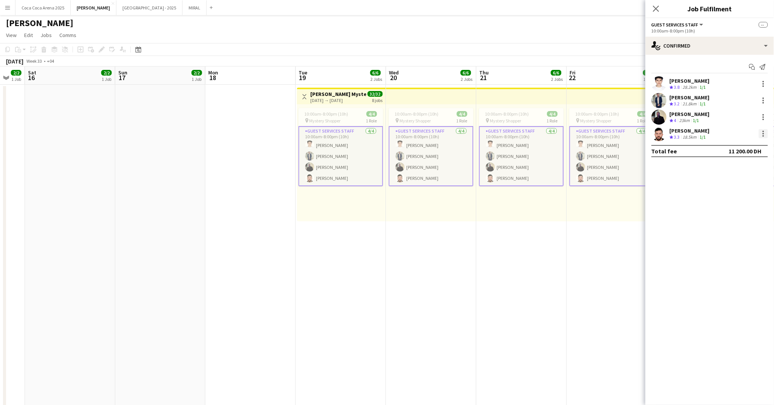
click at [763, 132] on div at bounding box center [764, 132] width 2 height 2
click at [729, 146] on span "Edit fee" at bounding box center [726, 147] width 20 height 6
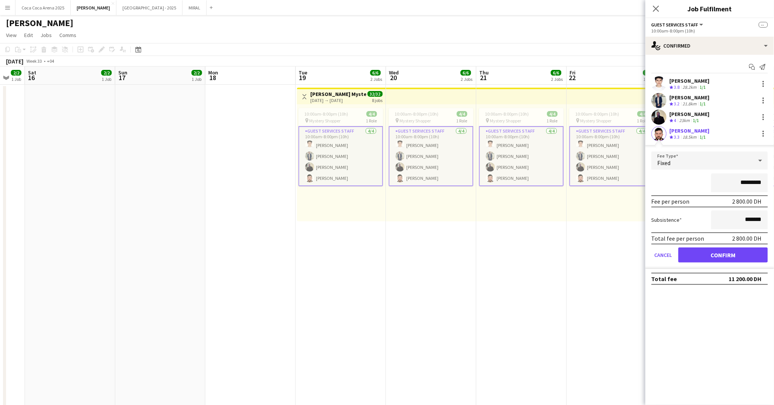
click at [726, 184] on input "*********" at bounding box center [740, 183] width 57 height 19
type input "******"
click at [722, 250] on button "Confirm" at bounding box center [724, 255] width 90 height 15
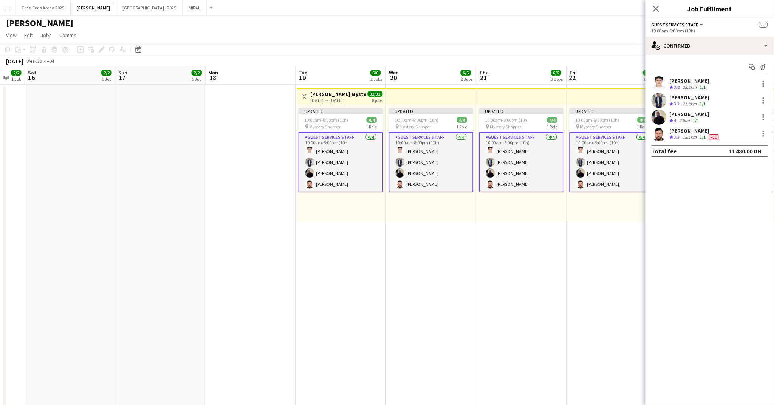
click at [698, 111] on div "Loay Al qaisi" at bounding box center [690, 114] width 40 height 7
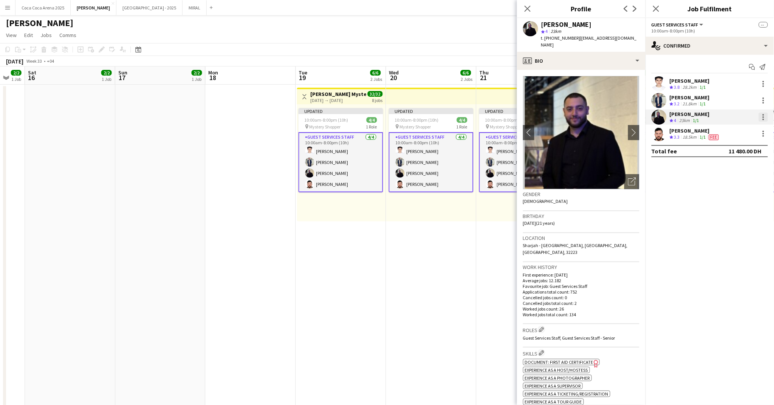
click at [762, 116] on div at bounding box center [763, 117] width 9 height 9
click at [734, 129] on span "Edit fee" at bounding box center [726, 131] width 20 height 6
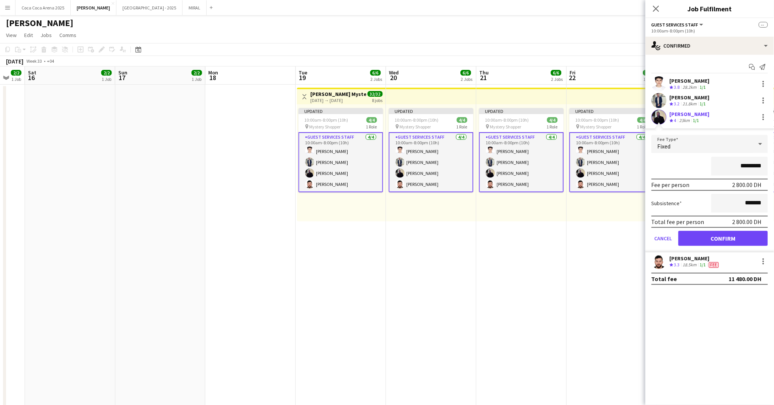
click at [734, 163] on input "*********" at bounding box center [740, 166] width 57 height 19
type input "******"
click at [742, 204] on input "*******" at bounding box center [740, 203] width 57 height 19
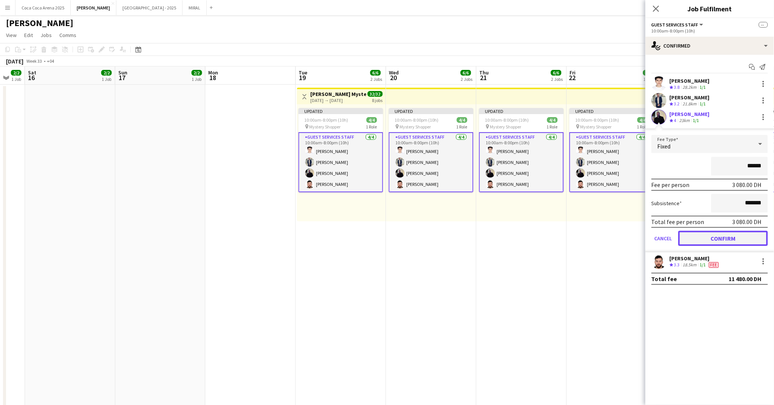
click at [738, 231] on button "Confirm" at bounding box center [724, 238] width 90 height 15
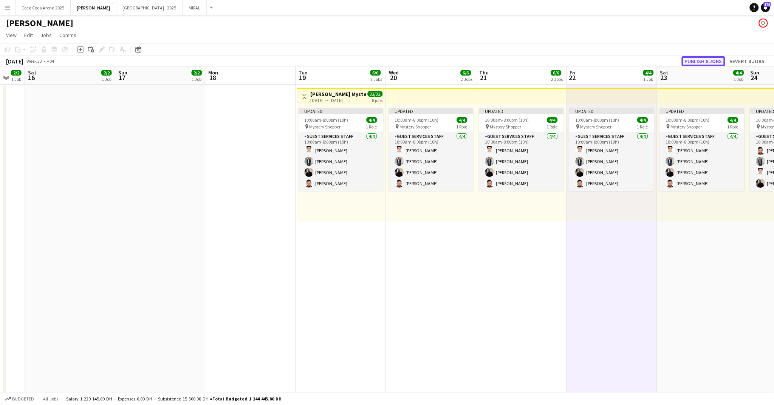
click at [694, 60] on button "Publish 8 jobs" at bounding box center [703, 61] width 43 height 10
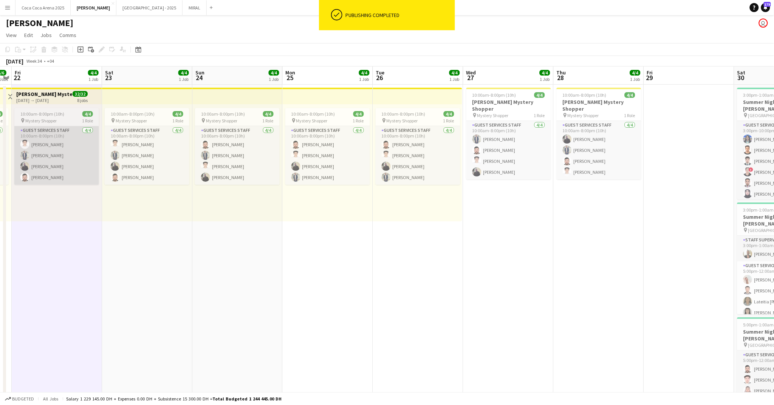
scroll to position [0, 271]
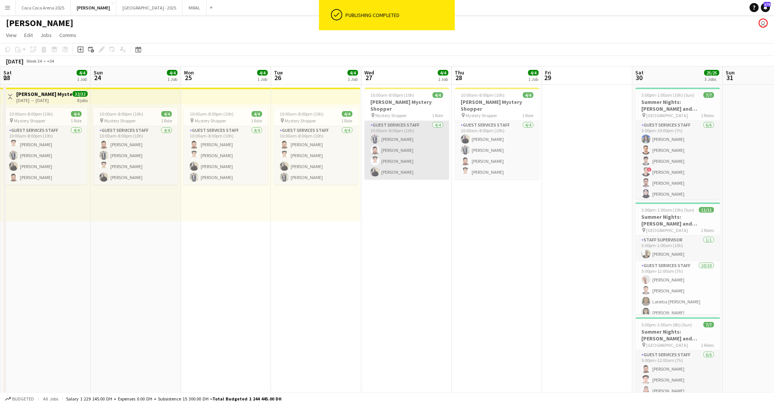
click at [430, 133] on app-card-role "Guest Services Staff 4/4 10:00am-8:00pm (10h) Muhammad Numan Bilal Al Hamad Abd…" at bounding box center [407, 150] width 85 height 59
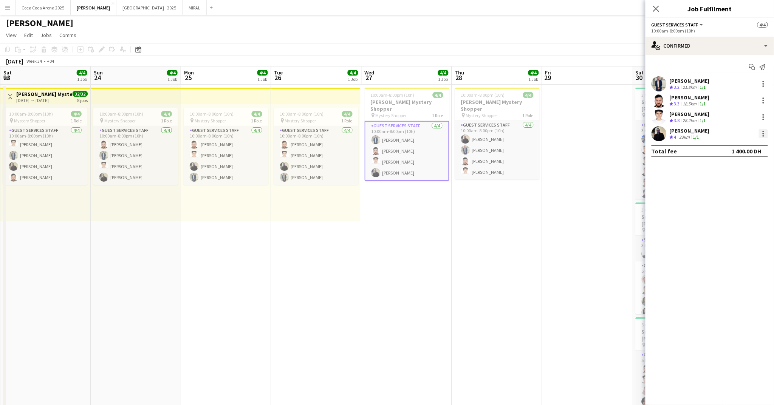
click at [760, 134] on div at bounding box center [763, 133] width 9 height 9
click at [733, 149] on span "Edit fee" at bounding box center [726, 147] width 20 height 6
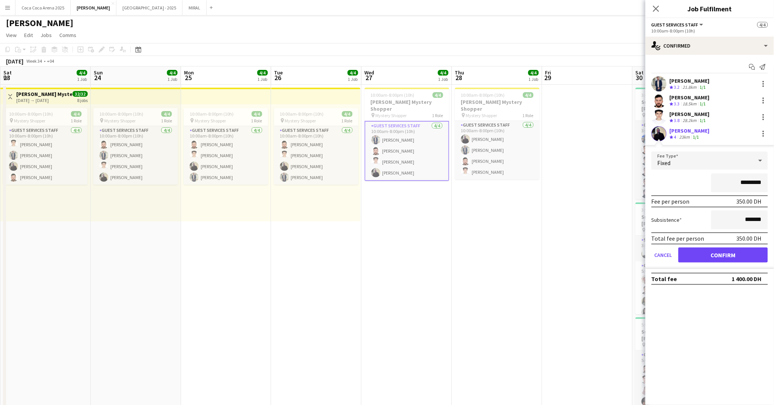
click at [739, 182] on input "*********" at bounding box center [740, 183] width 57 height 19
type input "******"
click at [728, 251] on button "Confirm" at bounding box center [724, 255] width 90 height 15
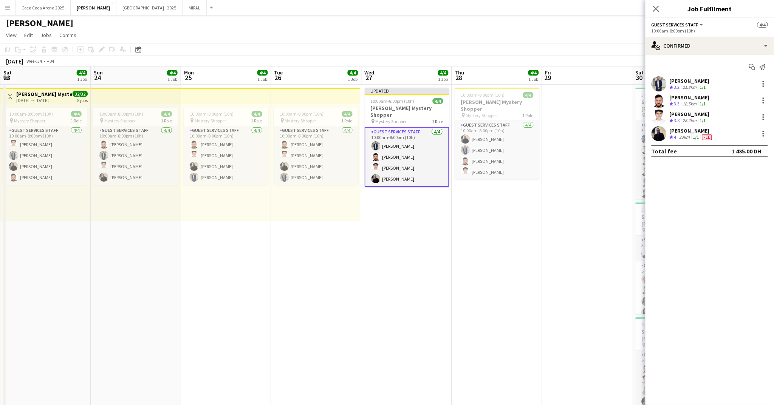
click at [699, 98] on div "Bilal Al Hamad" at bounding box center [690, 97] width 40 height 7
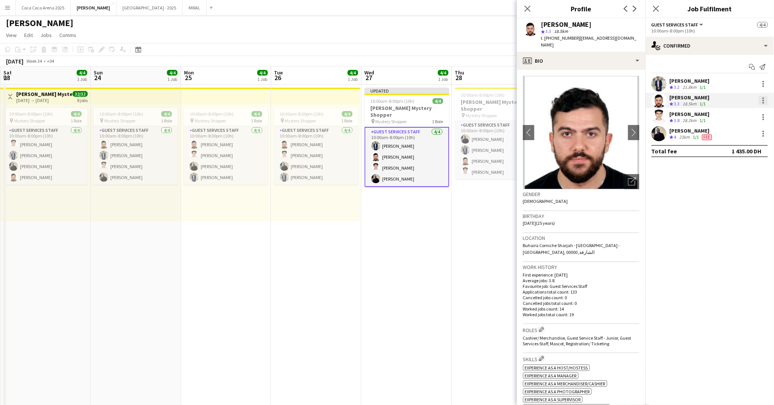
click at [762, 100] on div at bounding box center [763, 100] width 9 height 9
click at [739, 114] on span "Edit fee" at bounding box center [739, 114] width 47 height 7
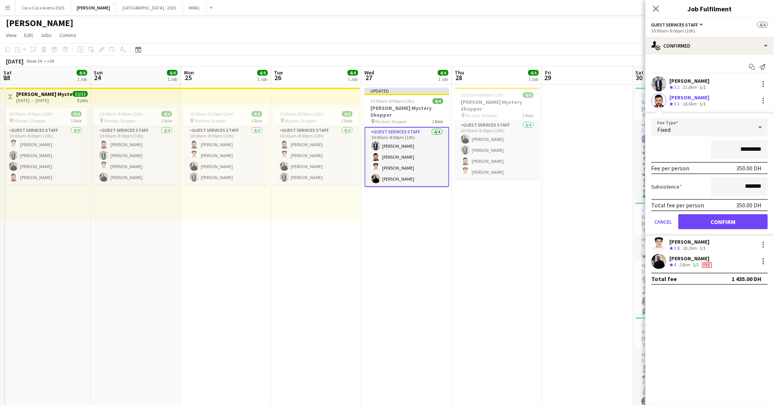
click at [736, 150] on input "*********" at bounding box center [740, 149] width 57 height 19
type input "******"
click at [728, 217] on button "Confirm" at bounding box center [724, 221] width 90 height 15
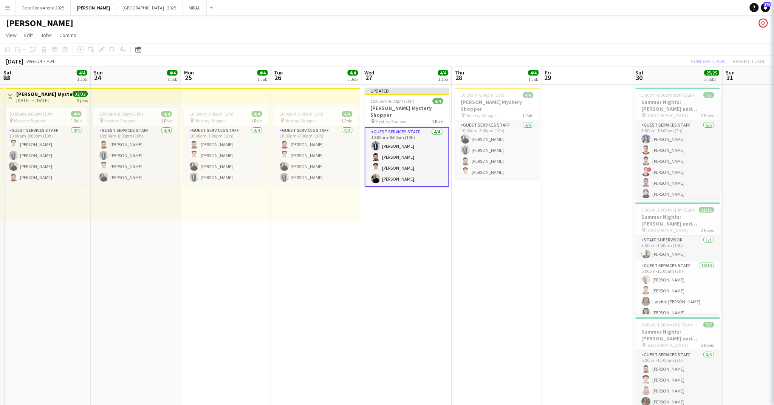
scroll to position [0, 271]
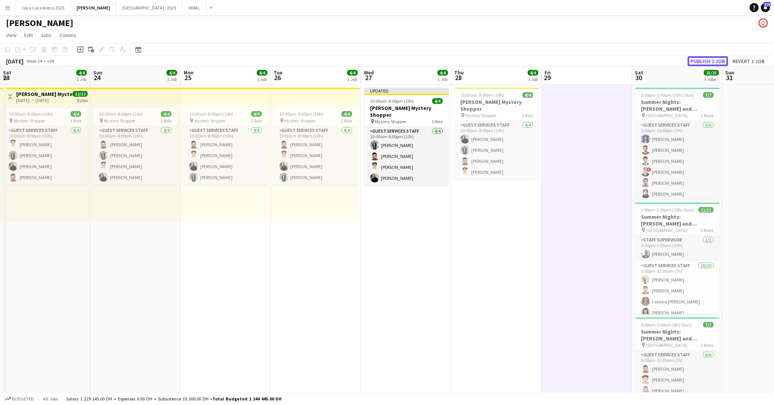
click at [706, 62] on button "Publish 1 job" at bounding box center [708, 61] width 40 height 10
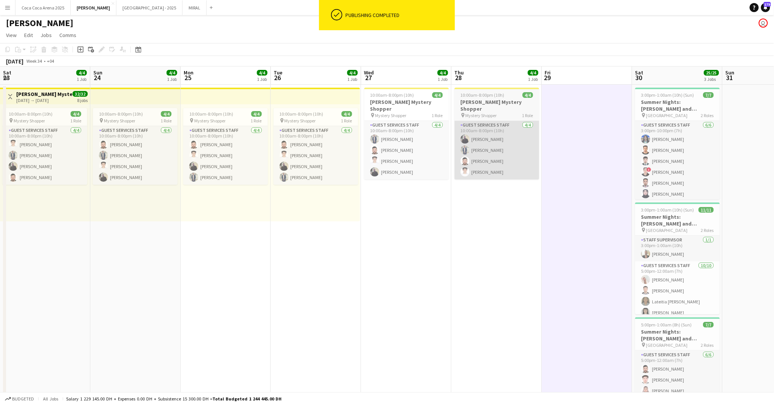
click at [500, 129] on app-card-role "Guest Services Staff 4/4 10:00am-8:00pm (10h) Loay Al qaisi Muhammad Numan Bila…" at bounding box center [497, 150] width 85 height 59
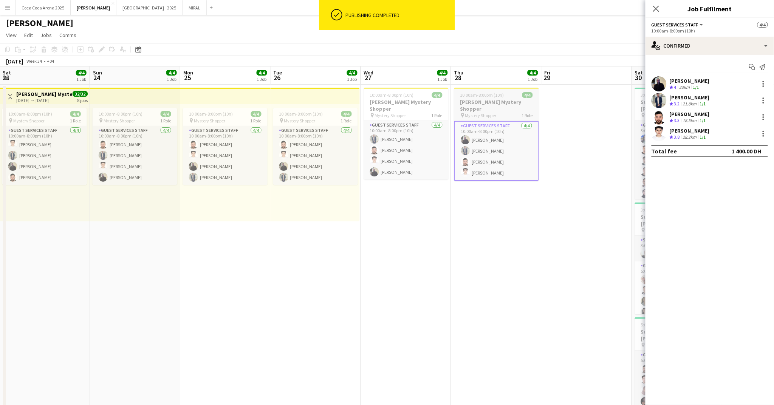
click at [497, 99] on h3 "Tamara Mystery Shopper" at bounding box center [497, 106] width 85 height 14
click at [764, 115] on div at bounding box center [764, 115] width 2 height 2
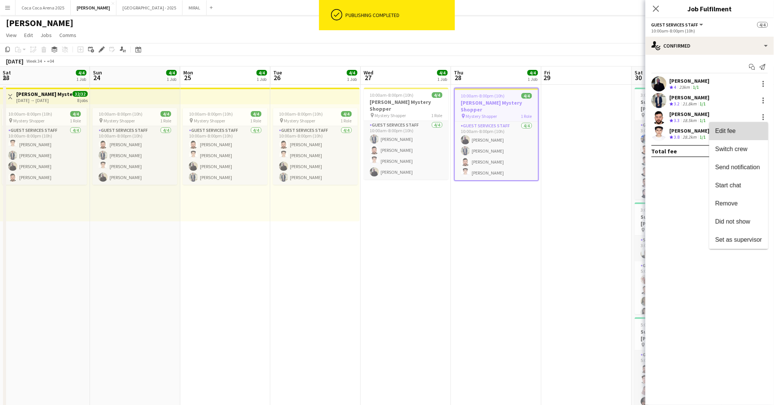
click at [731, 132] on span "Edit fee" at bounding box center [726, 131] width 20 height 6
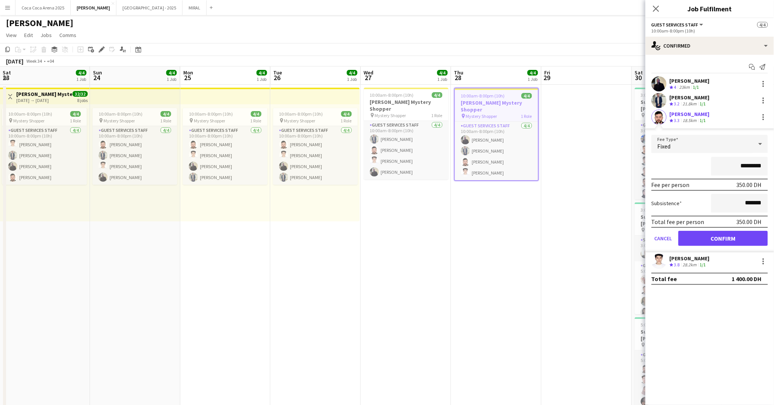
click at [731, 160] on input "*********" at bounding box center [740, 166] width 57 height 19
type input "******"
click at [737, 237] on button "Confirm" at bounding box center [724, 238] width 90 height 15
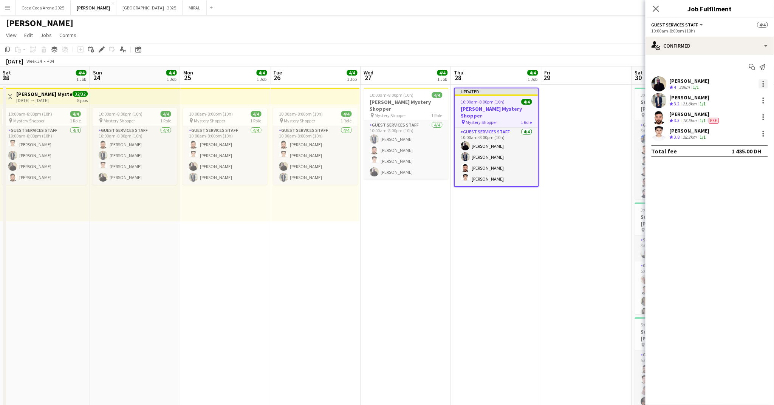
click at [762, 82] on div at bounding box center [763, 83] width 9 height 9
click at [728, 99] on span "Edit fee" at bounding box center [726, 98] width 20 height 6
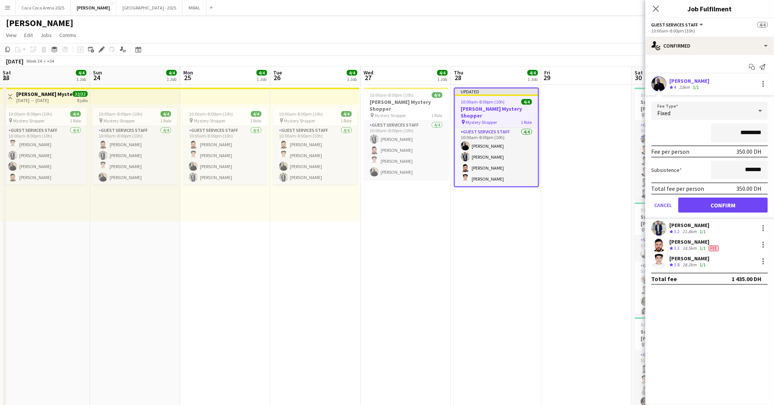
click at [727, 137] on input "*********" at bounding box center [740, 133] width 57 height 19
type input "******"
click at [731, 202] on button "Confirm" at bounding box center [724, 205] width 90 height 15
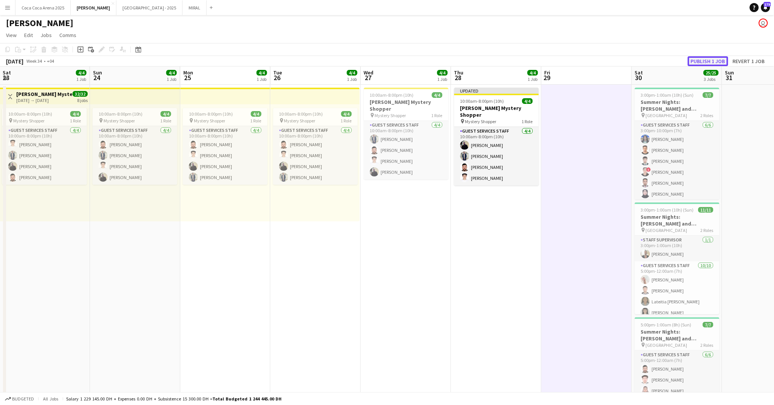
click at [715, 62] on button "Publish 1 job" at bounding box center [708, 61] width 40 height 10
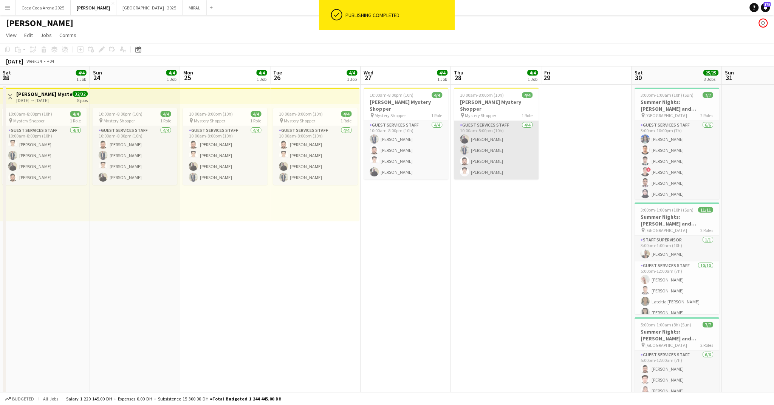
click at [491, 153] on app-card-role "Guest Services Staff 4/4 10:00am-8:00pm (10h) Loay Al qaisi Muhammad Numan Bila…" at bounding box center [497, 150] width 85 height 59
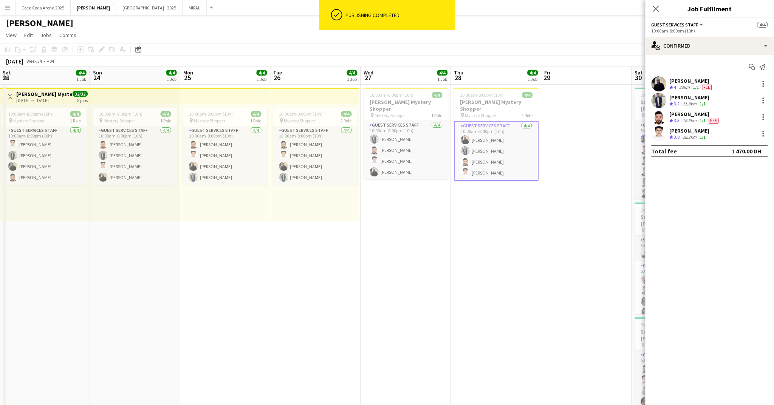
click at [695, 96] on div "Muhammad Numan" at bounding box center [690, 97] width 40 height 7
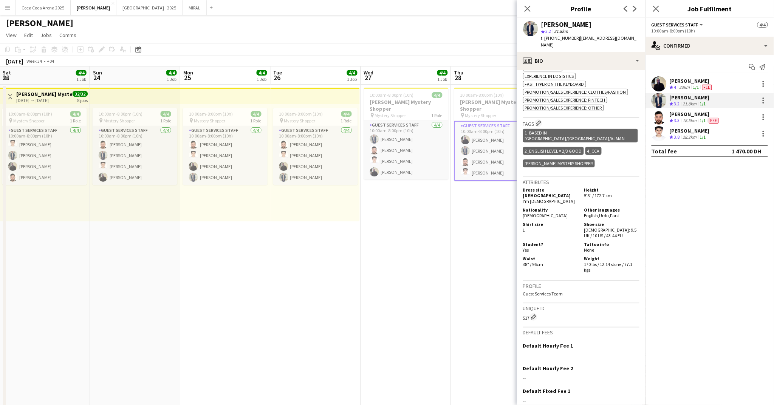
scroll to position [540, 0]
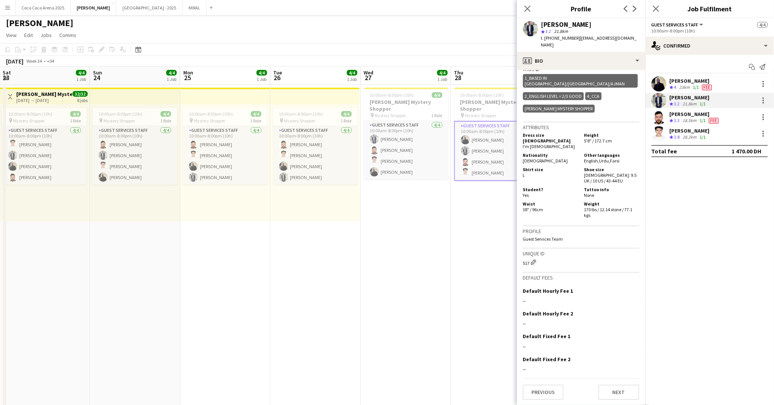
click at [495, 168] on app-card-role "Guest Services Staff 4/4 10:00am-8:00pm (10h) Loay Al qaisi Muhammad Numan Bila…" at bounding box center [497, 151] width 85 height 60
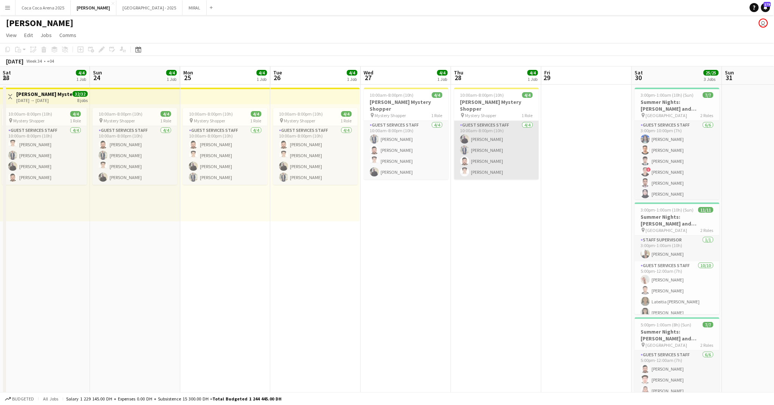
click at [495, 166] on app-card-role "Guest Services Staff 4/4 10:00am-8:00pm (10h) Loay Al qaisi Muhammad Numan Bila…" at bounding box center [497, 150] width 85 height 59
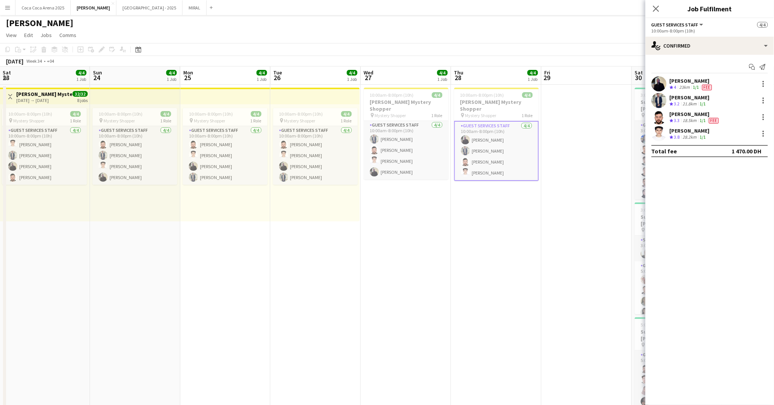
click at [678, 128] on div "Abdulla Mohamed" at bounding box center [690, 130] width 40 height 7
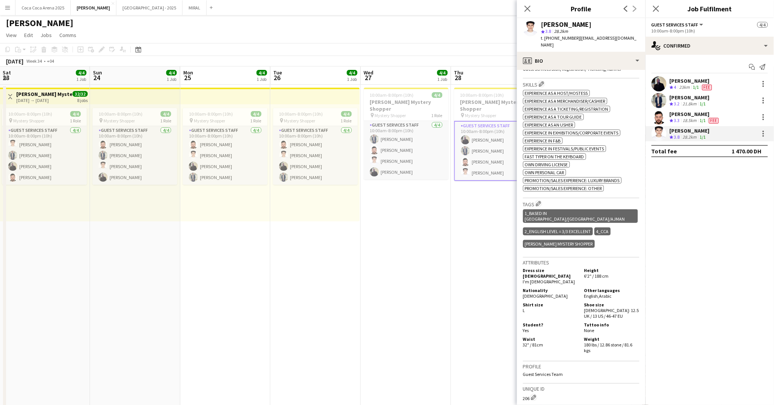
scroll to position [311, 0]
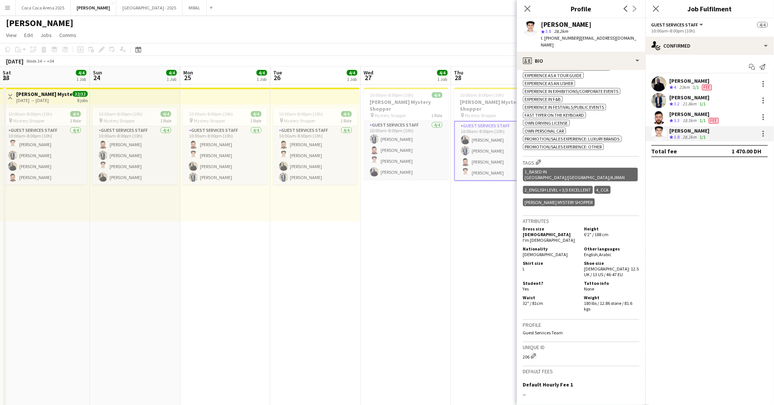
click at [689, 88] on div "23km" at bounding box center [685, 87] width 14 height 6
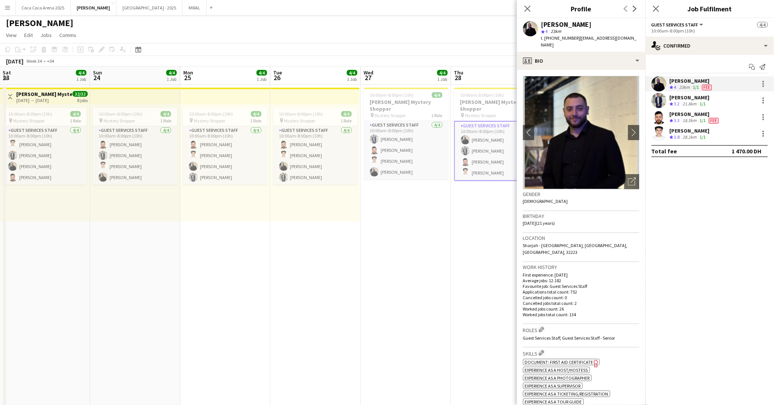
click at [687, 99] on div "Muhammad Numan" at bounding box center [690, 97] width 40 height 7
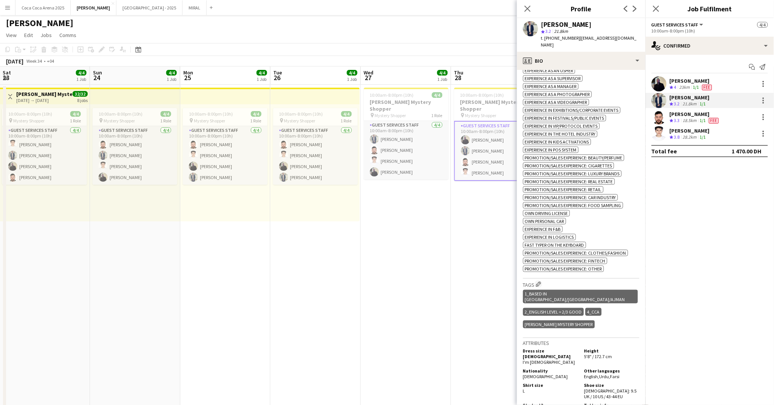
scroll to position [327, 0]
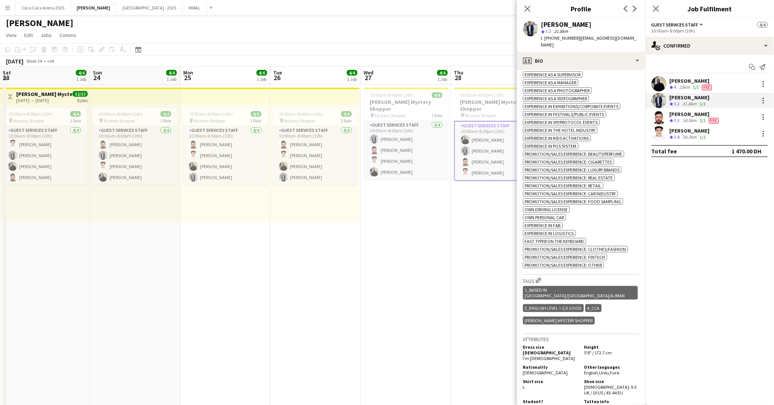
click at [695, 116] on div "Bilal Al Hamad" at bounding box center [695, 114] width 51 height 7
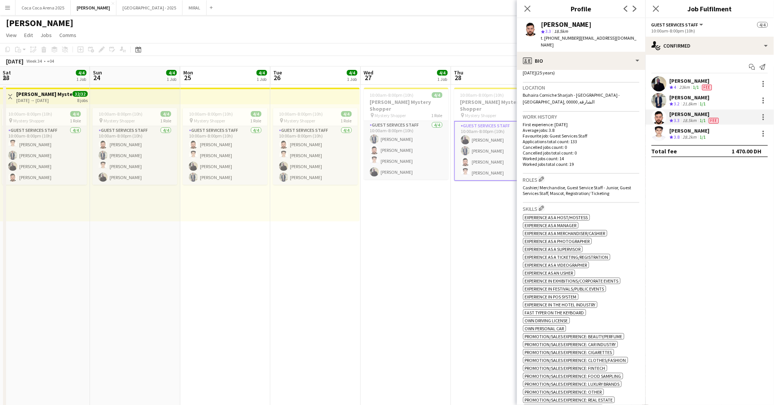
scroll to position [155, 0]
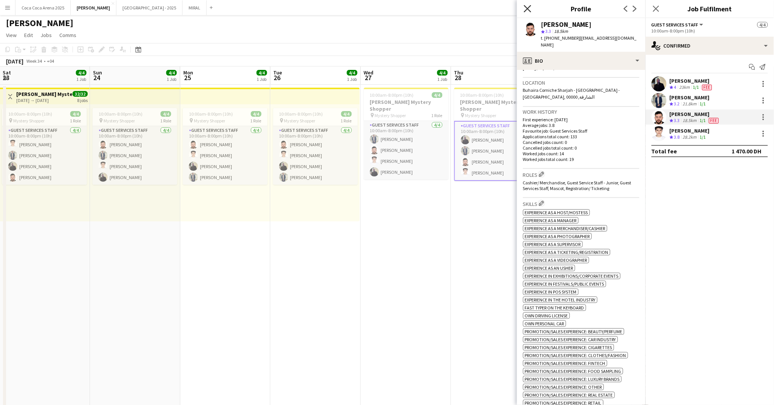
click at [526, 10] on icon at bounding box center [527, 8] width 7 height 7
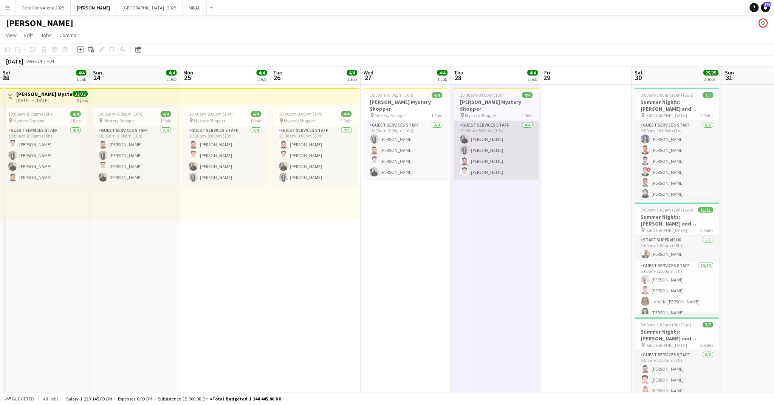
click at [481, 144] on app-card-role "Guest Services Staff 4/4 10:00am-8:00pm (10h) Loay Al qaisi Muhammad Numan Bila…" at bounding box center [497, 150] width 85 height 59
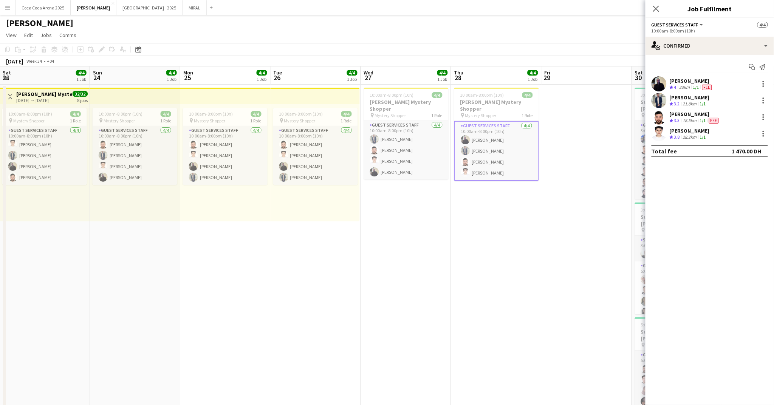
click at [689, 100] on div "Muhammad Numan" at bounding box center [690, 97] width 40 height 7
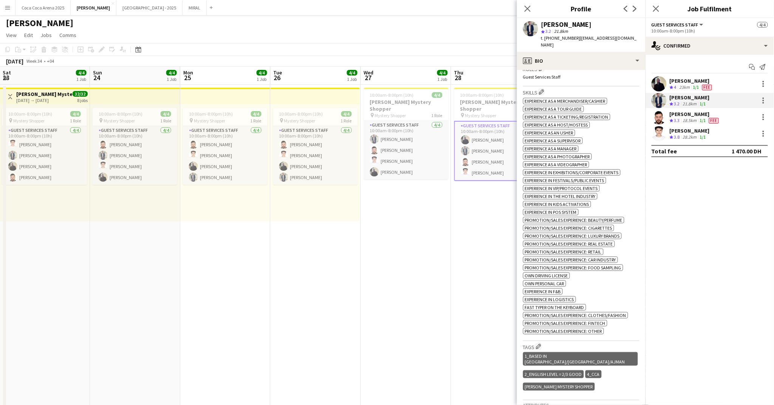
scroll to position [431, 0]
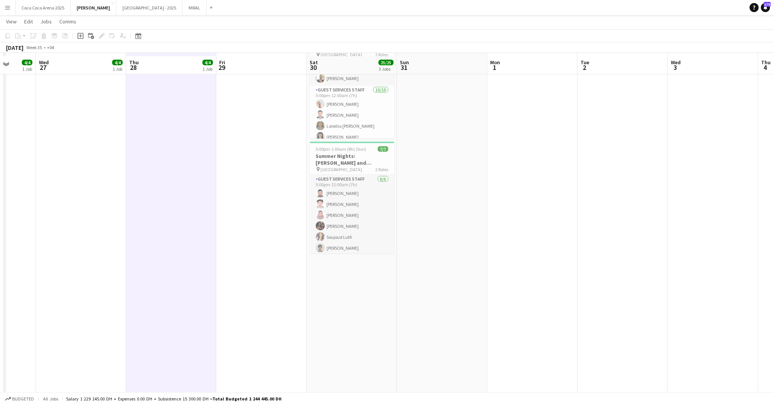
scroll to position [180, 0]
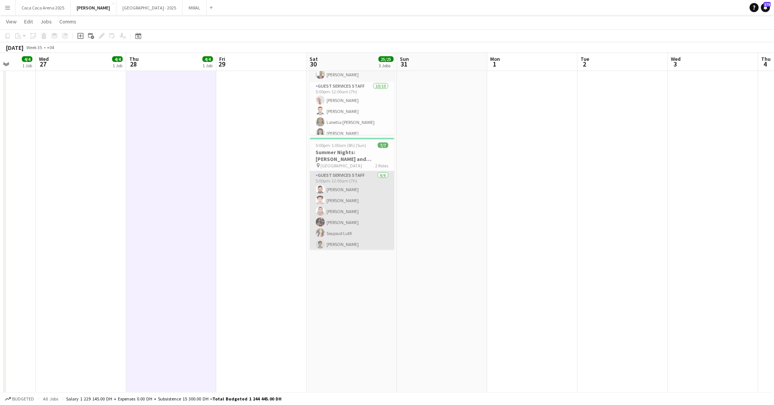
click at [353, 190] on app-card-role "Guest Services Staff 6/6 5:00pm-12:00am (7h) Bilal Al Hamad Rami Safar Magda Al…" at bounding box center [352, 211] width 85 height 81
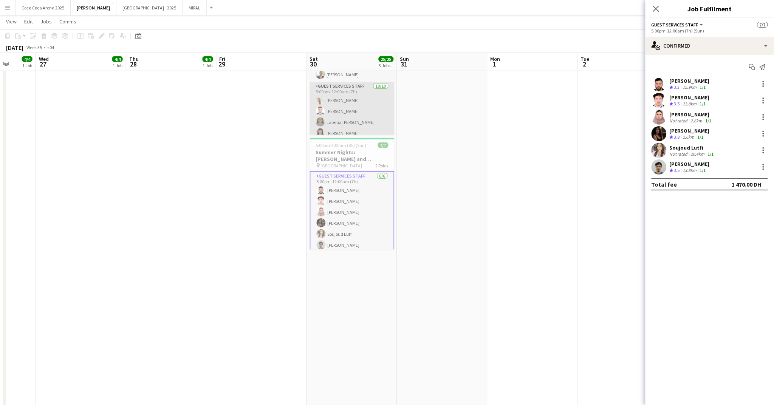
click at [372, 104] on app-card-role "Guest Services Staff 10/10 5:00pm-12:00am (7h) Camille Ilagan Hamza ALmohareb L…" at bounding box center [352, 144] width 85 height 124
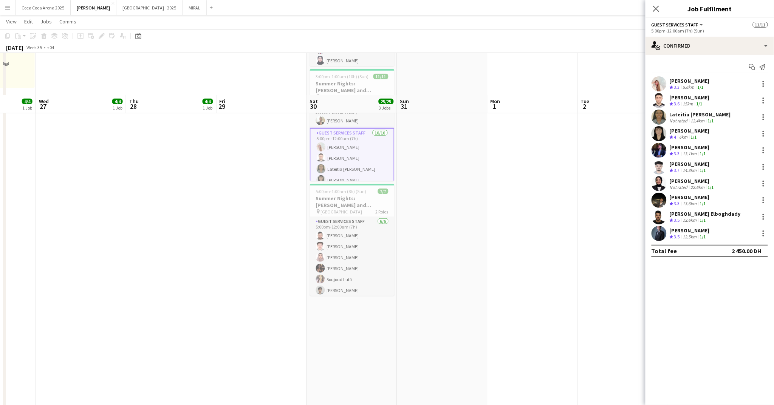
scroll to position [132, 0]
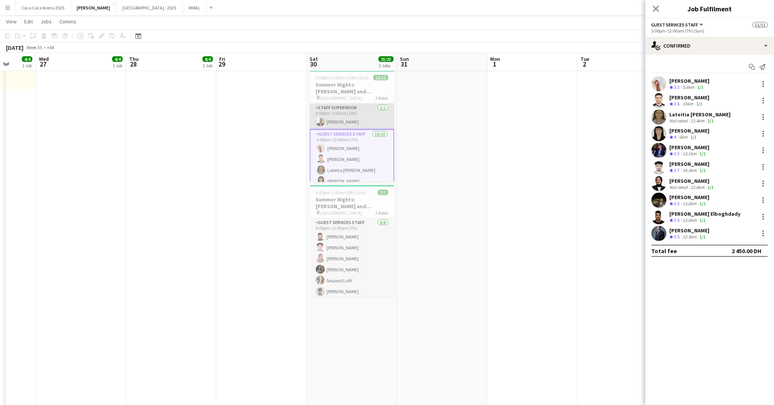
click at [377, 128] on app-card-role "Staff Supervisor 1/1 3:00pm-1:00am (10h) Ayman Kassem" at bounding box center [352, 117] width 85 height 26
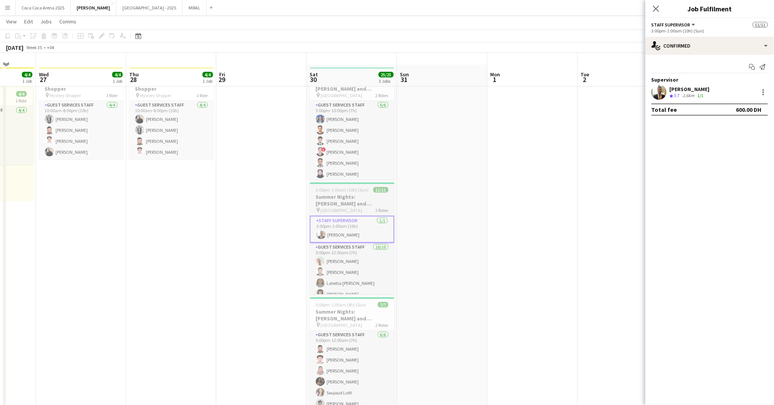
scroll to position [0, 0]
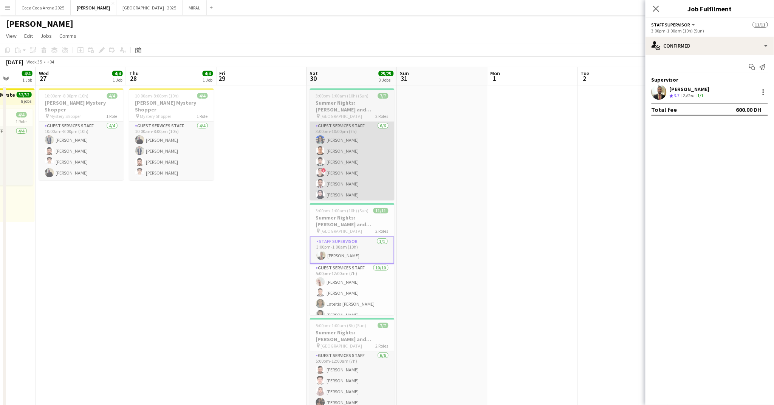
click at [368, 150] on app-card-role "Guest Services Staff 6/6 3:00pm-10:00pm (7h) Pooja Ropwani Abdallah qasim Ahmad…" at bounding box center [352, 162] width 85 height 81
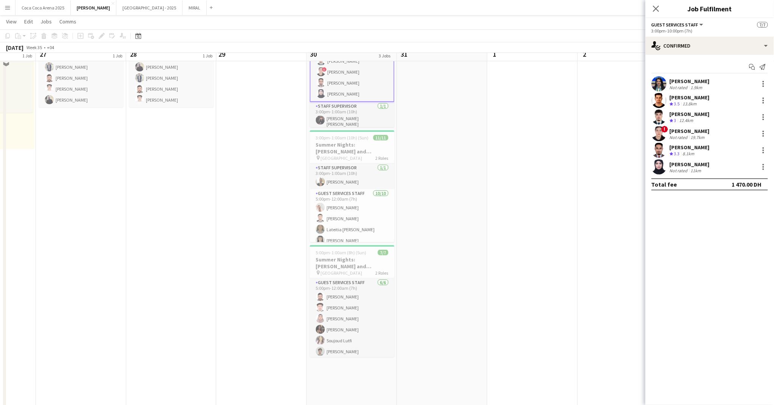
scroll to position [62, 0]
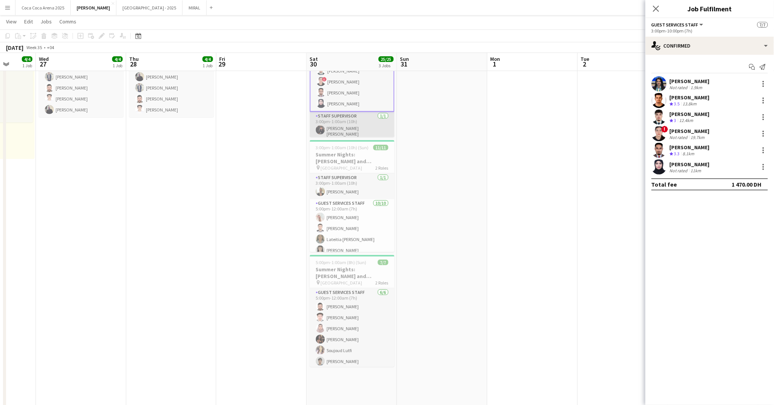
click at [363, 128] on app-card-role "Staff Supervisor 1/1 3:00pm-1:00am (10h) Hussain Al Saadi" at bounding box center [352, 126] width 85 height 28
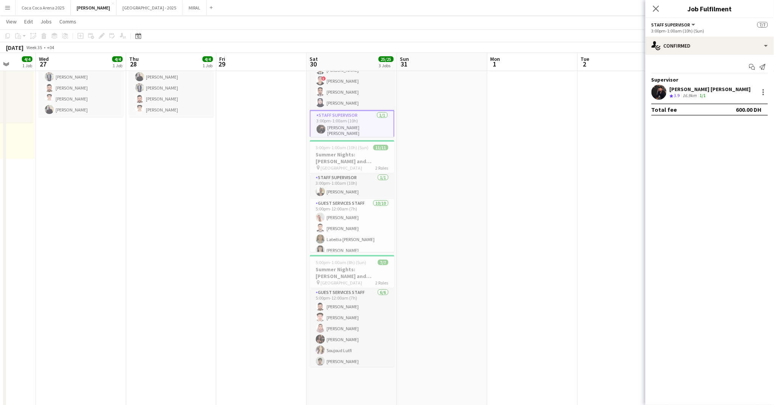
scroll to position [28, 0]
click at [762, 92] on div at bounding box center [763, 92] width 9 height 9
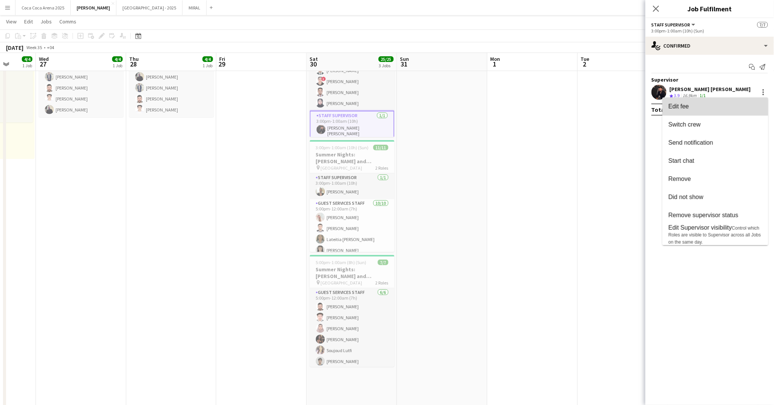
click at [692, 106] on span "Edit fee" at bounding box center [716, 106] width 94 height 7
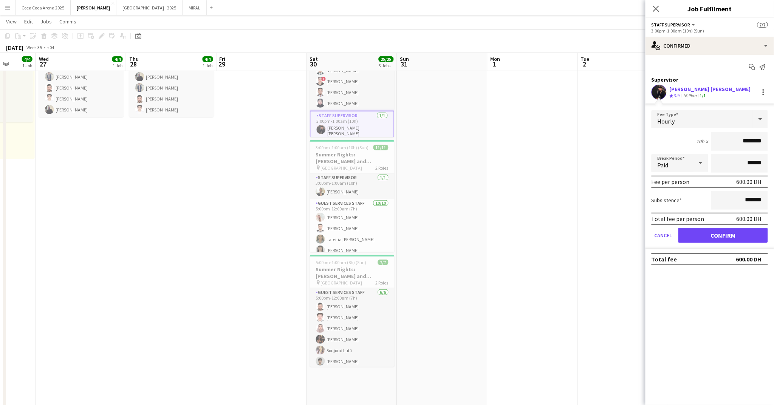
click at [726, 140] on input "********" at bounding box center [740, 141] width 57 height 19
type input "*****"
click at [723, 234] on button "Confirm" at bounding box center [724, 235] width 90 height 15
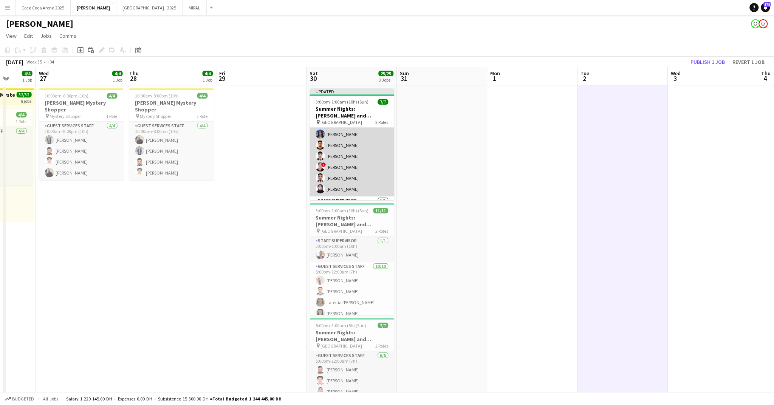
scroll to position [0, 0]
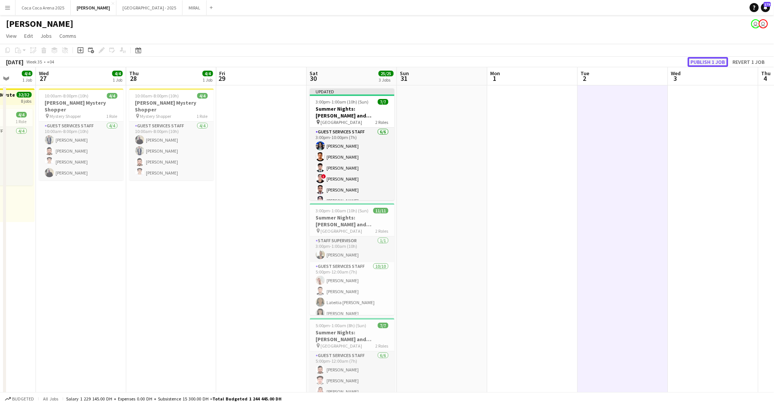
click at [708, 60] on button "Publish 1 job" at bounding box center [708, 62] width 40 height 10
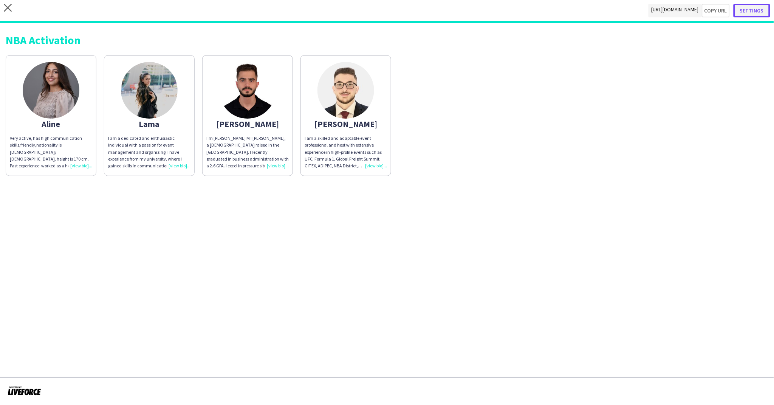
click at [752, 8] on button "Settings" at bounding box center [752, 11] width 37 height 14
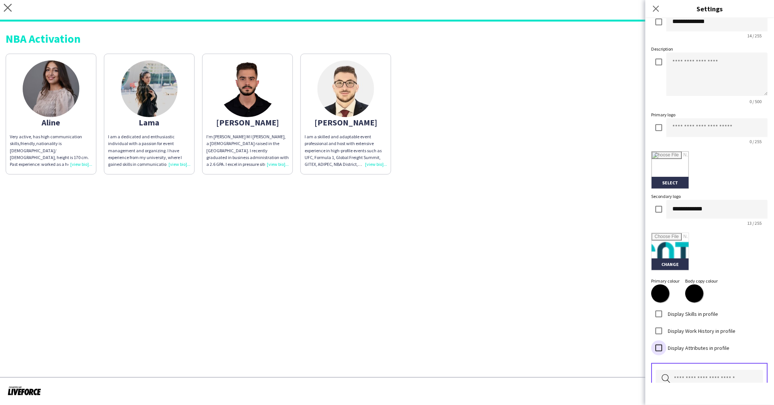
scroll to position [112, 0]
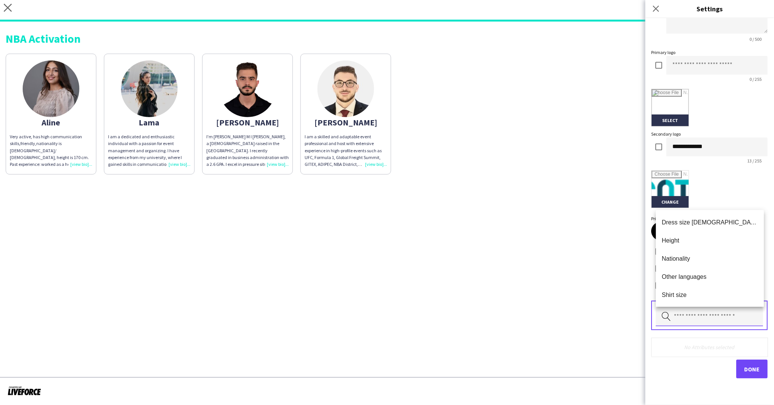
click at [726, 320] on input "text" at bounding box center [709, 317] width 107 height 19
click at [708, 280] on span "Other languages" at bounding box center [710, 276] width 96 height 7
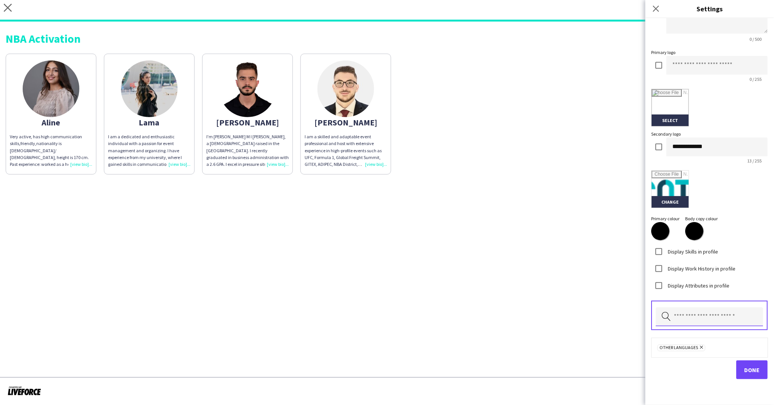
click at [713, 318] on input "text" at bounding box center [709, 317] width 107 height 19
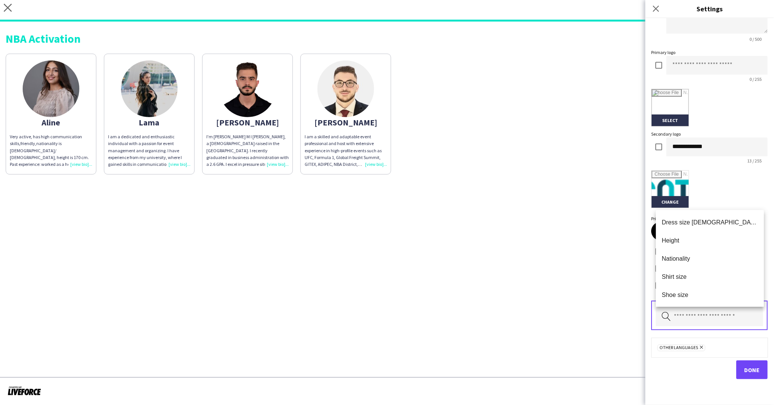
click at [615, 304] on app-share-pages "close [URL][DOMAIN_NAME] Copy url Settings NBA Activation [PERSON_NAME] Very ac…" at bounding box center [387, 202] width 774 height 405
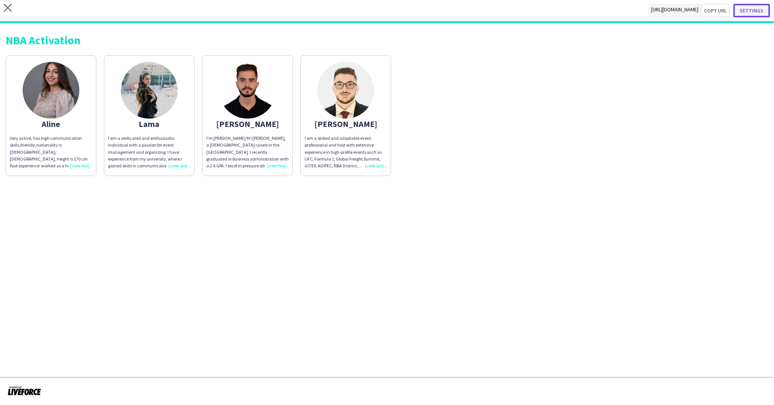
click at [754, 9] on button "Settings" at bounding box center [752, 11] width 37 height 14
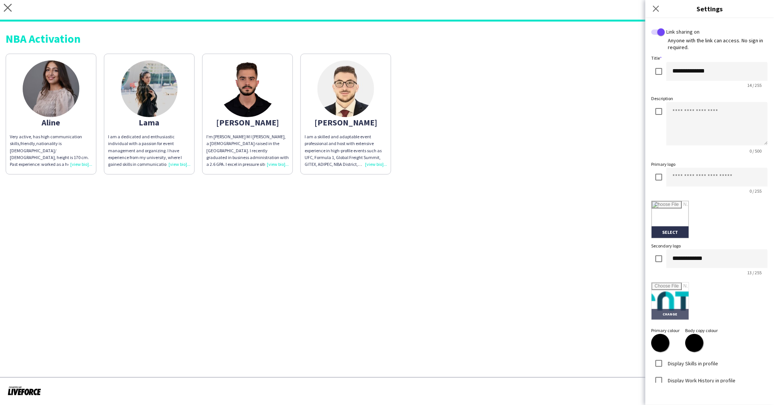
click at [680, 301] on input "file" at bounding box center [670, 301] width 37 height 37
click at [671, 312] on input "file" at bounding box center [670, 301] width 37 height 37
type input "**********"
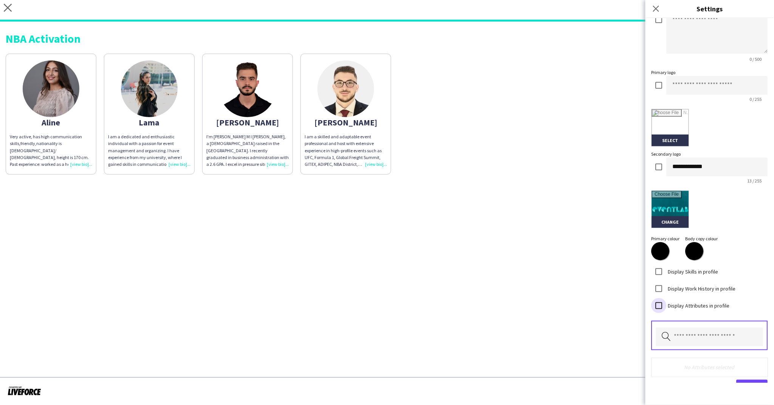
scroll to position [109, 0]
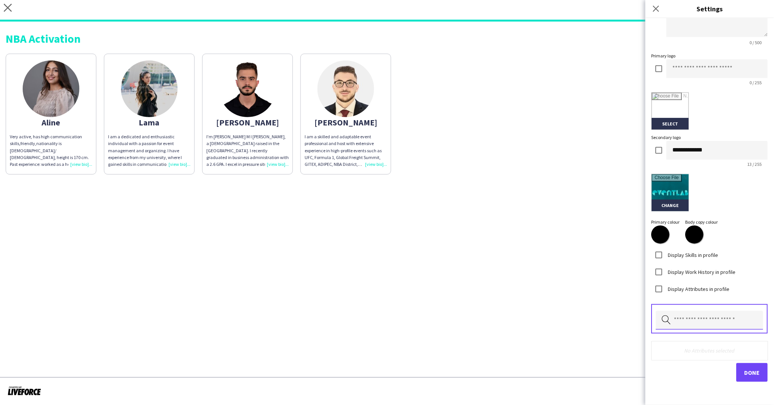
click at [690, 319] on input "text" at bounding box center [709, 320] width 107 height 19
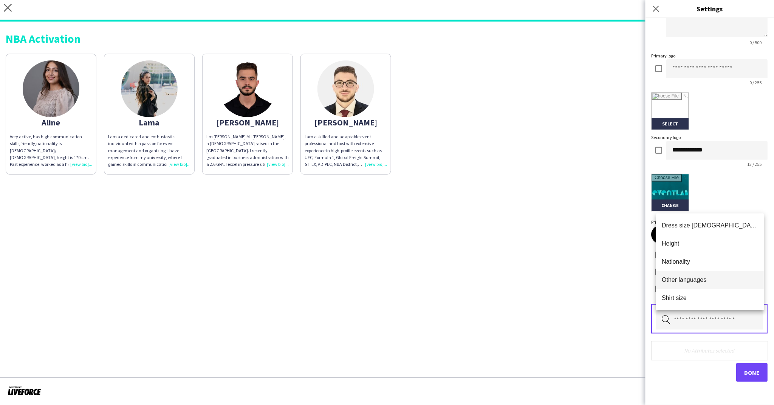
click at [690, 282] on span "Other languages" at bounding box center [710, 279] width 96 height 7
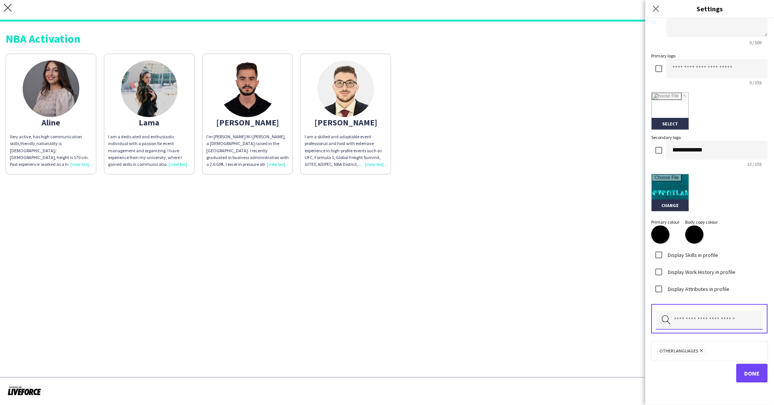
click at [697, 320] on input "text" at bounding box center [709, 320] width 107 height 19
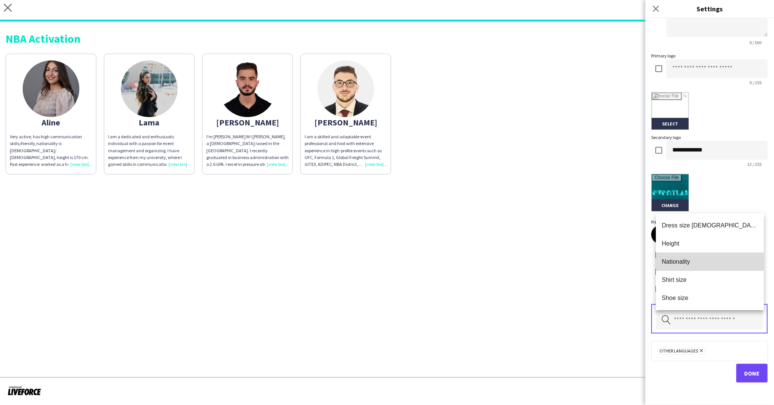
click at [695, 261] on span "Nationality" at bounding box center [710, 261] width 96 height 7
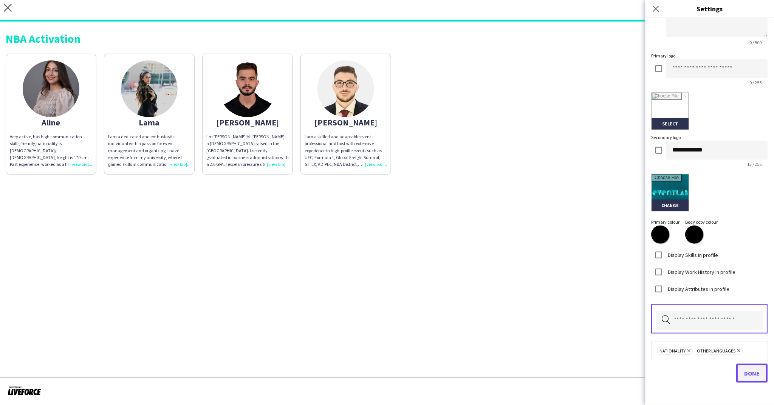
click at [748, 372] on span "Done" at bounding box center [753, 374] width 16 height 8
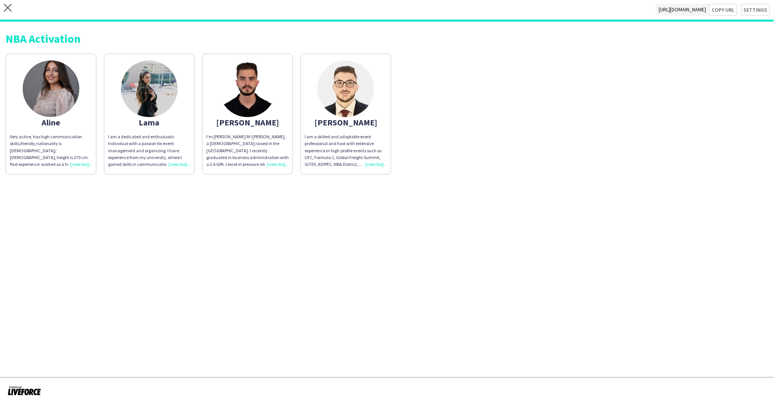
click at [573, 289] on app-share-pages "close [URL][DOMAIN_NAME] Copy url Settings NBA Activation [PERSON_NAME] Very ac…" at bounding box center [387, 202] width 774 height 405
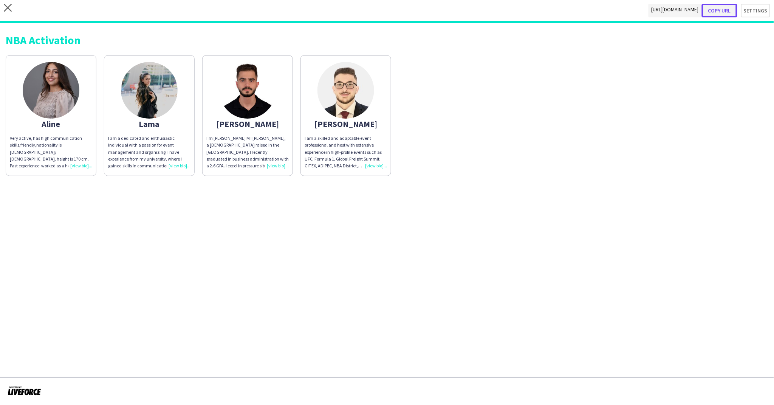
click at [729, 9] on button "Copy url" at bounding box center [720, 11] width 36 height 14
click at [745, 8] on button "Settings" at bounding box center [752, 11] width 37 height 14
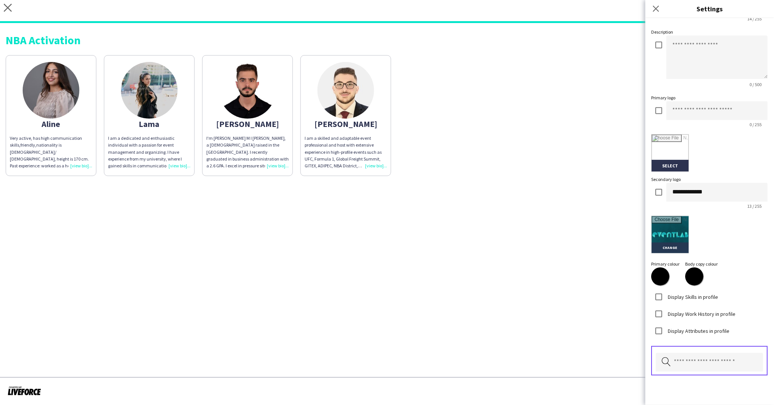
scroll to position [67, 0]
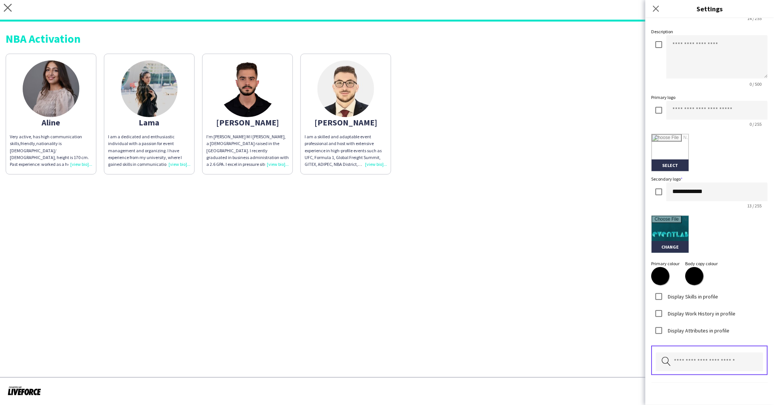
click at [613, 47] on div "NBA Activation [PERSON_NAME] Very active, has high communication skills,friendl…" at bounding box center [387, 101] width 774 height 159
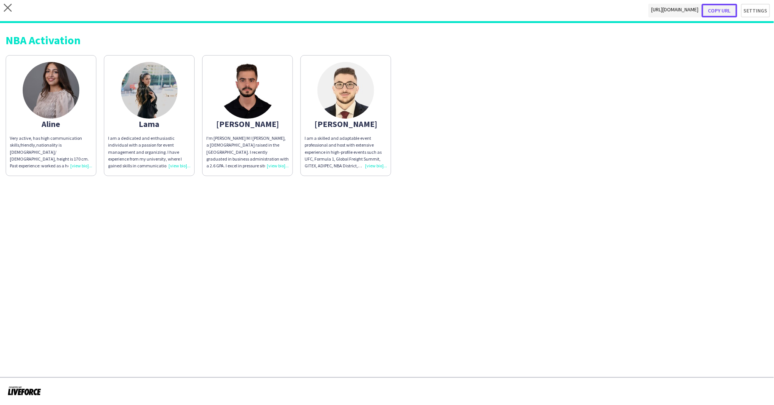
click at [720, 9] on button "Copy url" at bounding box center [720, 11] width 36 height 14
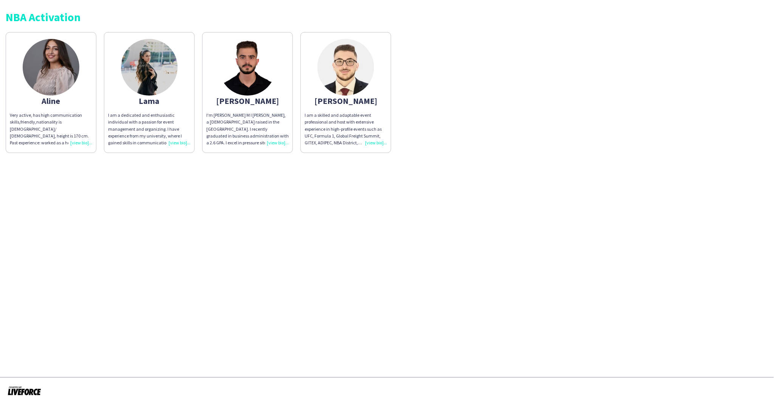
click at [84, 145] on div "Very active, has high communication skills,friendly,nationality is [DEMOGRAPHIC…" at bounding box center [51, 129] width 82 height 34
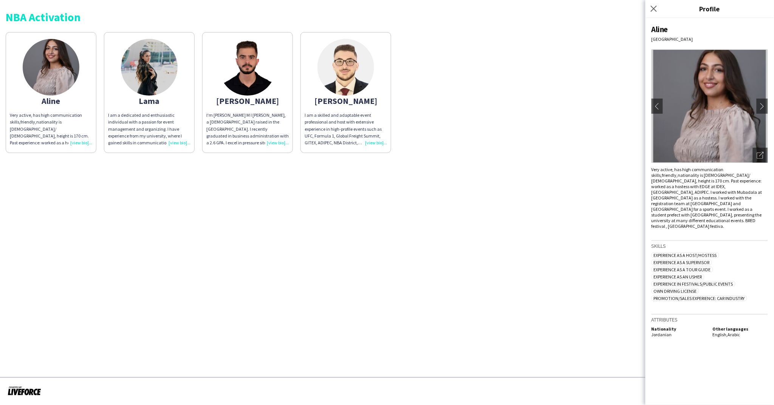
click at [372, 140] on div "I am a skilled and adaptable event professional and host with extensive experie…" at bounding box center [346, 129] width 82 height 34
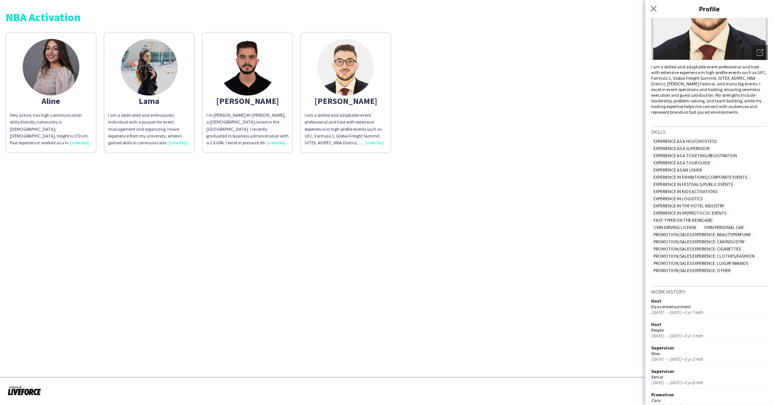
scroll to position [198, 0]
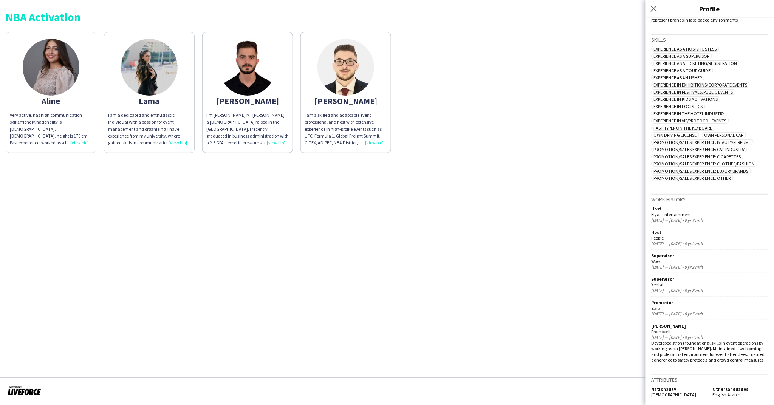
click at [275, 140] on div "I'm [PERSON_NAME] M I [PERSON_NAME], a [DEMOGRAPHIC_DATA] raised in the [GEOGRA…" at bounding box center [247, 129] width 82 height 34
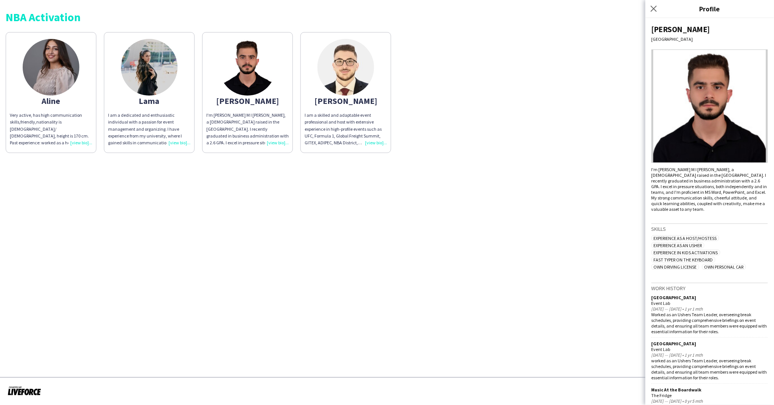
scroll to position [398, 0]
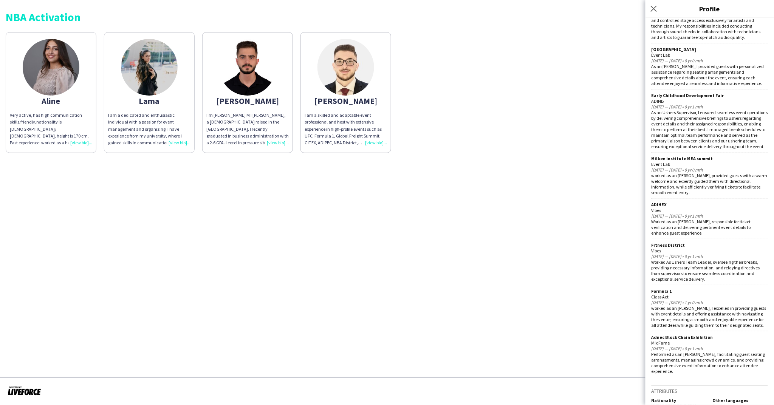
click at [177, 143] on div "I am a dedicated and enthusiastic individual with a passion for event managemen…" at bounding box center [149, 129] width 82 height 34
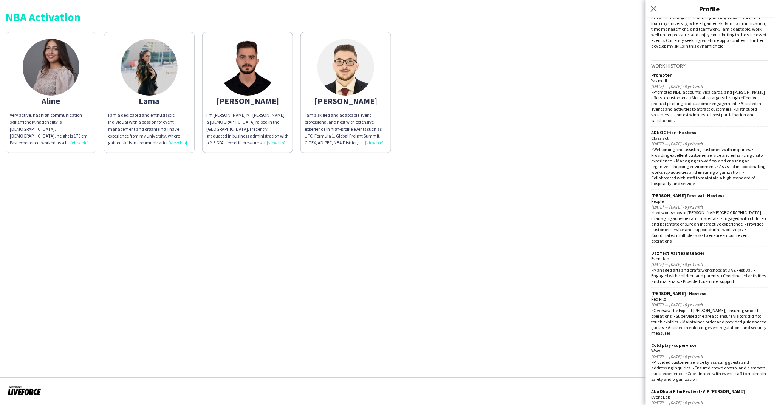
scroll to position [304, 0]
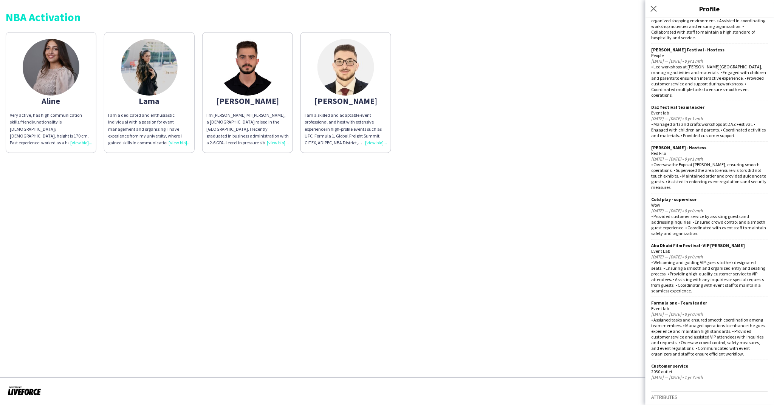
click at [79, 148] on app-share-pages-crew-card "[PERSON_NAME] Very active, has high communication skills,friendly,nationality i…" at bounding box center [51, 92] width 91 height 121
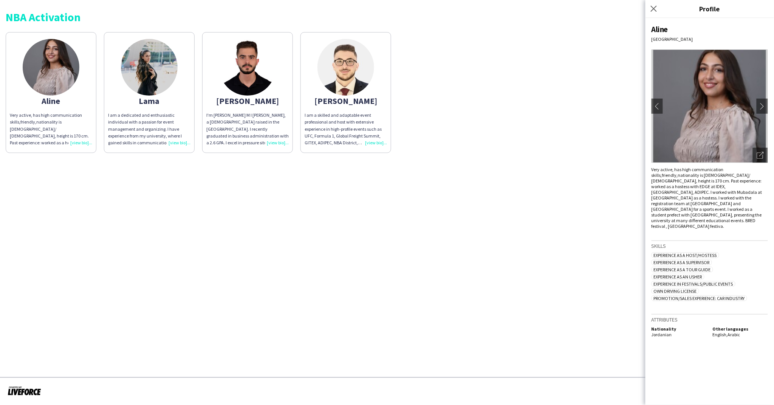
click at [79, 146] on div "Very active, has high communication skills,friendly,nationality is [DEMOGRAPHIC…" at bounding box center [51, 129] width 82 height 34
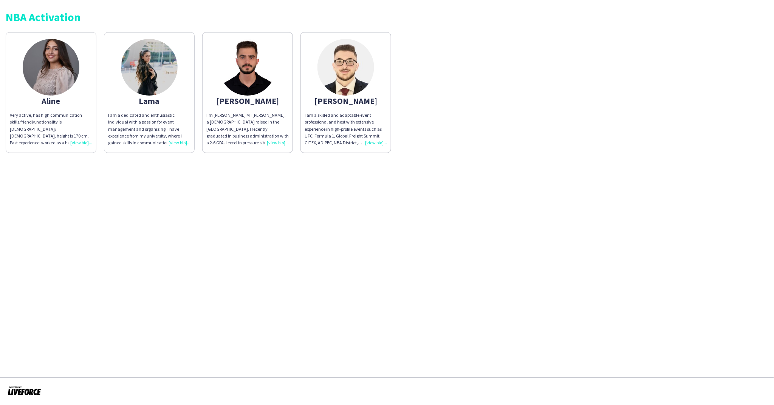
click at [78, 143] on div "Very active, has high communication skills,friendly,nationality is [DEMOGRAPHIC…" at bounding box center [51, 129] width 82 height 34
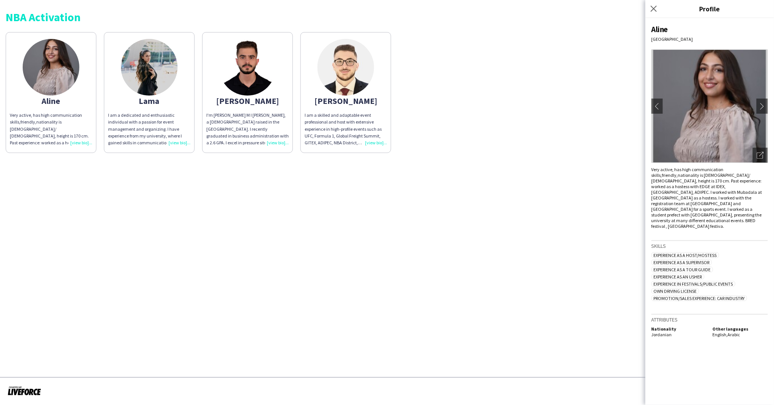
click at [498, 112] on div "[PERSON_NAME] Very active, has high communication skills,friendly,nationality i…" at bounding box center [387, 90] width 763 height 125
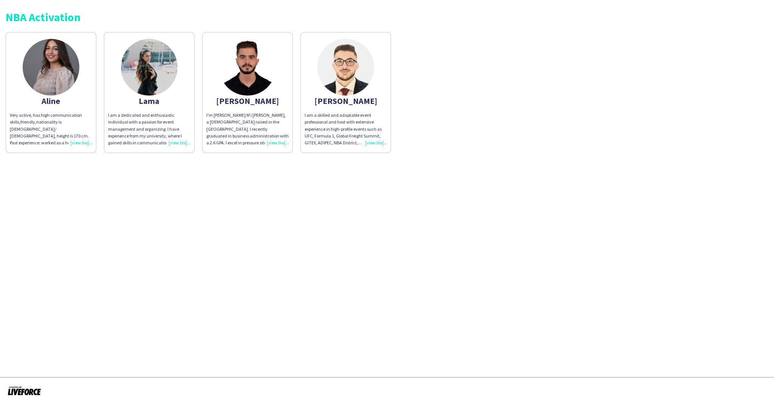
click at [414, 165] on app-share-pages "NBA Activation [PERSON_NAME] Very active, has high communication skills,friendl…" at bounding box center [387, 202] width 774 height 405
click at [375, 142] on div "I am a skilled and adaptable event professional and host with extensive experie…" at bounding box center [346, 129] width 82 height 34
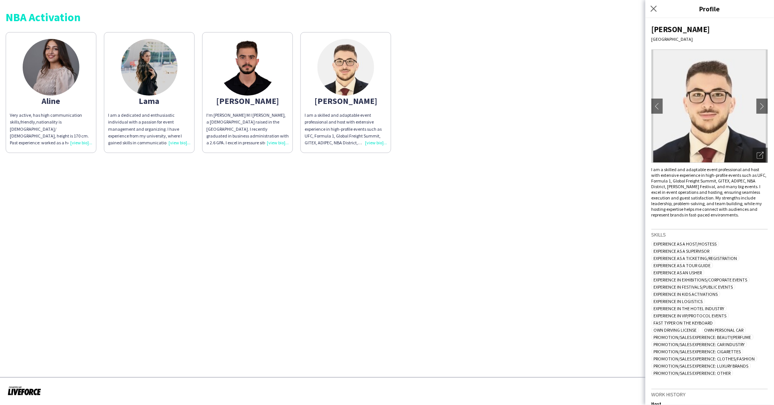
click at [369, 199] on app-share-pages "NBA Activation [PERSON_NAME] Very active, has high communication skills,friendl…" at bounding box center [387, 202] width 774 height 405
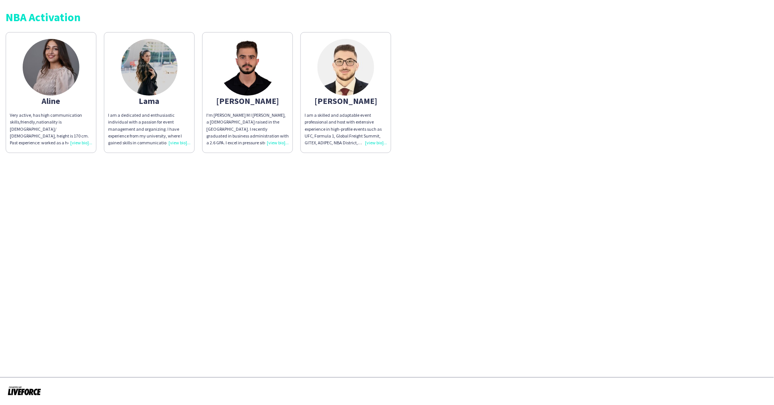
click at [373, 142] on div "I am a skilled and adaptable event professional and host with extensive experie…" at bounding box center [346, 129] width 82 height 34
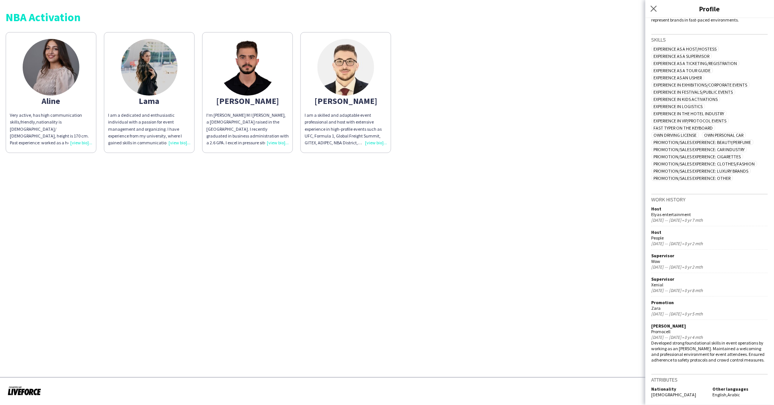
scroll to position [0, 0]
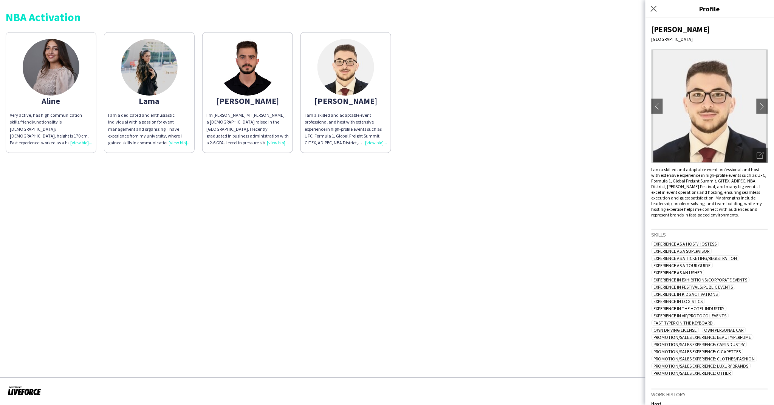
click at [278, 144] on div "I'm [PERSON_NAME] M I [PERSON_NAME], a [DEMOGRAPHIC_DATA] raised in the [GEOGRA…" at bounding box center [247, 129] width 82 height 34
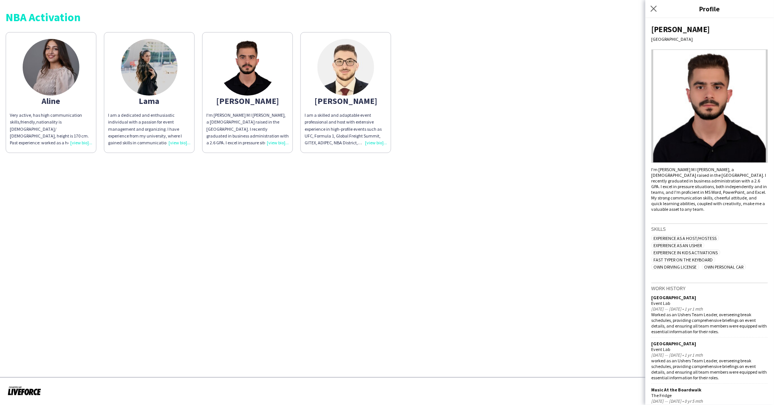
click at [381, 141] on div "I am a skilled and adaptable event professional and host with extensive experie…" at bounding box center [346, 129] width 82 height 34
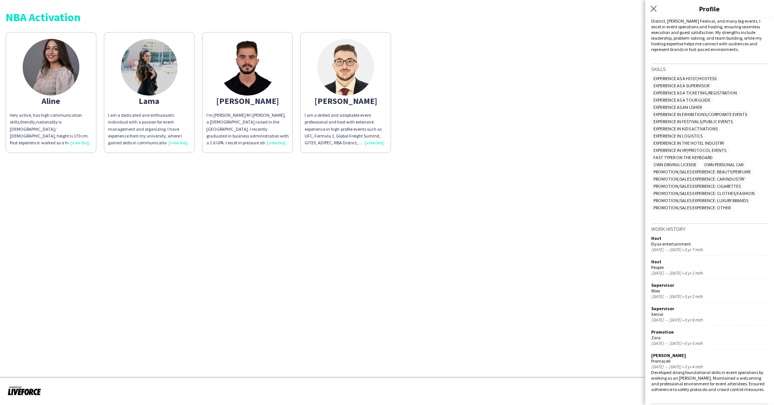
scroll to position [198, 0]
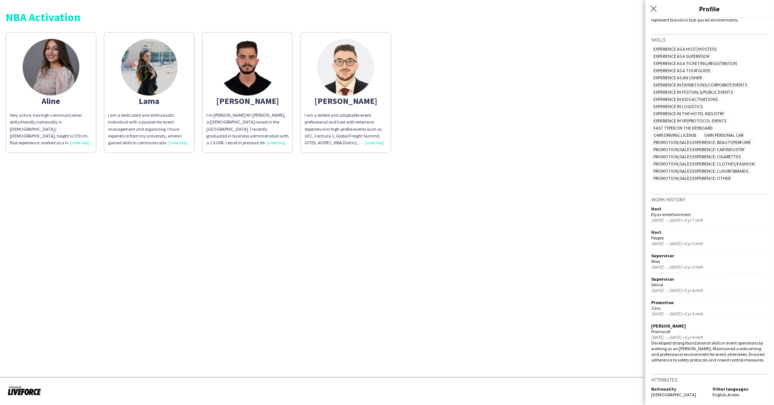
click at [271, 142] on div "I'm [PERSON_NAME] M I [PERSON_NAME], a [DEMOGRAPHIC_DATA] raised in the [GEOGRA…" at bounding box center [247, 129] width 82 height 34
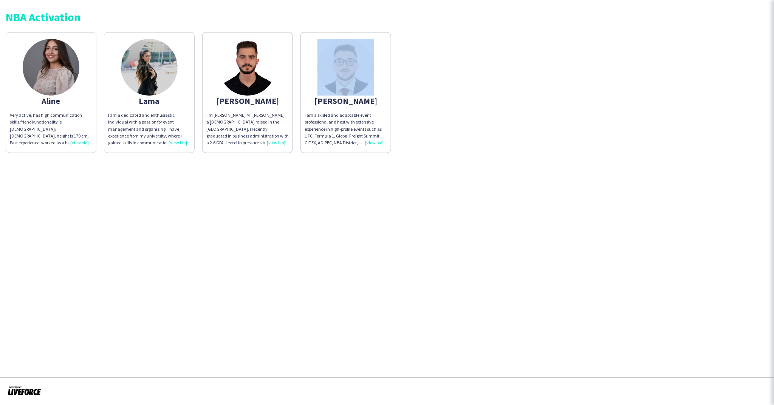
click at [271, 142] on div "I'm [PERSON_NAME] M I [PERSON_NAME], a [DEMOGRAPHIC_DATA] raised in the [GEOGRA…" at bounding box center [247, 129] width 82 height 34
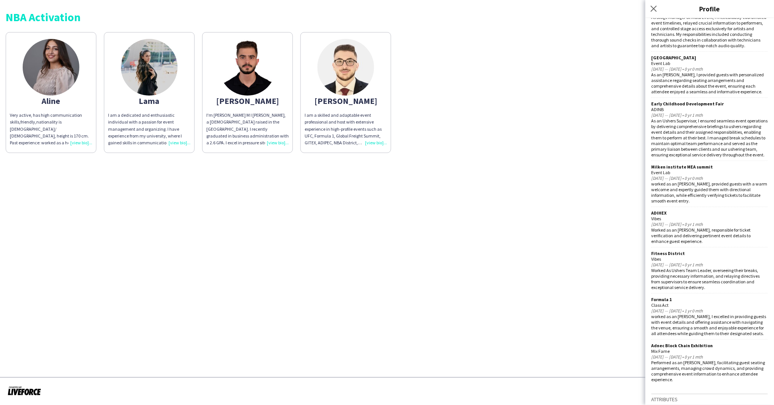
scroll to position [398, 0]
